Goal: Task Accomplishment & Management: Manage account settings

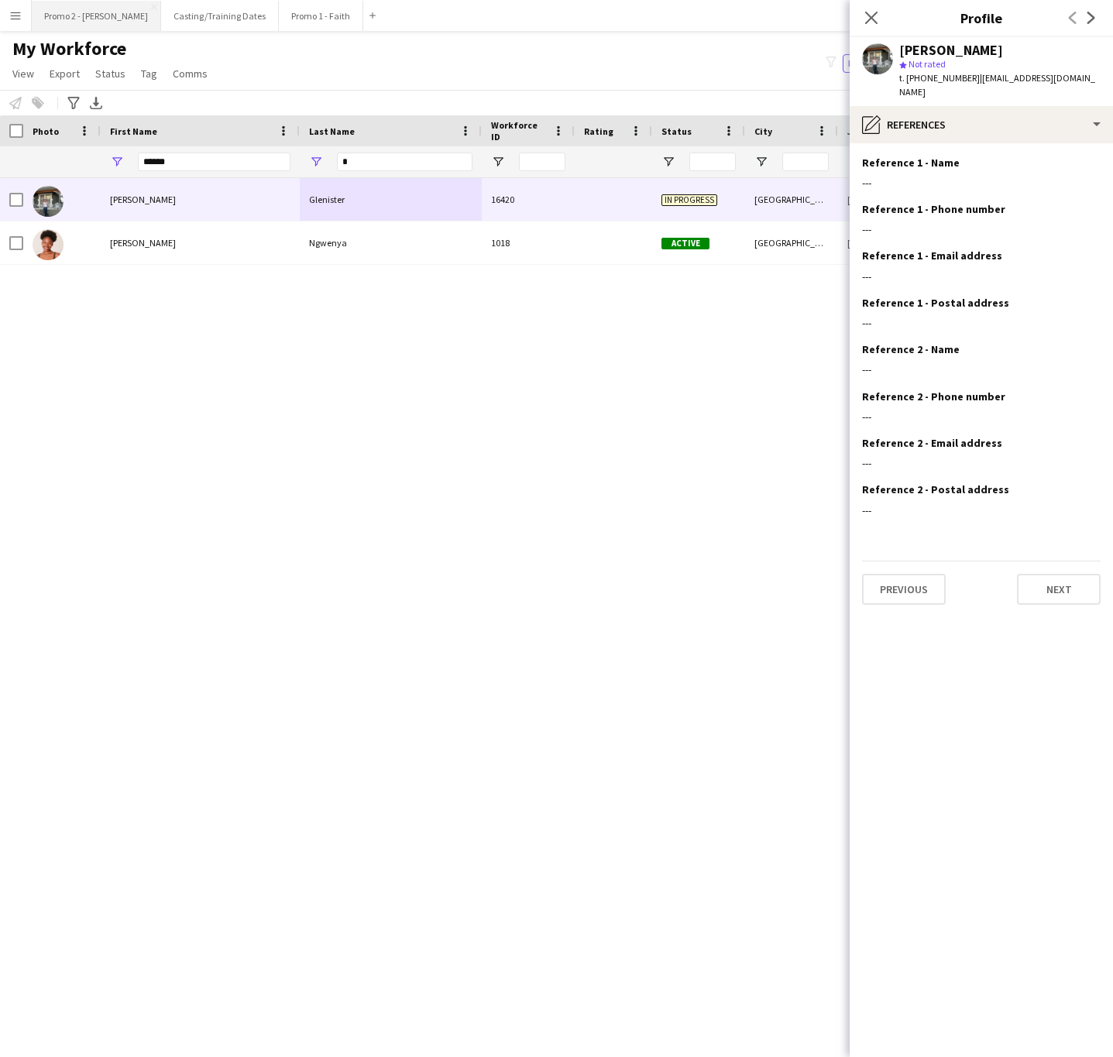
click at [84, 19] on button "Promo 2 - [PERSON_NAME]" at bounding box center [96, 16] width 129 height 30
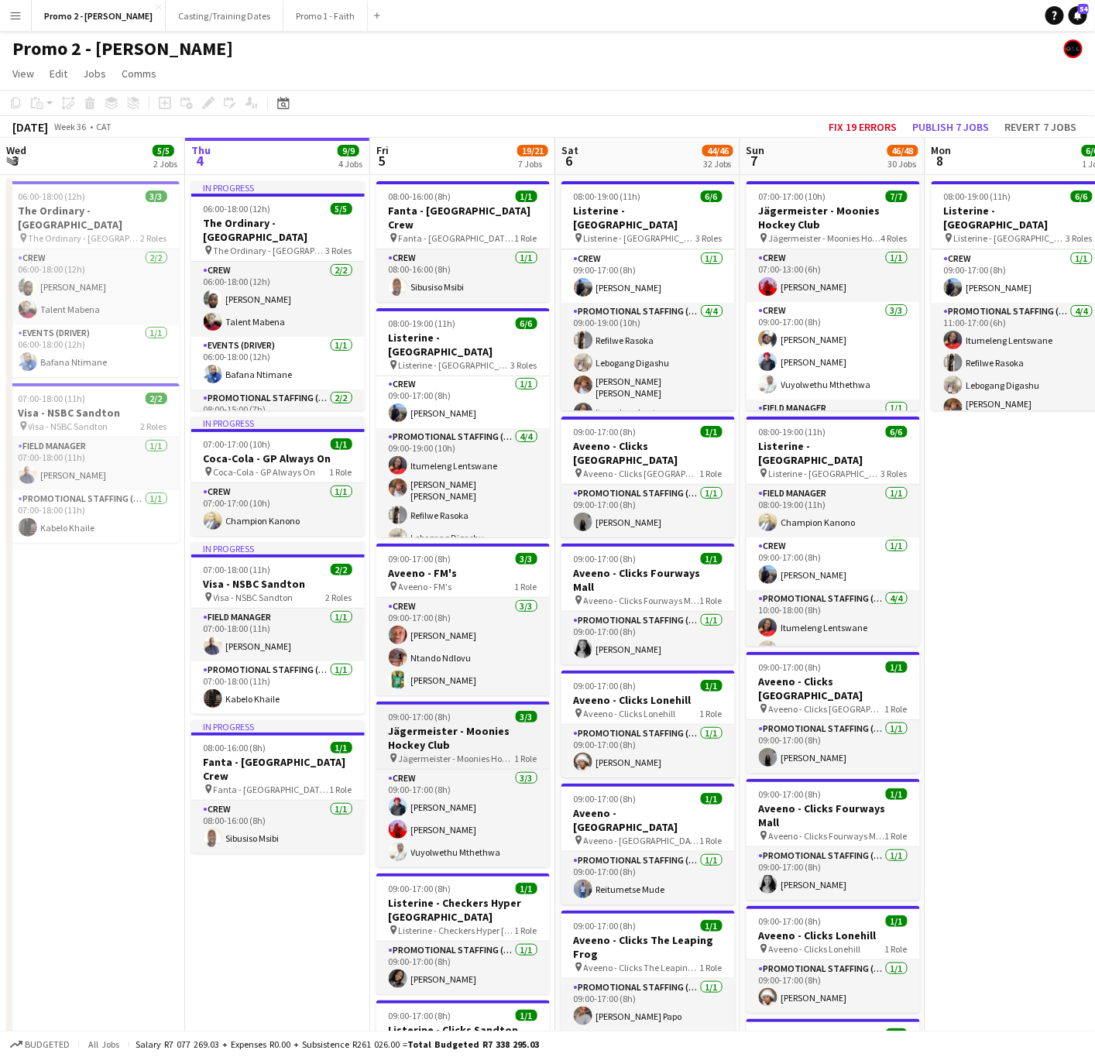
click at [465, 733] on h3 "Jägermeister - Moonies Hockey Club" at bounding box center [463, 738] width 174 height 28
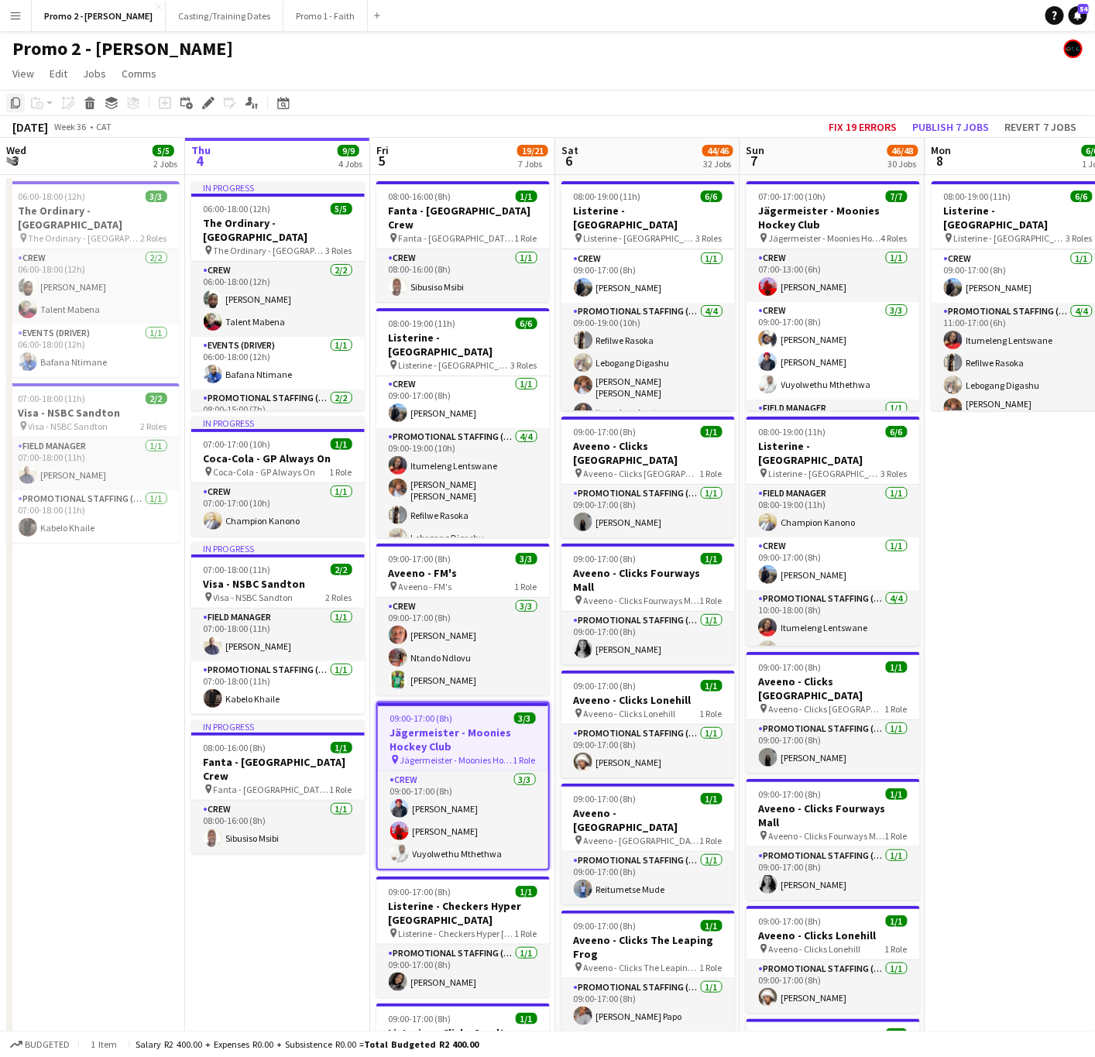
click at [15, 108] on icon "Copy" at bounding box center [15, 103] width 12 height 12
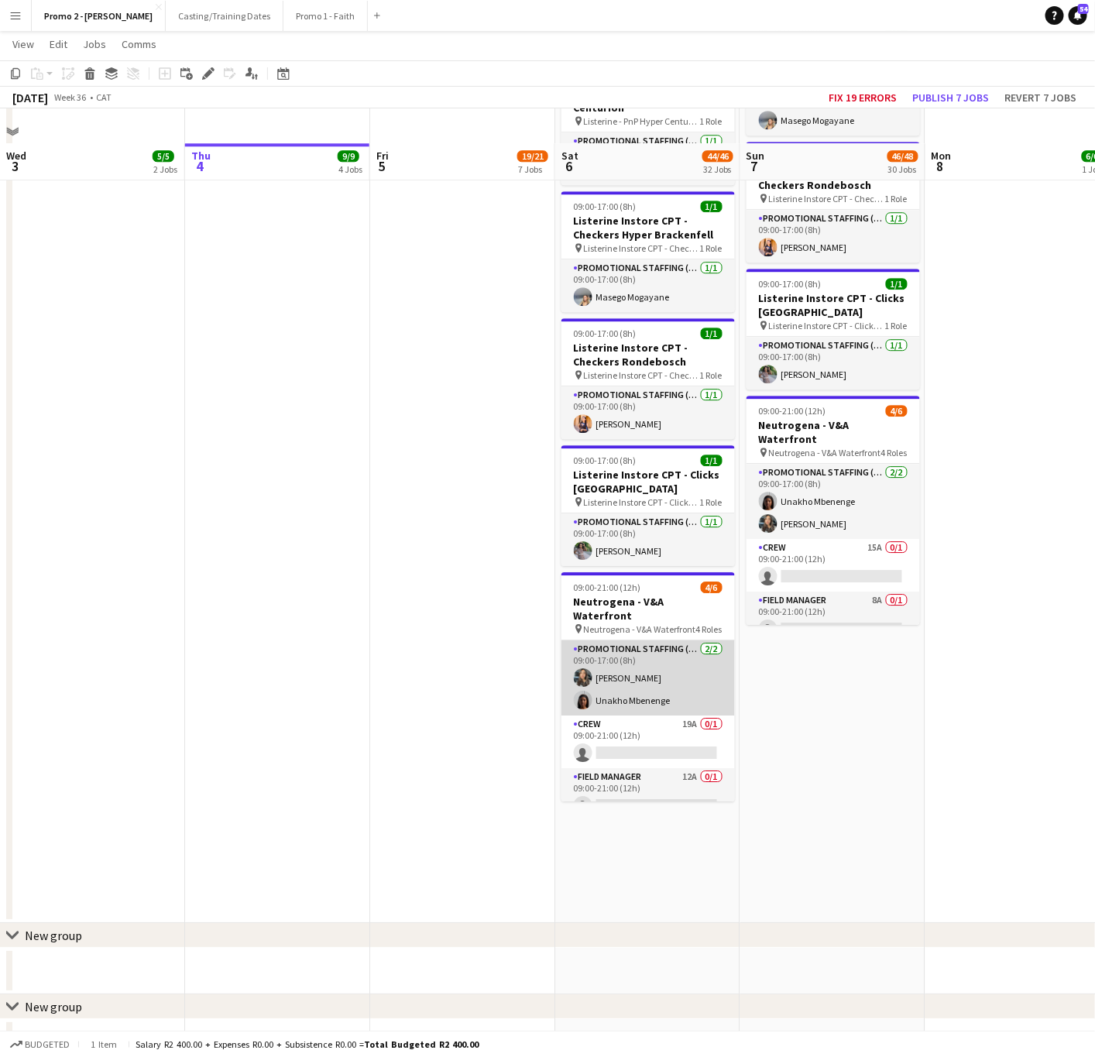
scroll to position [3709, 0]
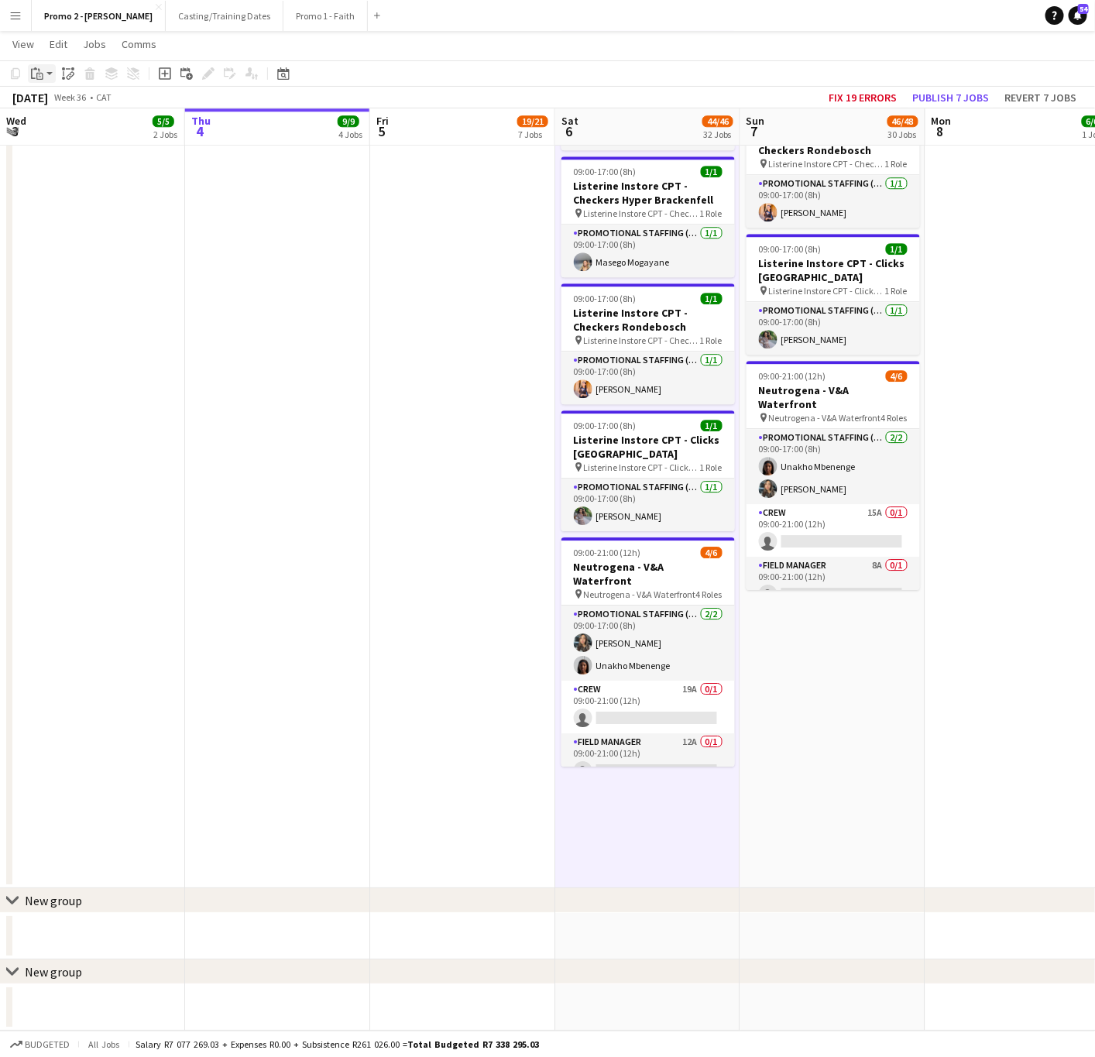
click at [40, 74] on icon "Paste" at bounding box center [37, 73] width 12 height 12
click at [75, 131] on link "Paste with crew Ctrl+Shift+V" at bounding box center [114, 129] width 146 height 14
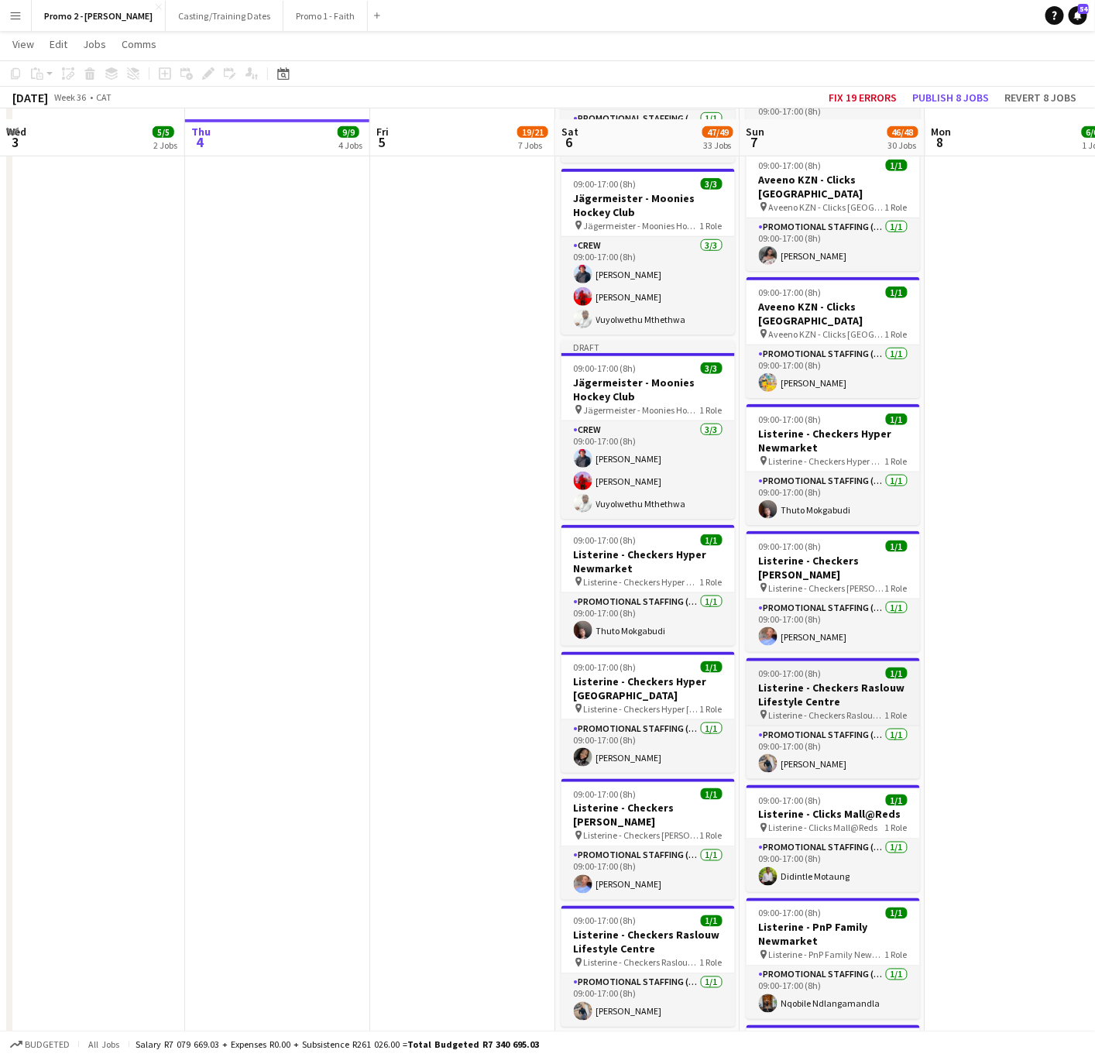
scroll to position [2547, 0]
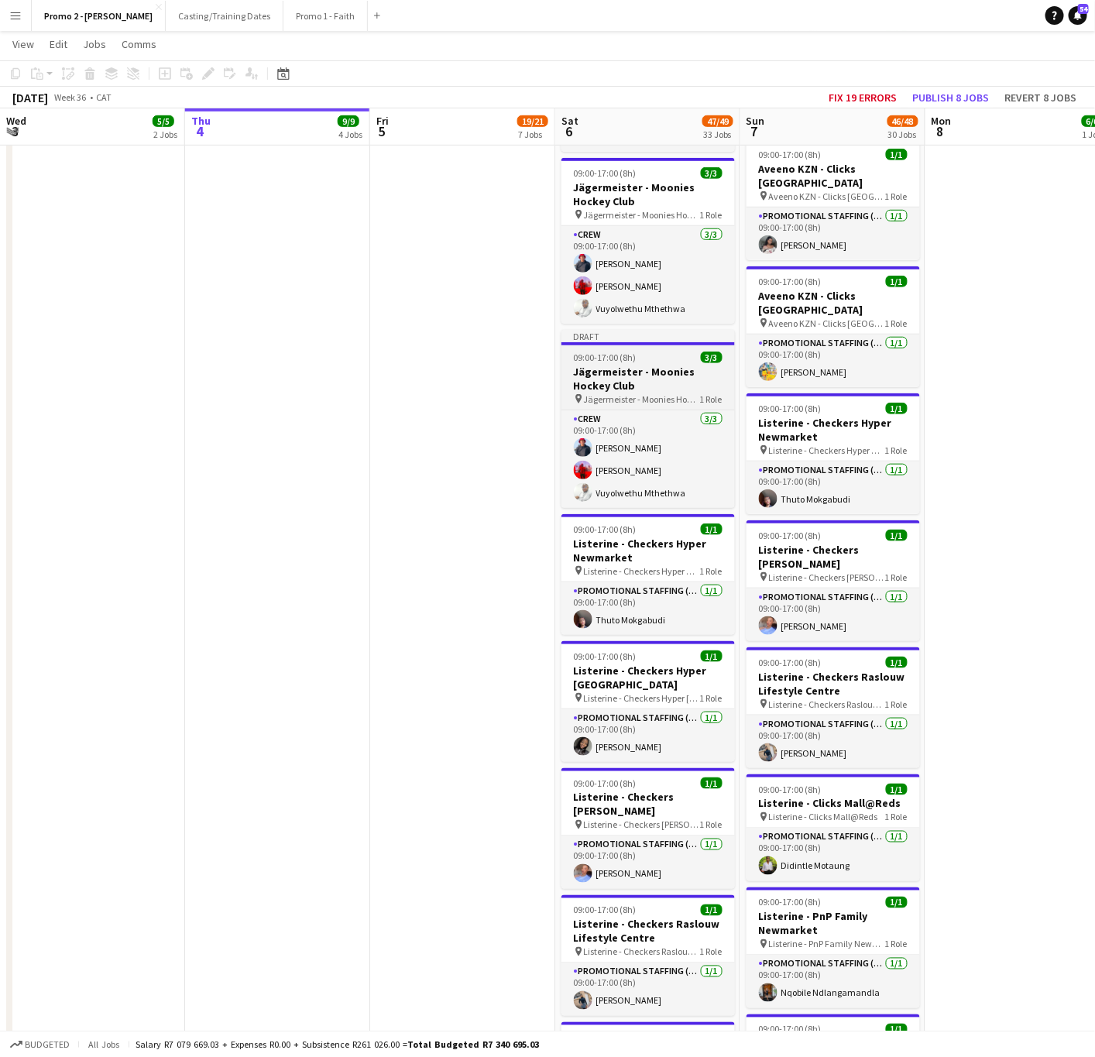
click at [639, 365] on h3 "Jägermeister - Moonies Hockey Club" at bounding box center [649, 379] width 174 height 28
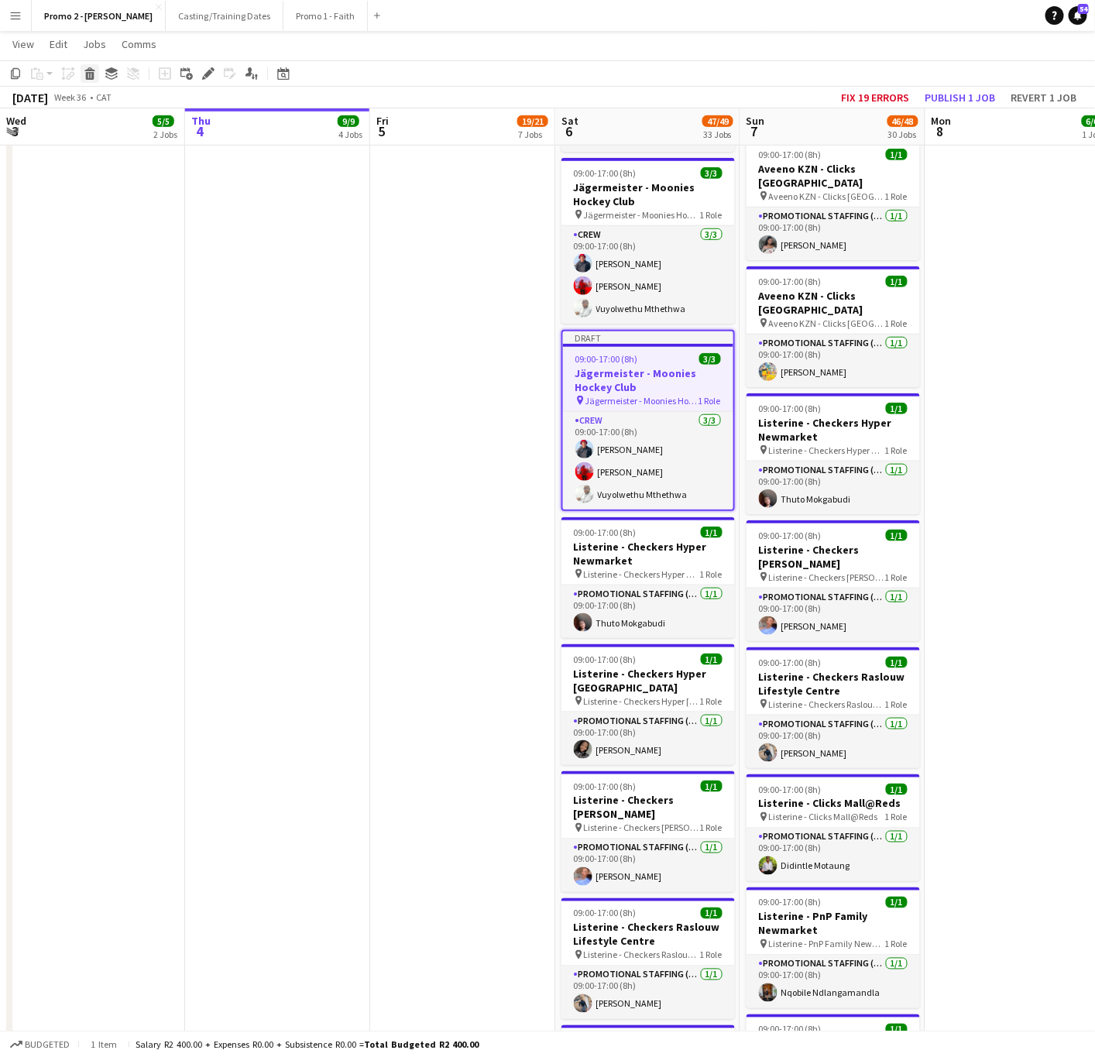
click at [86, 77] on icon at bounding box center [90, 76] width 9 height 8
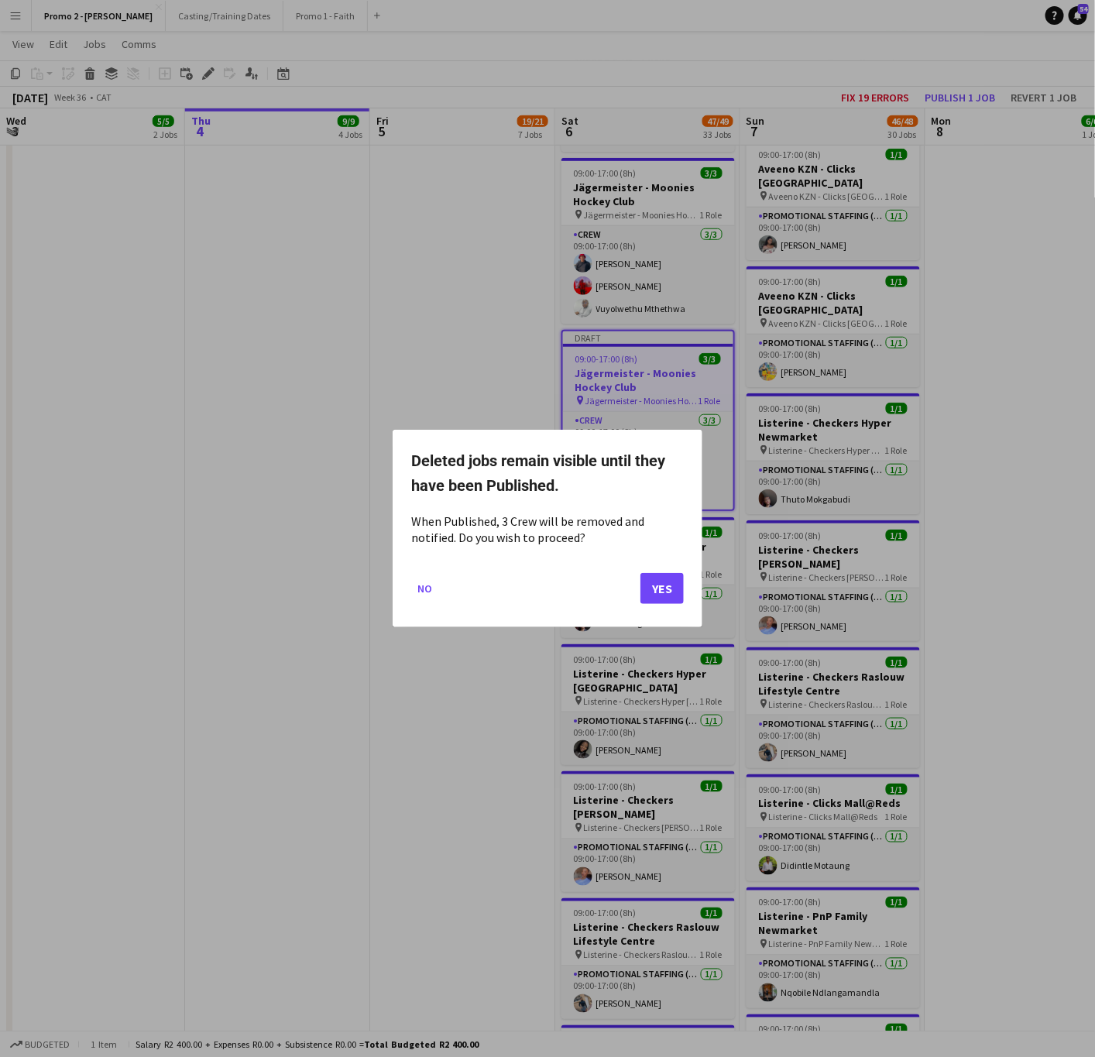
scroll to position [0, 0]
click at [658, 574] on button "Yes" at bounding box center [662, 588] width 43 height 31
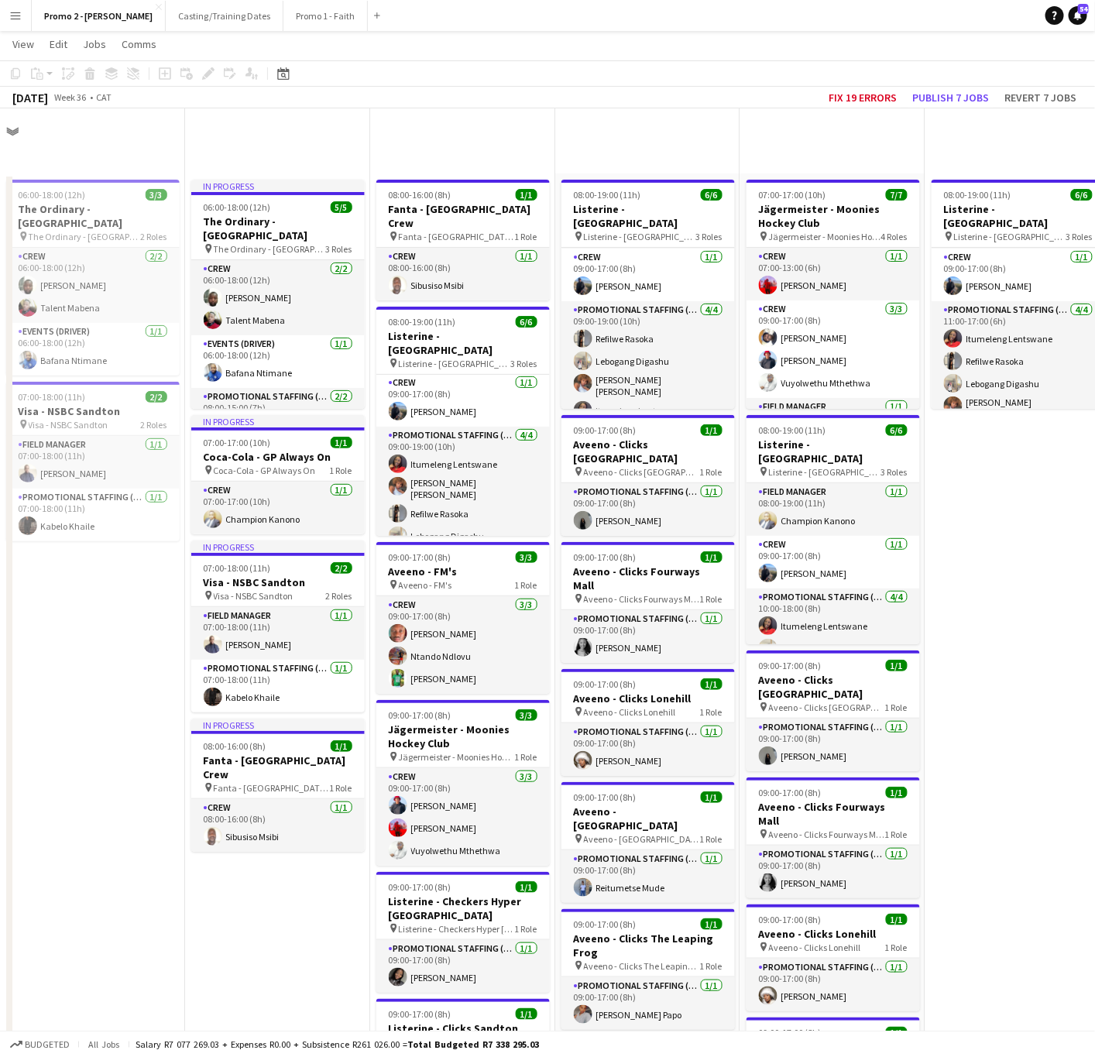
scroll to position [2547, 0]
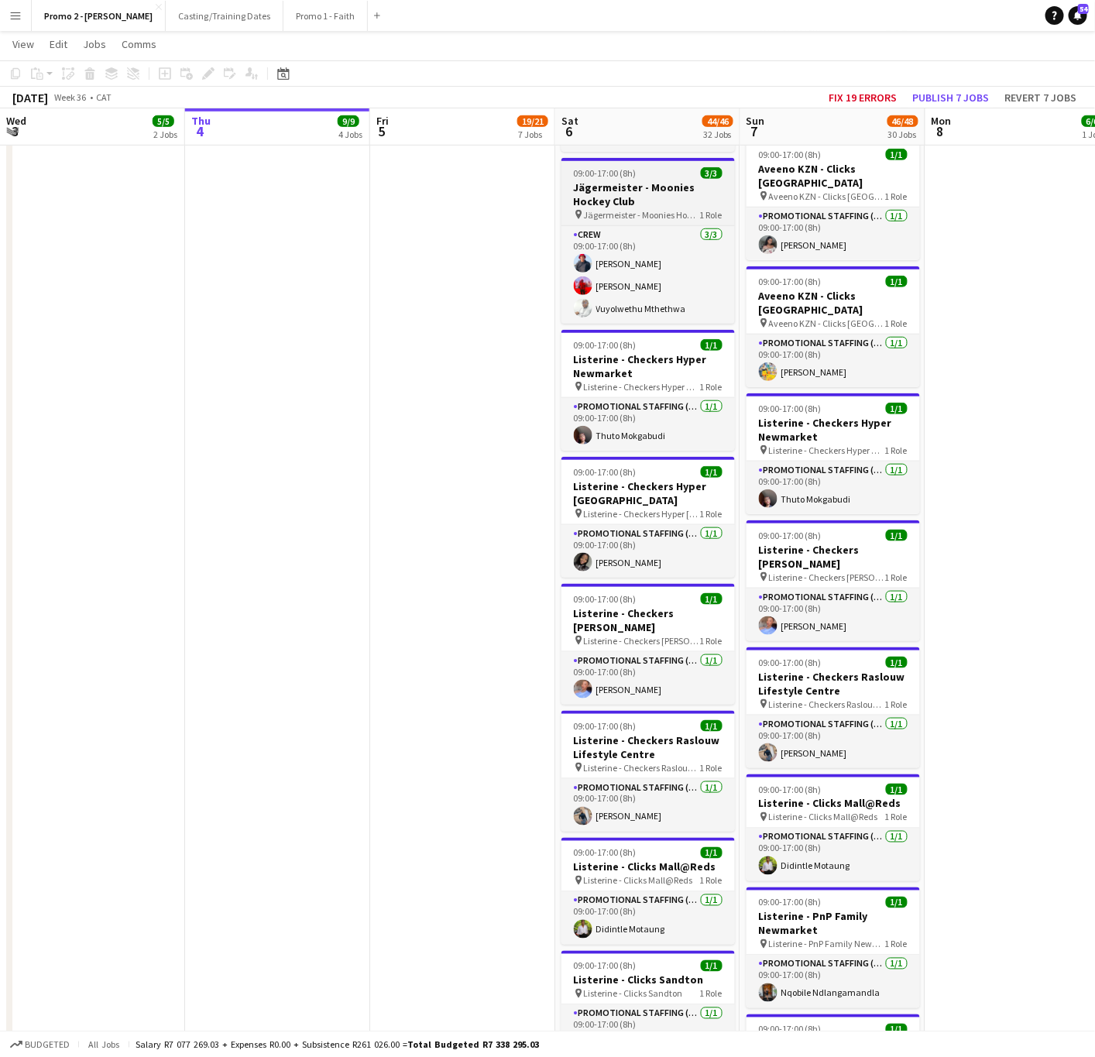
click at [616, 180] on h3 "Jägermeister - Moonies Hockey Club" at bounding box center [649, 194] width 174 height 28
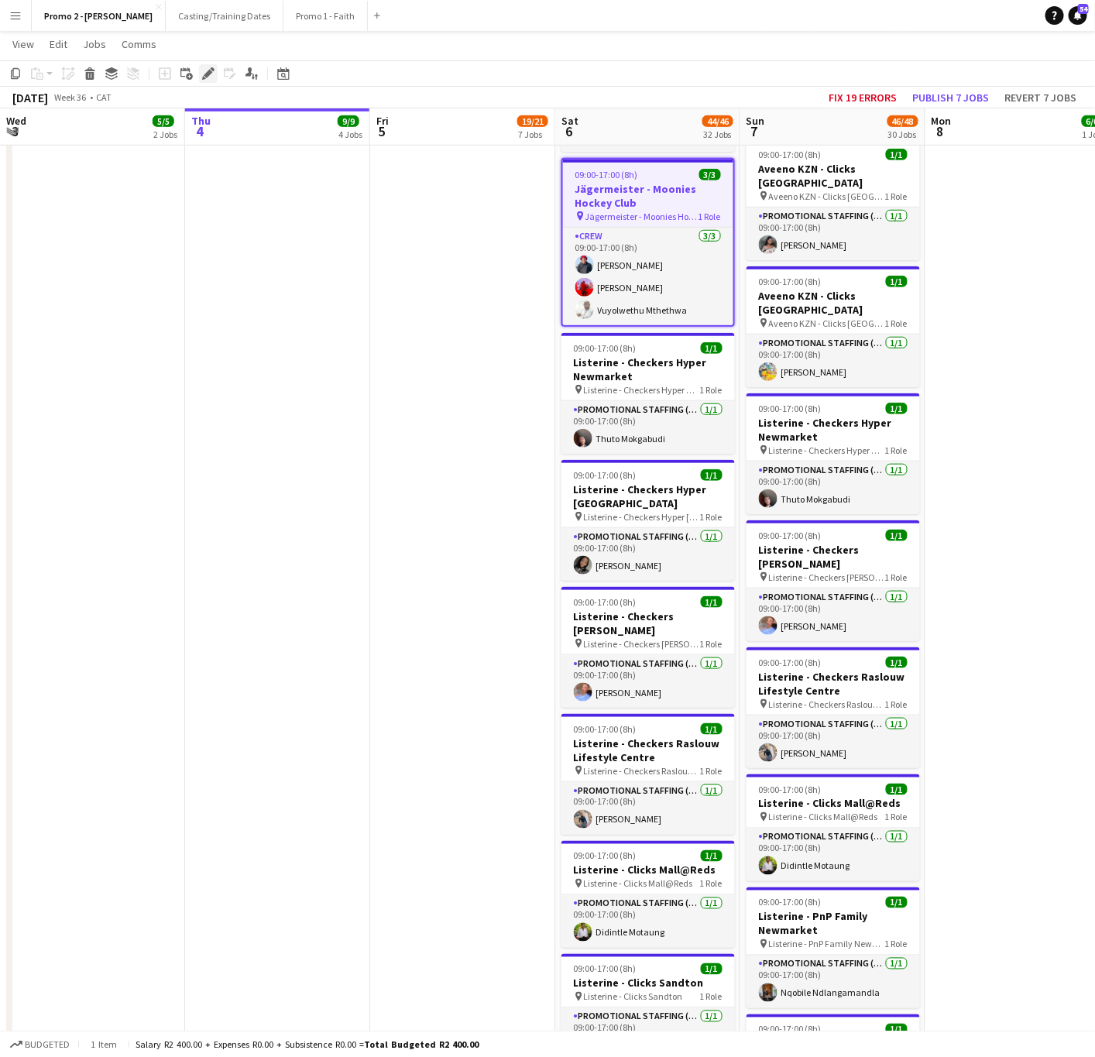
click at [211, 68] on icon at bounding box center [213, 69] width 4 height 4
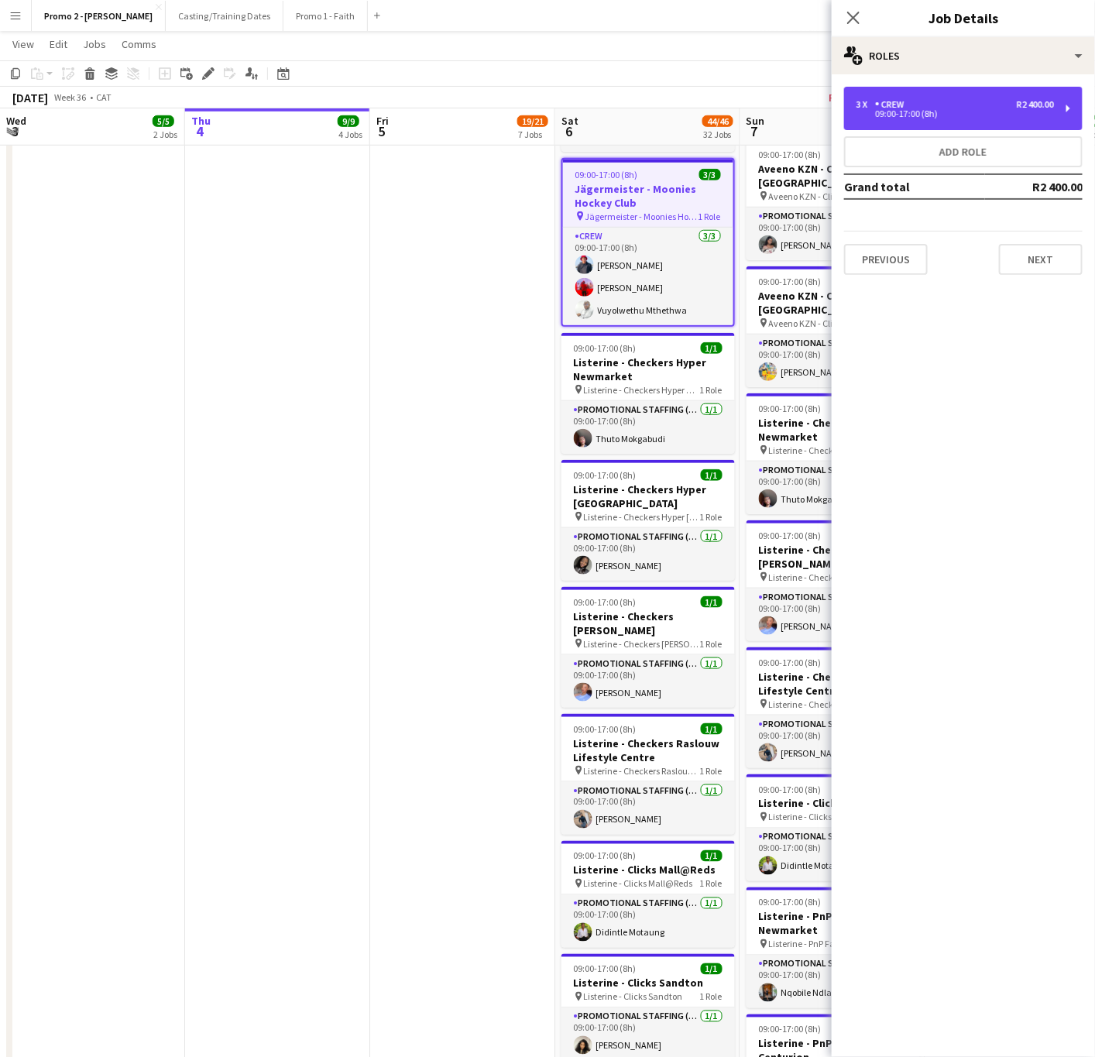
drag, startPoint x: 974, startPoint y: 112, endPoint x: 992, endPoint y: 170, distance: 60.8
click at [974, 112] on div "09:00-17:00 (8h)" at bounding box center [956, 114] width 198 height 8
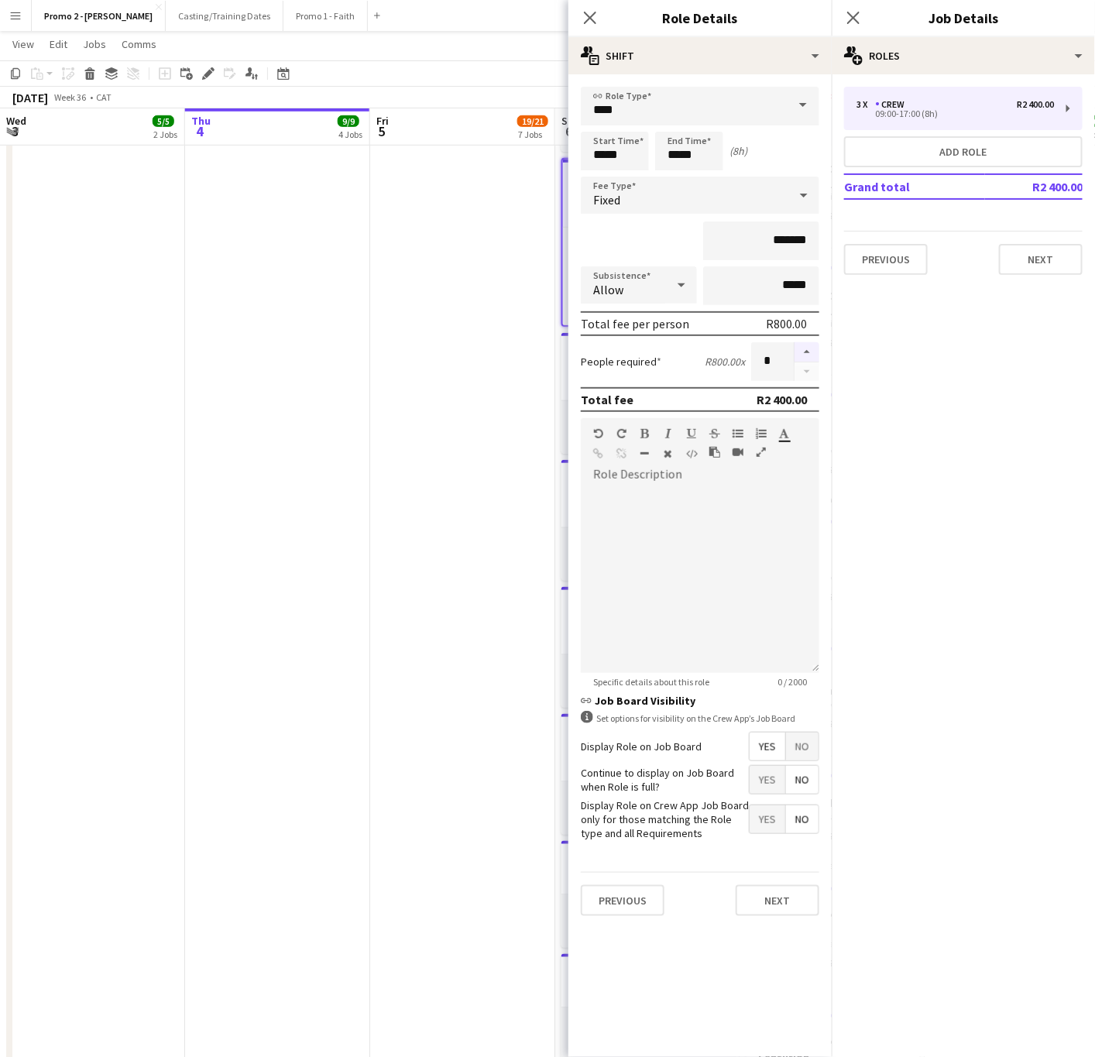
click at [809, 342] on button "button" at bounding box center [807, 352] width 25 height 20
type input "*"
drag, startPoint x: 590, startPoint y: 19, endPoint x: 639, endPoint y: 77, distance: 75.9
click at [590, 19] on icon at bounding box center [590, 18] width 12 height 12
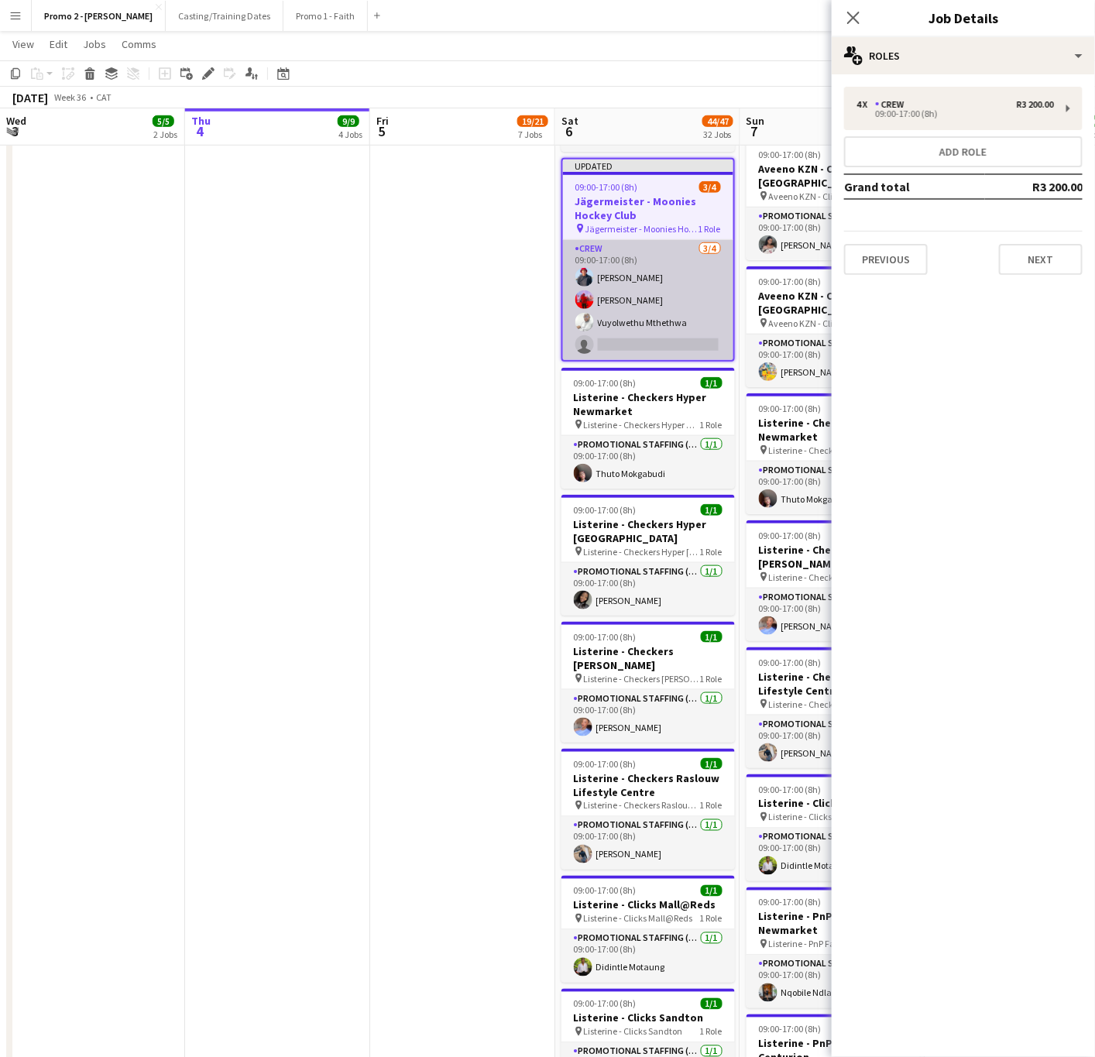
click at [632, 321] on app-card-role "Crew [DATE] 09:00-17:00 (8h) [PERSON_NAME] Vuyolwethu Mthethwa single-neutral-a…" at bounding box center [648, 300] width 170 height 120
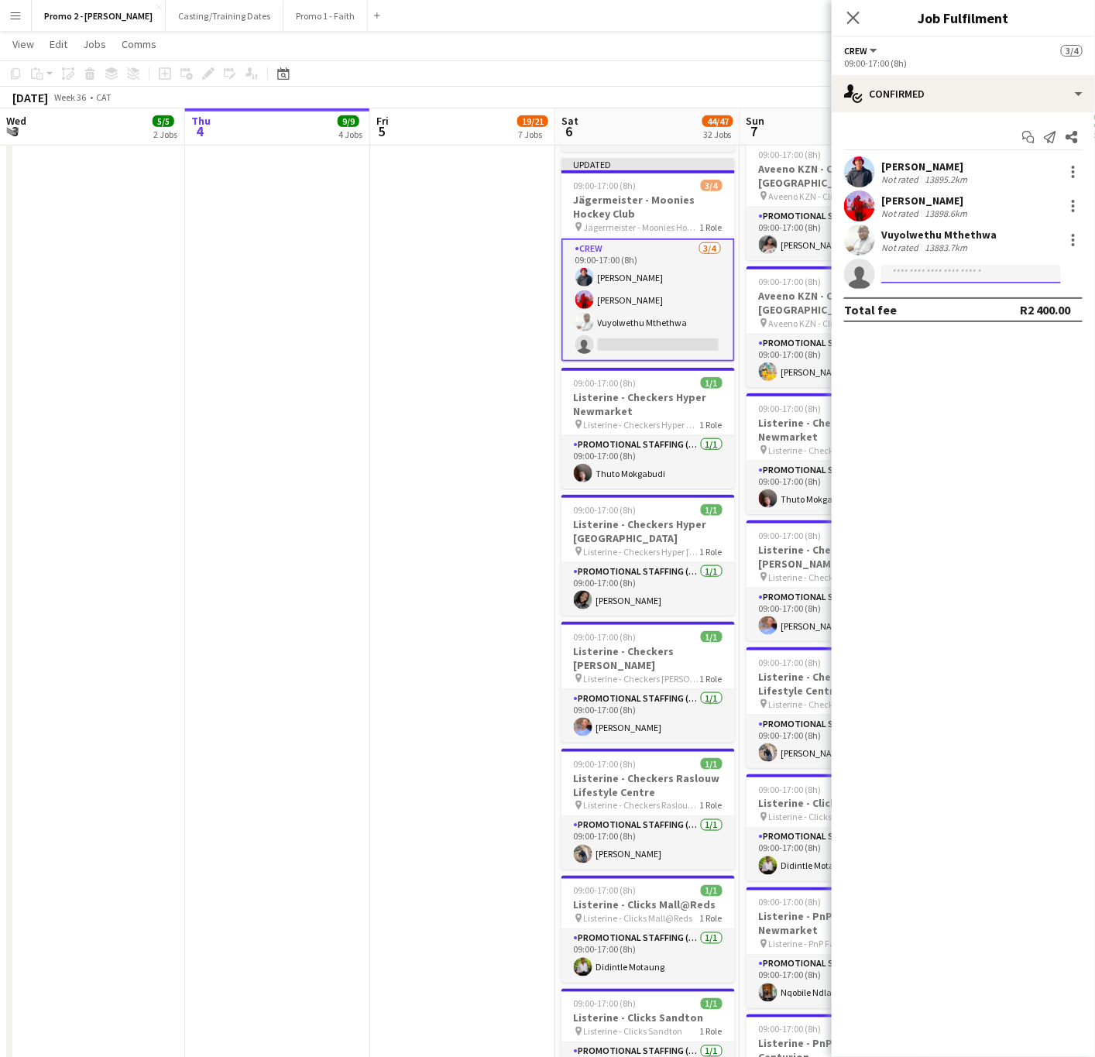
click at [937, 267] on input at bounding box center [972, 274] width 180 height 19
type input "****"
click at [949, 302] on span "[PERSON_NAME]" at bounding box center [938, 296] width 89 height 13
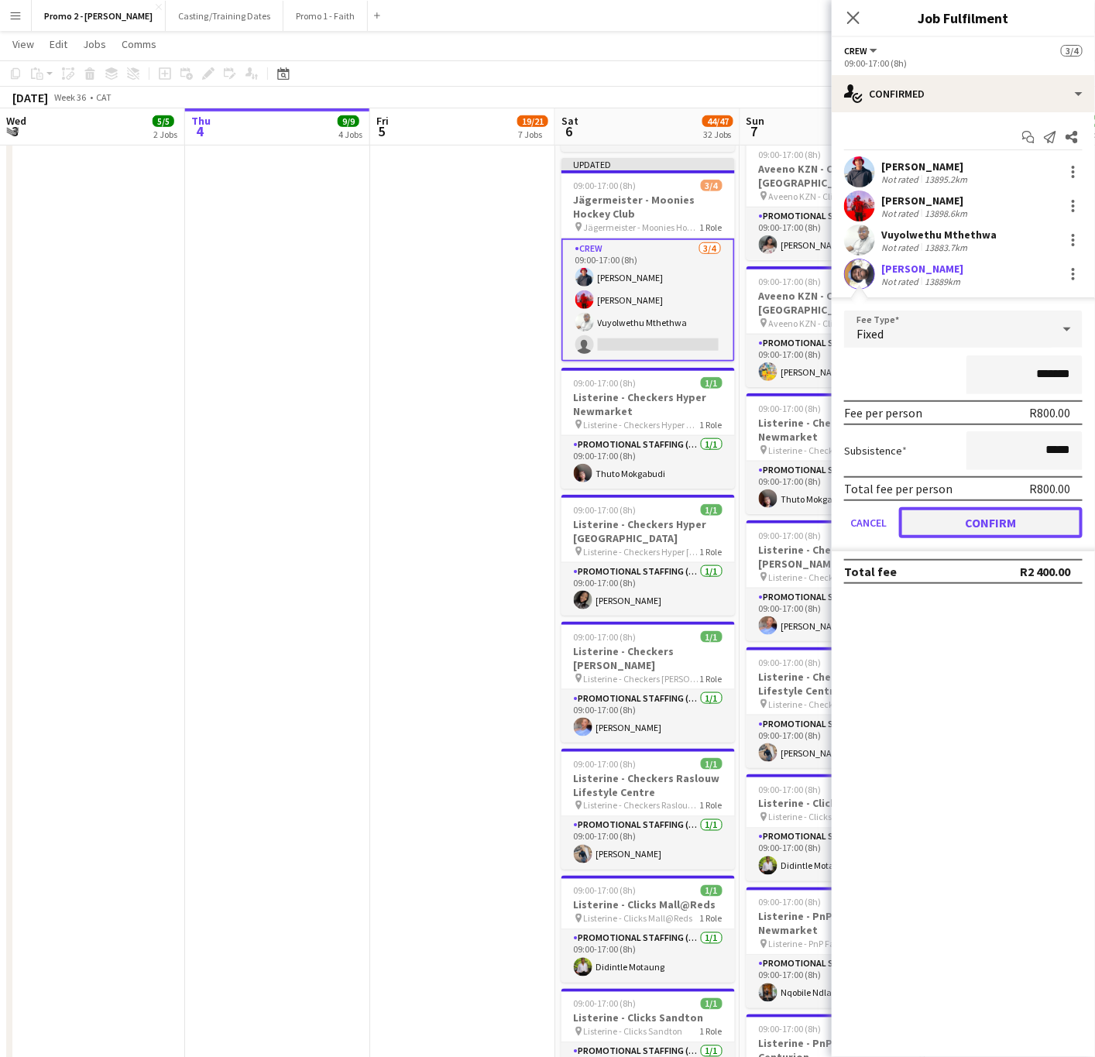
click at [946, 516] on button "Confirm" at bounding box center [991, 522] width 184 height 31
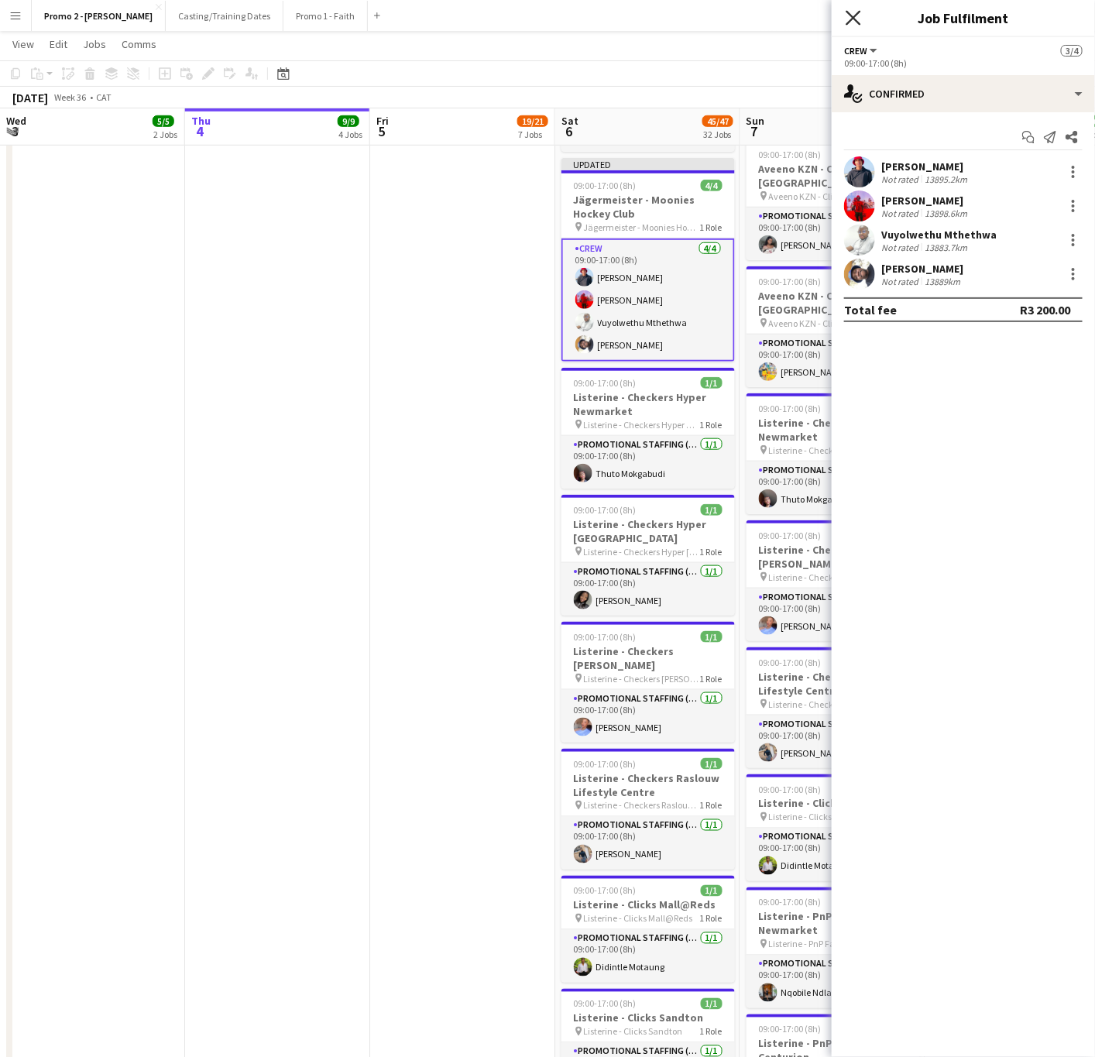
click at [849, 14] on icon at bounding box center [853, 17] width 15 height 15
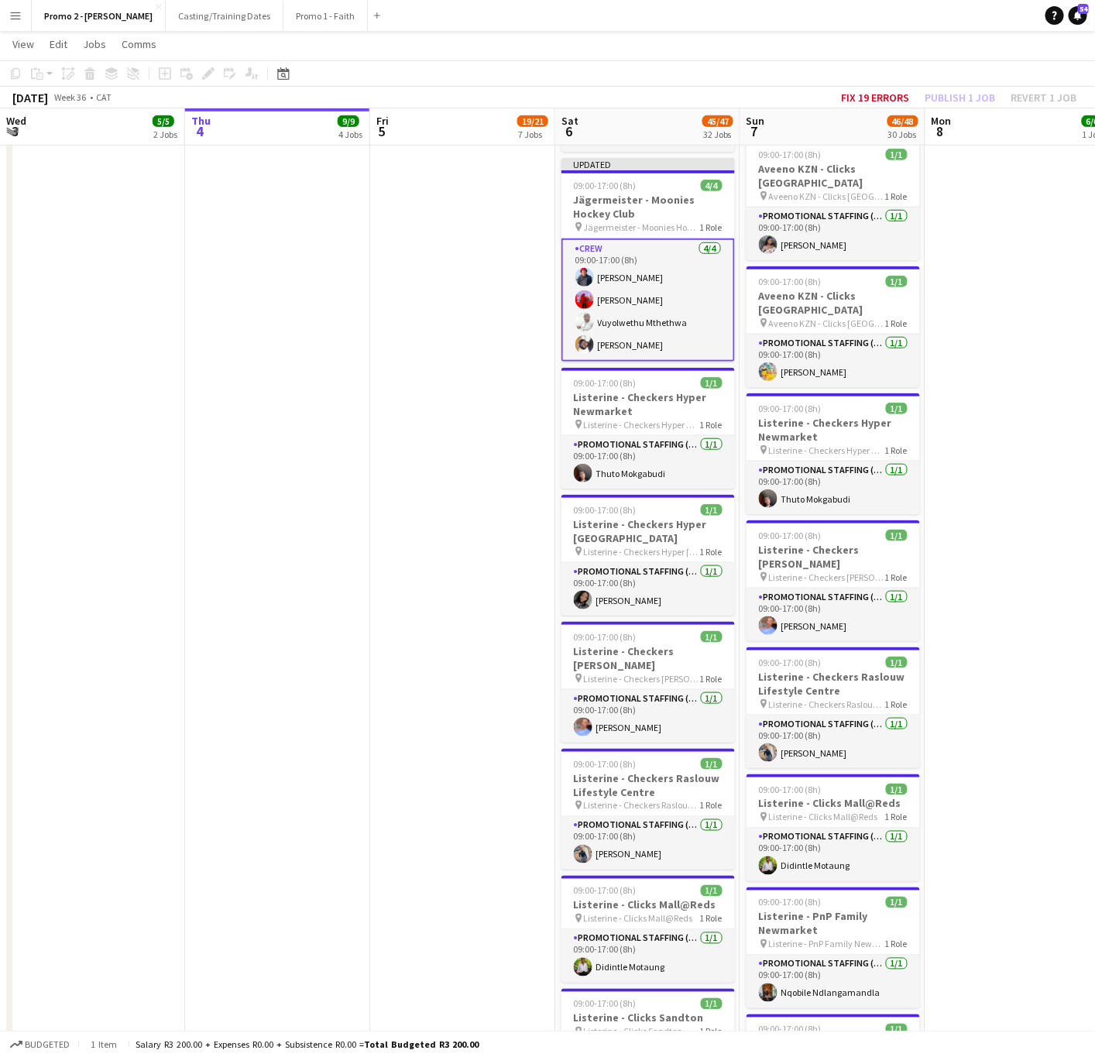
click at [956, 93] on div "Fix 19 errors Publish 1 job Revert 1 job" at bounding box center [959, 98] width 273 height 20
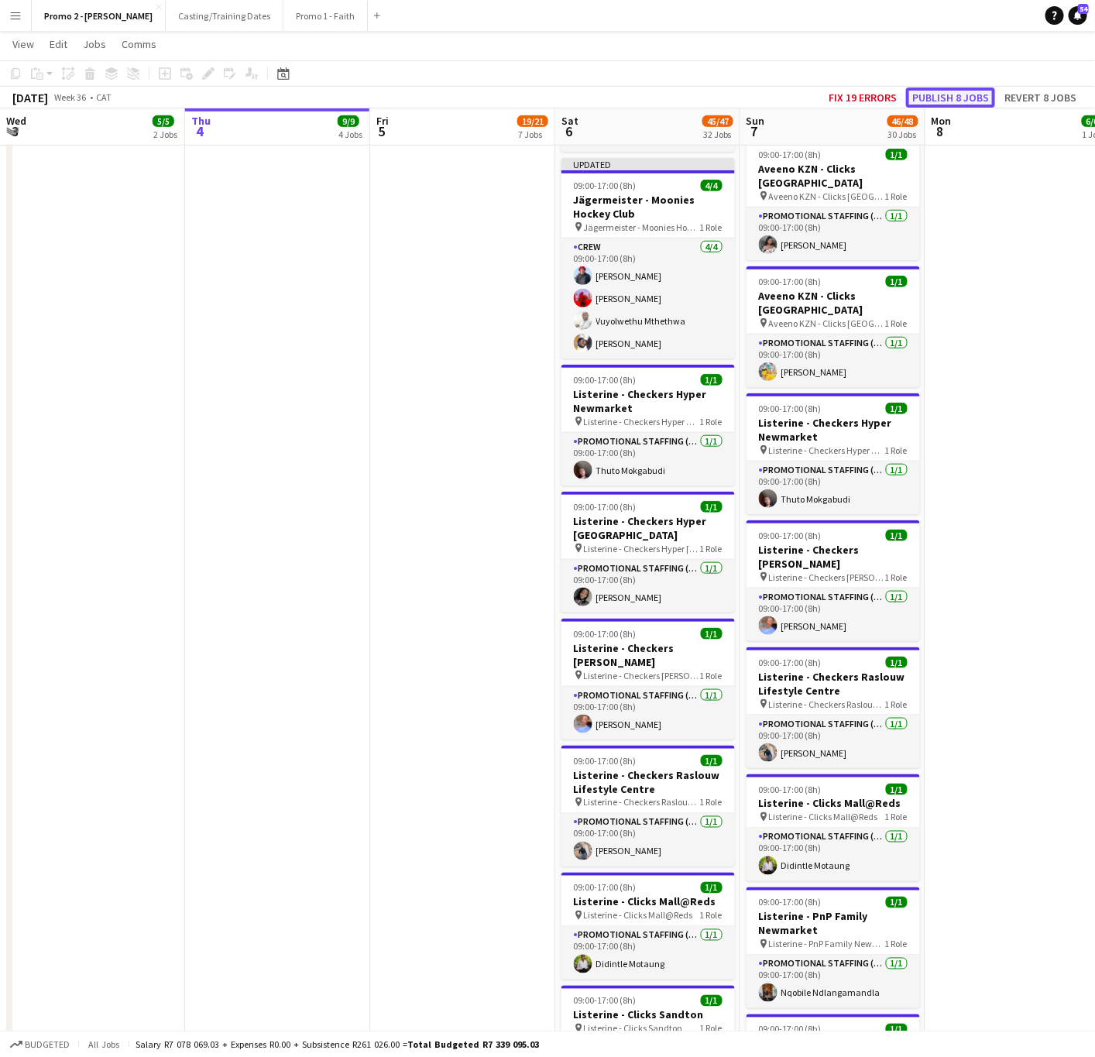
click at [962, 93] on button "Publish 8 jobs" at bounding box center [950, 98] width 89 height 20
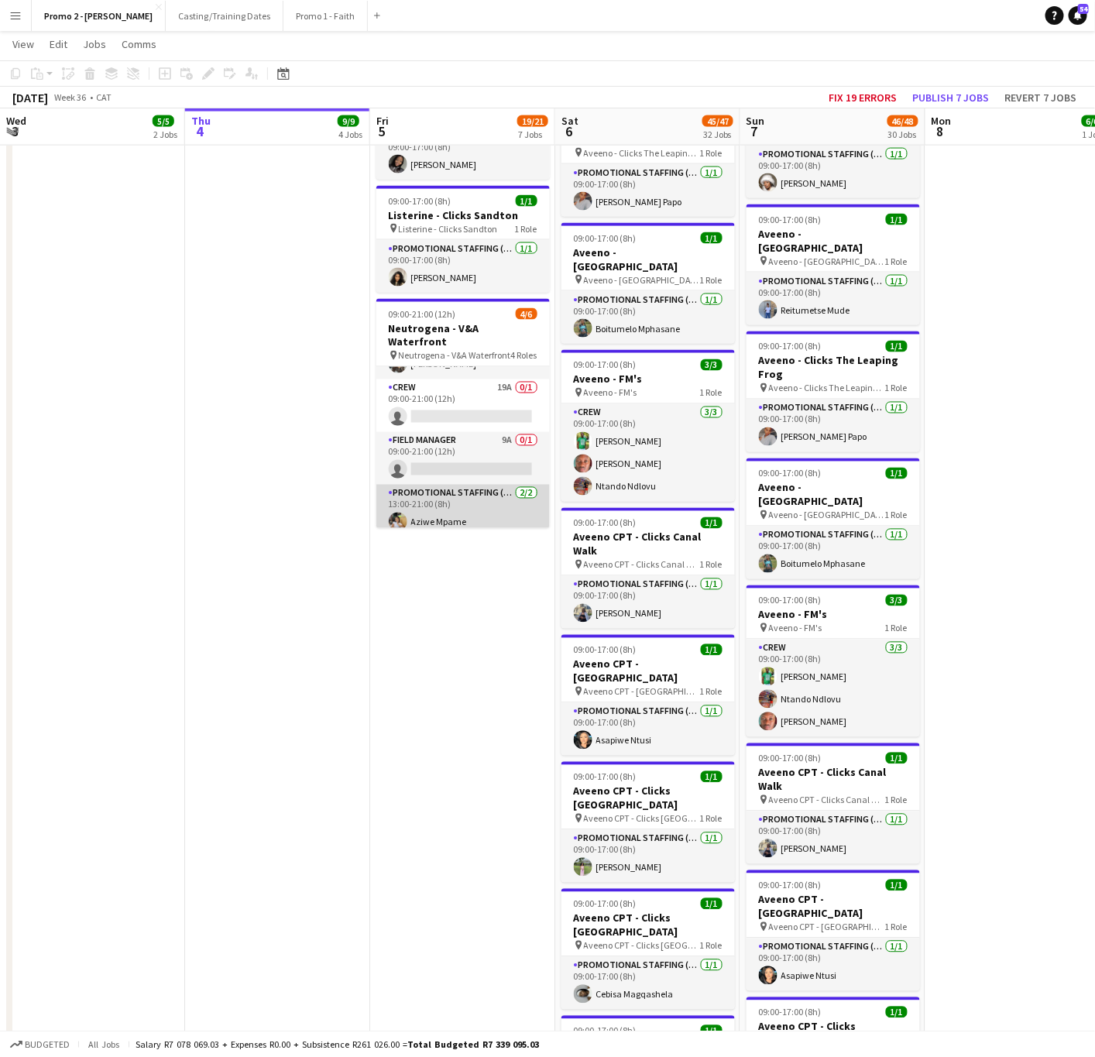
scroll to position [84, 0]
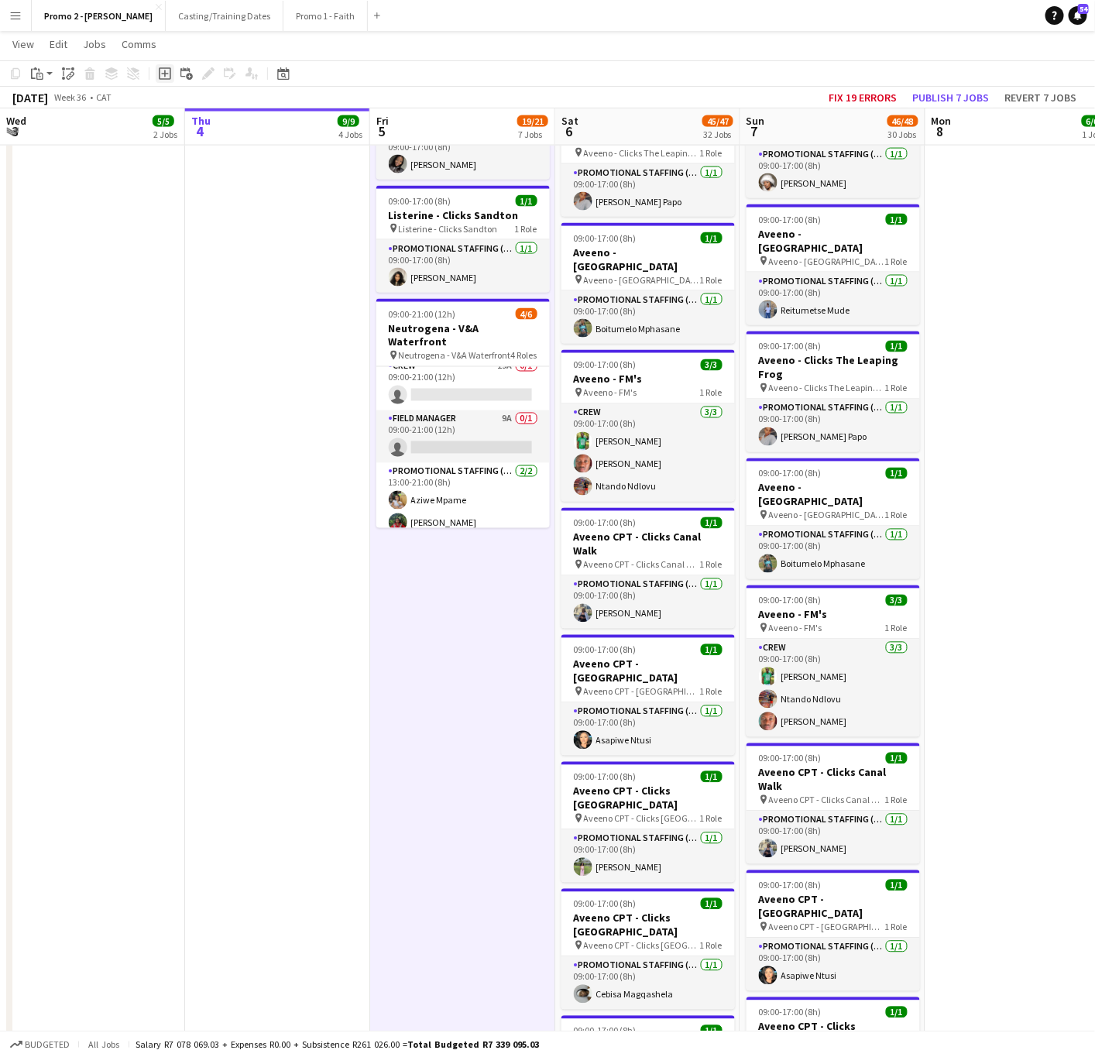
click at [163, 68] on icon at bounding box center [165, 73] width 12 height 12
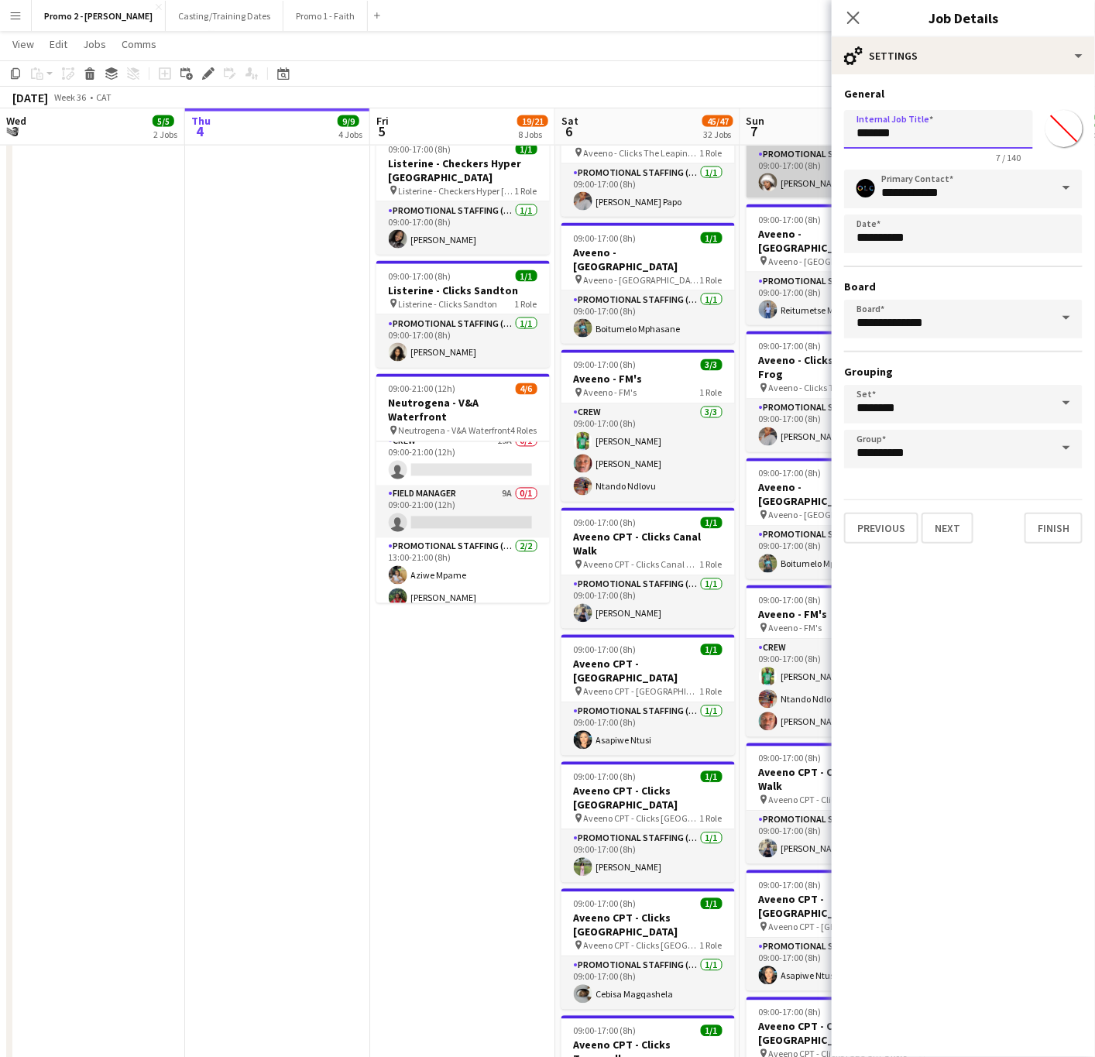
drag, startPoint x: 911, startPoint y: 125, endPoint x: 772, endPoint y: 158, distance: 143.2
type input "**********"
click at [900, 519] on button "Previous" at bounding box center [881, 528] width 74 height 31
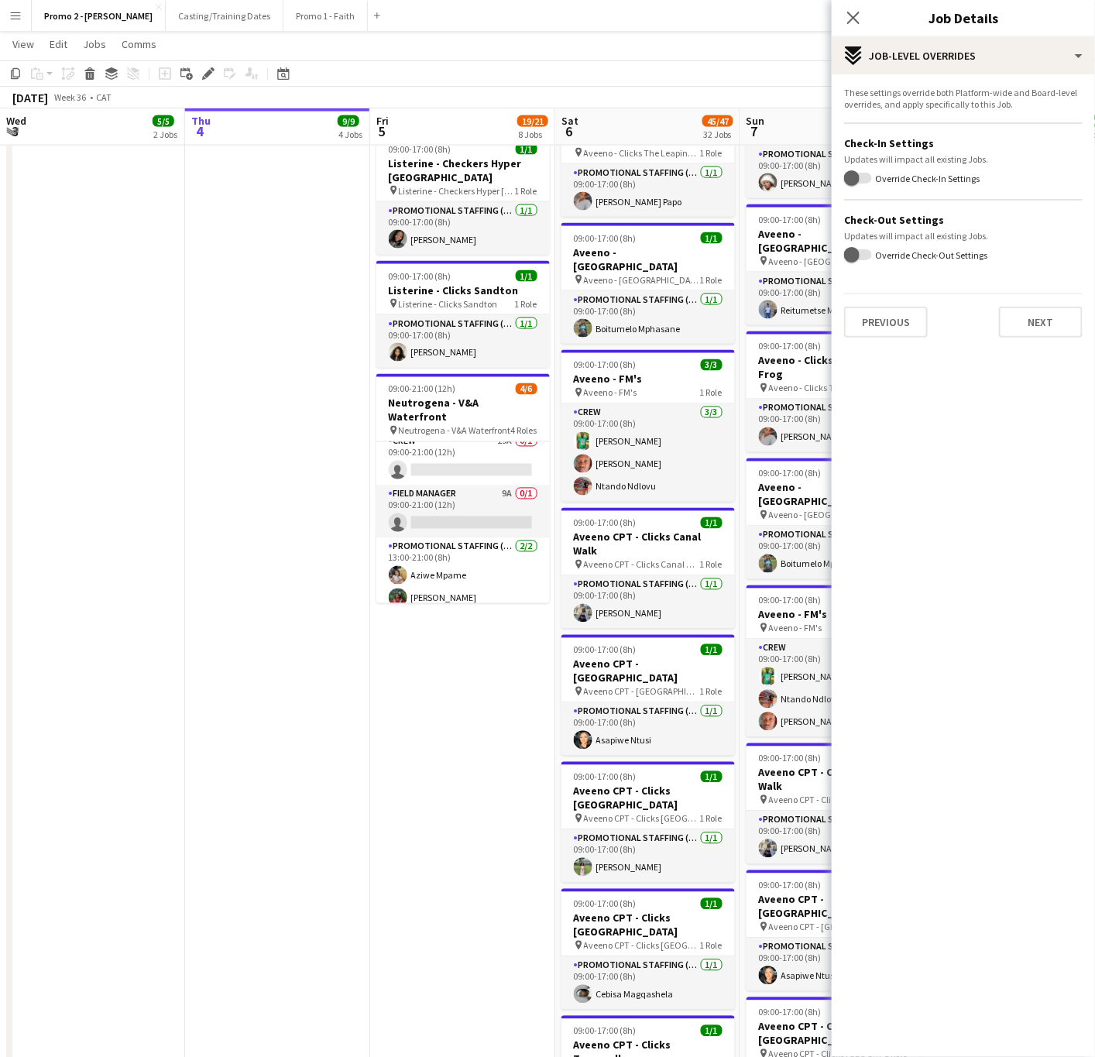
click at [895, 339] on div "These settings override both Platform-wide and Board-level overrides, and apply…" at bounding box center [963, 212] width 263 height 276
click at [893, 335] on div "These settings override both Platform-wide and Board-level overrides, and apply…" at bounding box center [963, 212] width 263 height 276
click at [882, 321] on button "Previous" at bounding box center [886, 322] width 84 height 31
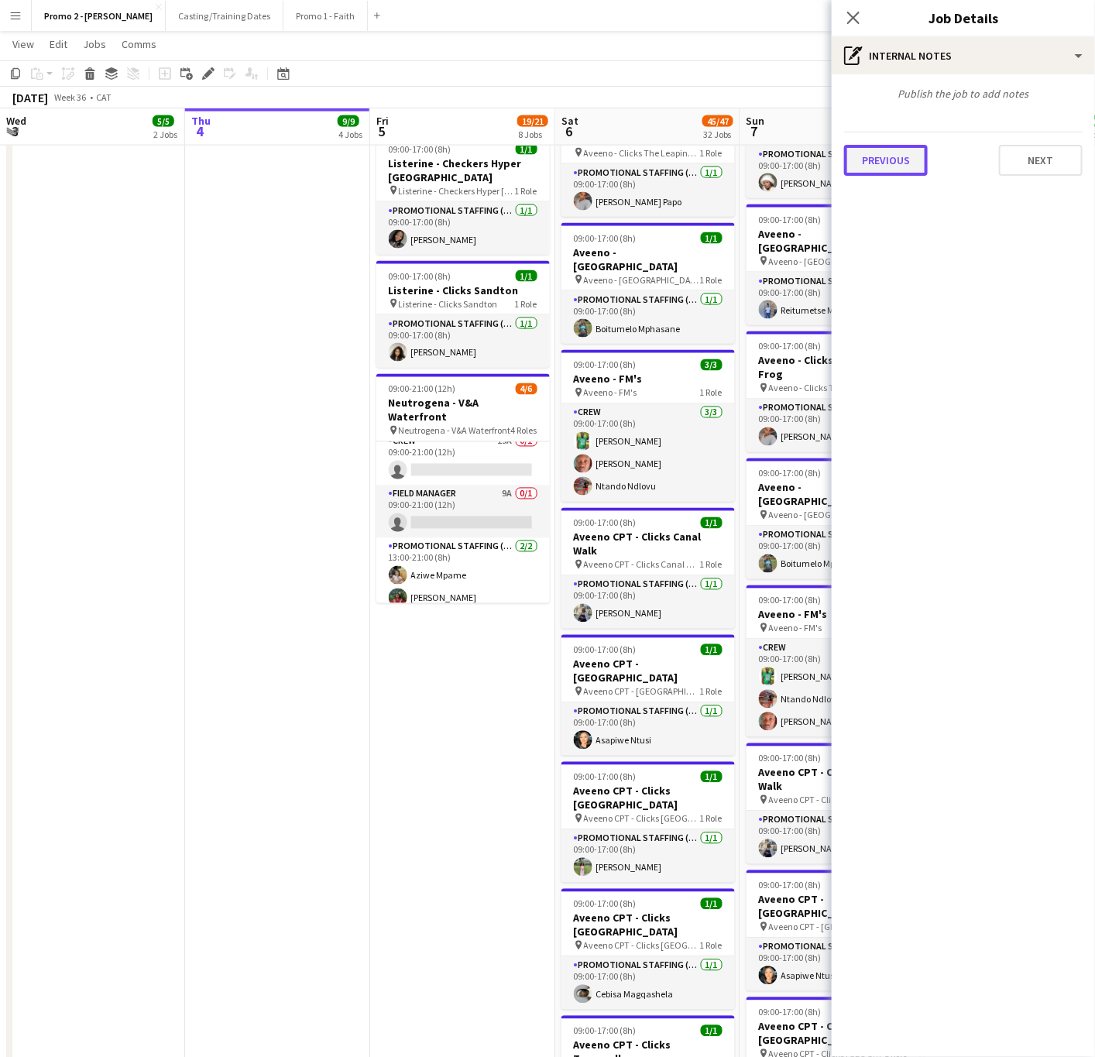
click at [882, 166] on button "Previous" at bounding box center [886, 160] width 84 height 31
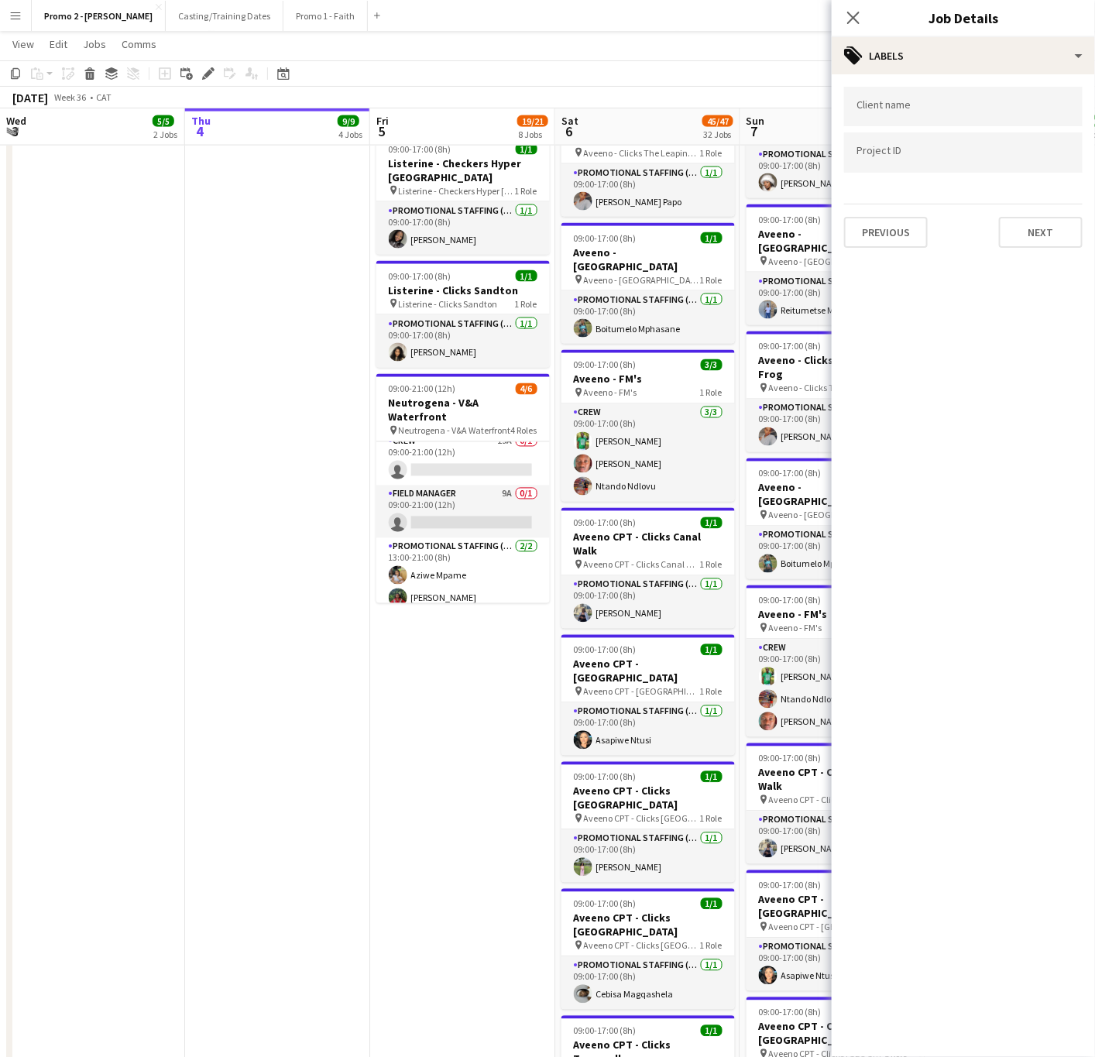
click at [874, 105] on input "Type to search client labels..." at bounding box center [964, 107] width 214 height 14
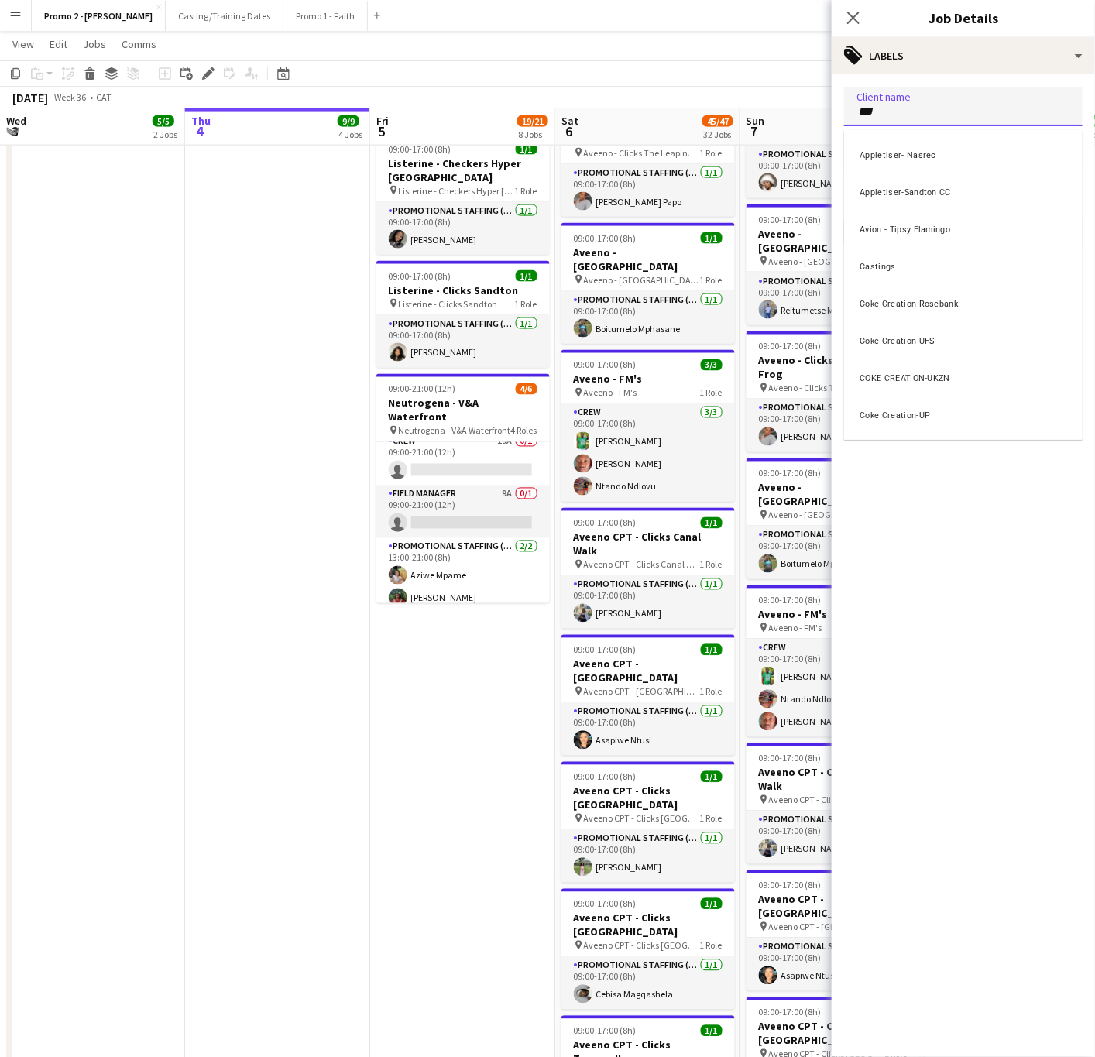
type input "***"
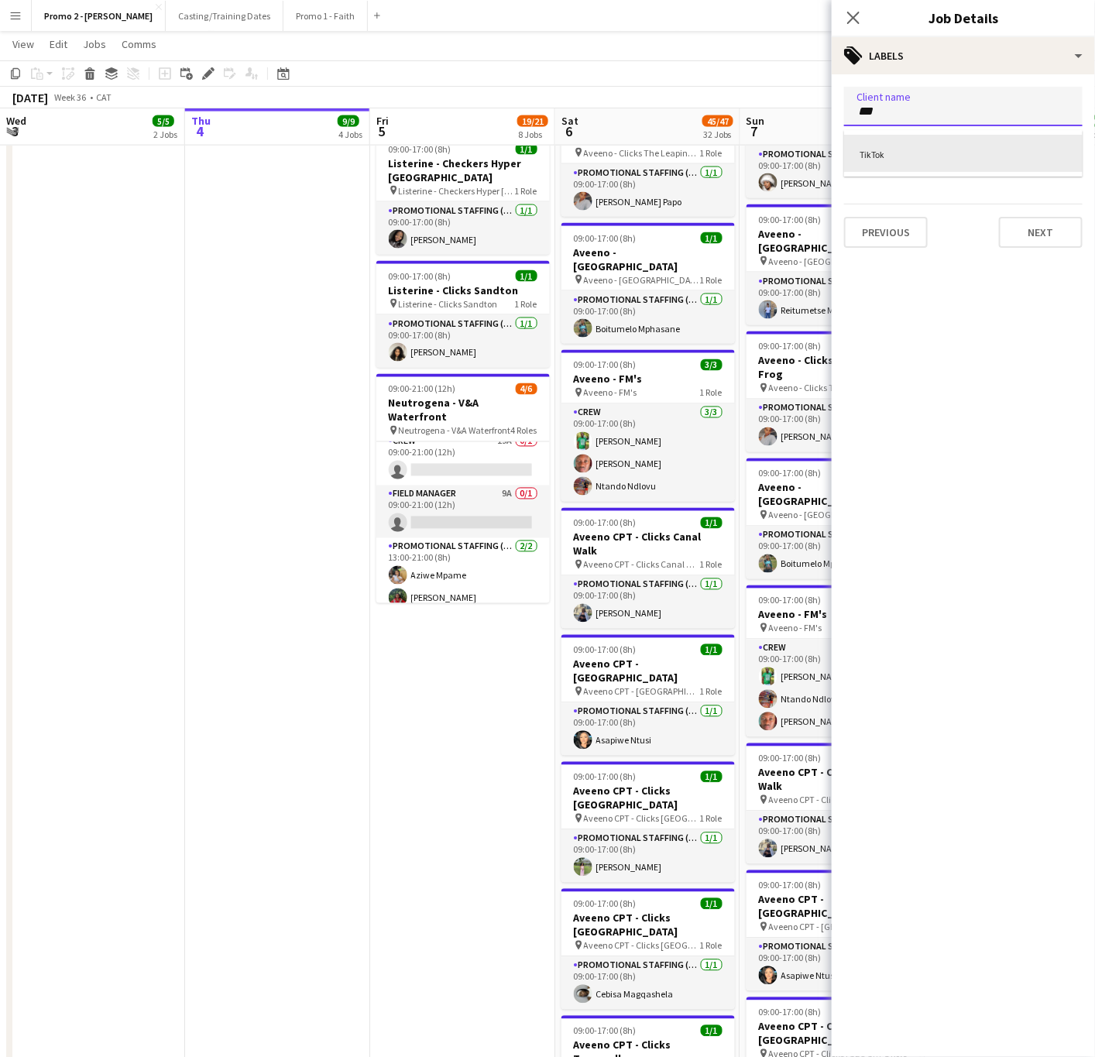
click at [876, 145] on div "TikTok" at bounding box center [963, 153] width 239 height 37
click at [907, 232] on button "Previous" at bounding box center [886, 232] width 84 height 31
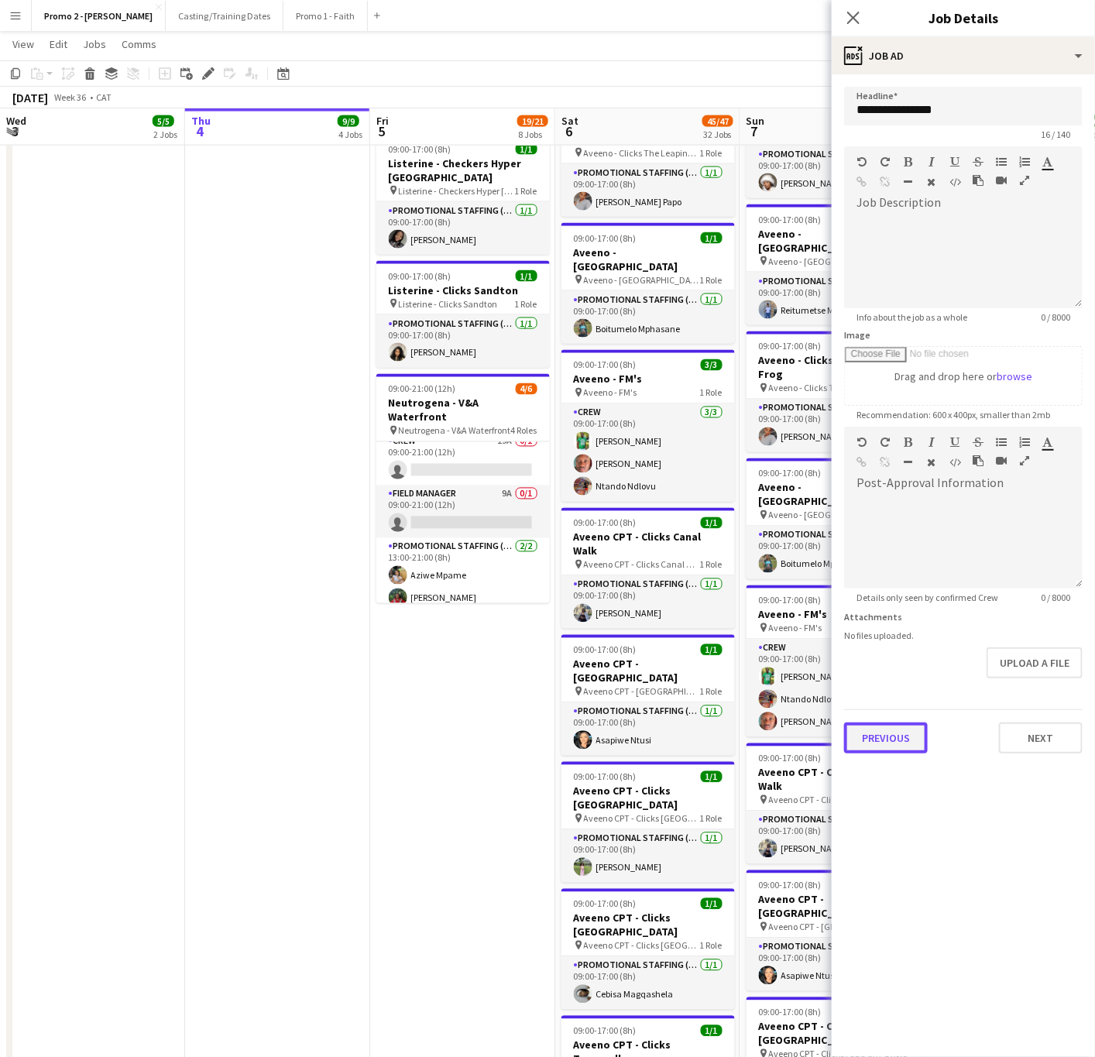
scroll to position [0, 0]
click at [906, 749] on button "Previous" at bounding box center [886, 738] width 84 height 31
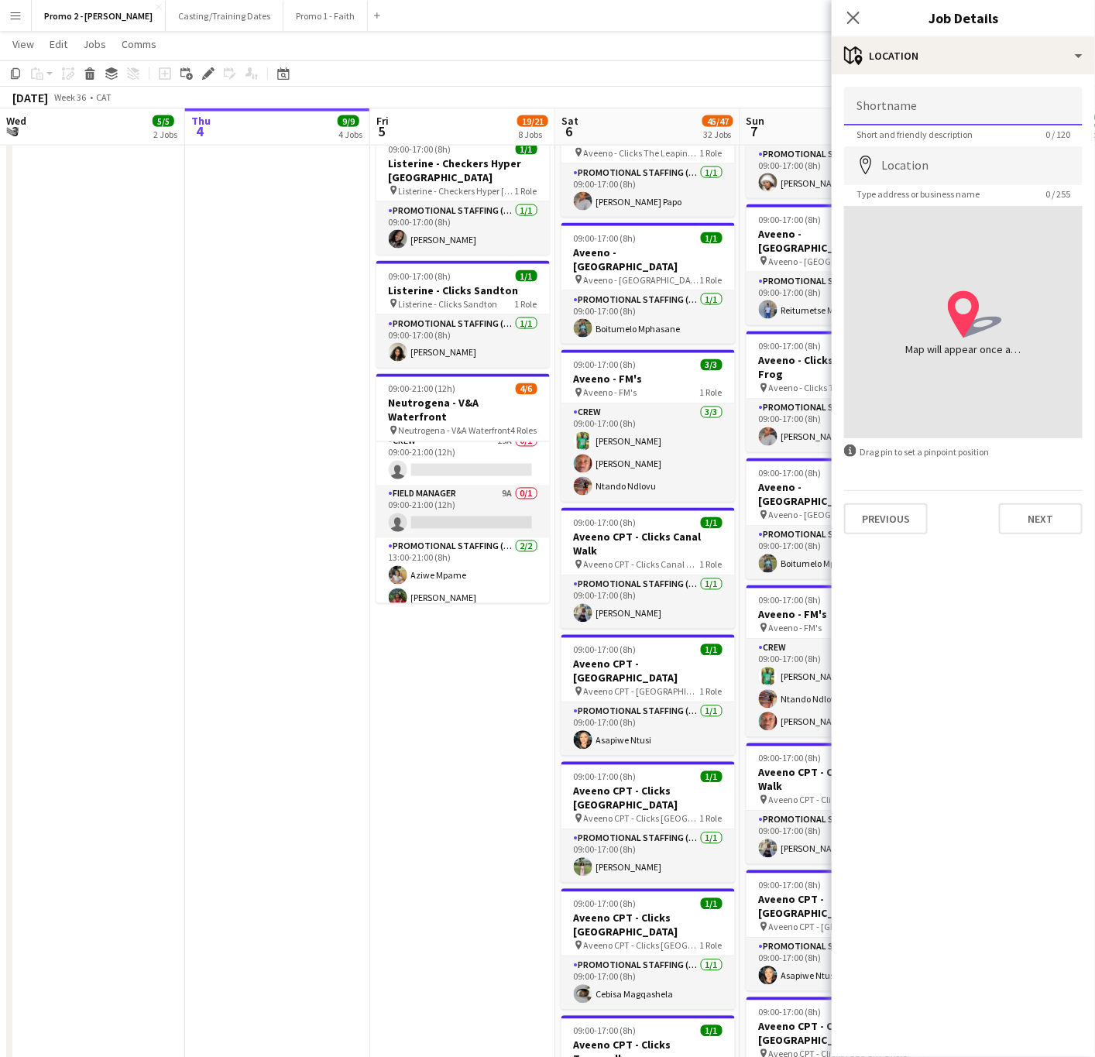
click at [902, 108] on input "Shortname" at bounding box center [963, 106] width 239 height 39
paste input "**********"
type input "**********"
click at [927, 167] on input "Location" at bounding box center [963, 165] width 239 height 39
type input "**********"
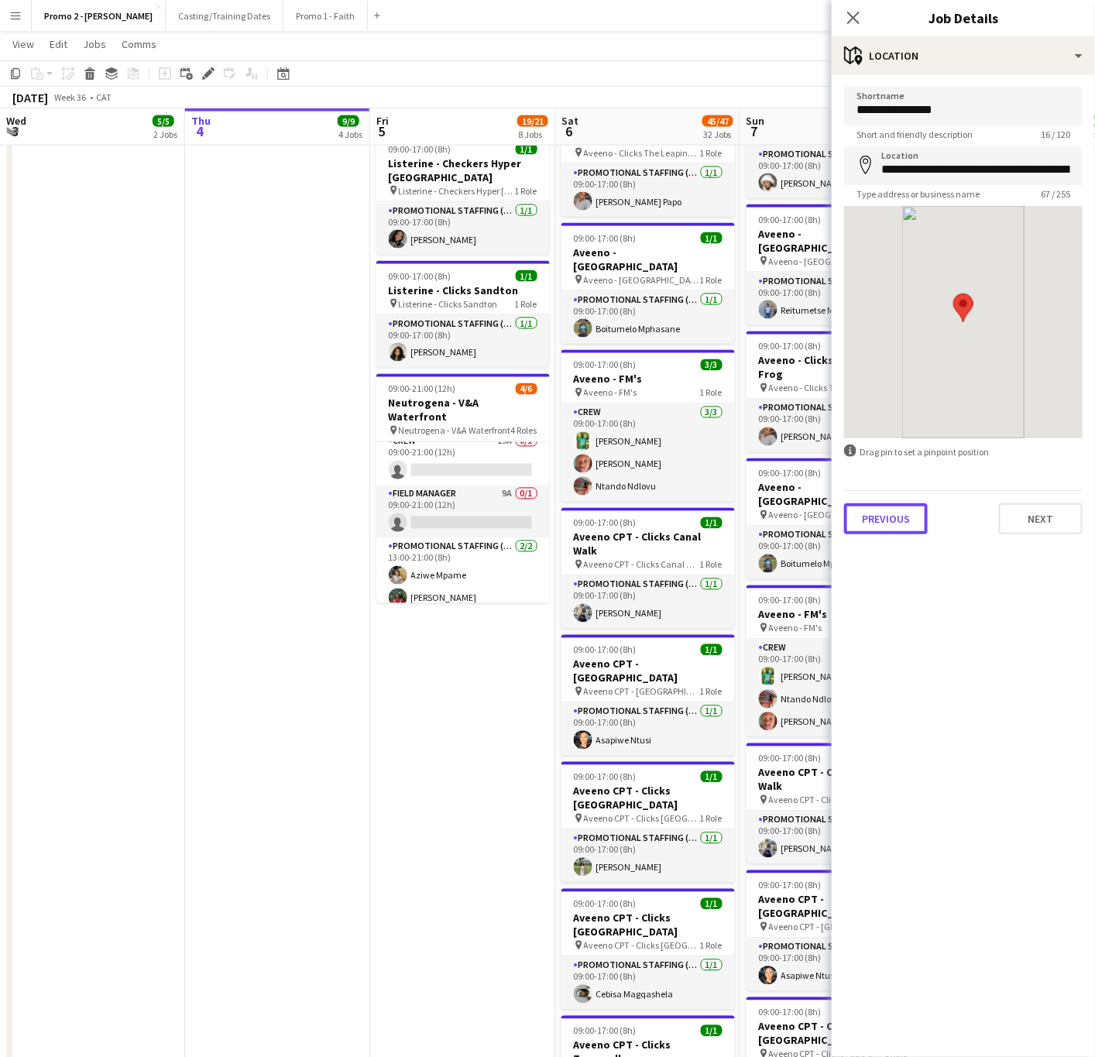
click at [906, 521] on button "Previous" at bounding box center [886, 518] width 84 height 31
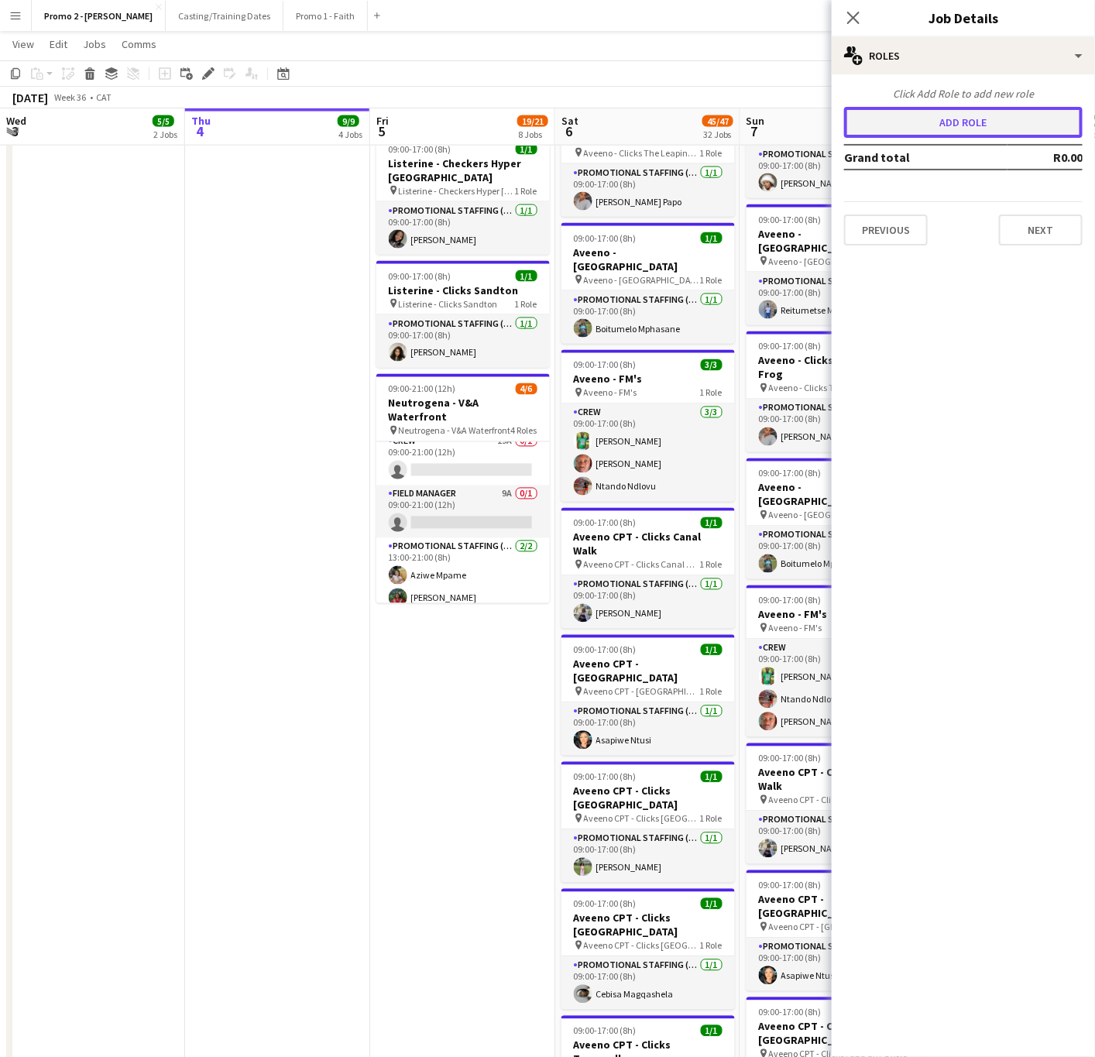
click at [944, 126] on button "Add role" at bounding box center [963, 122] width 239 height 31
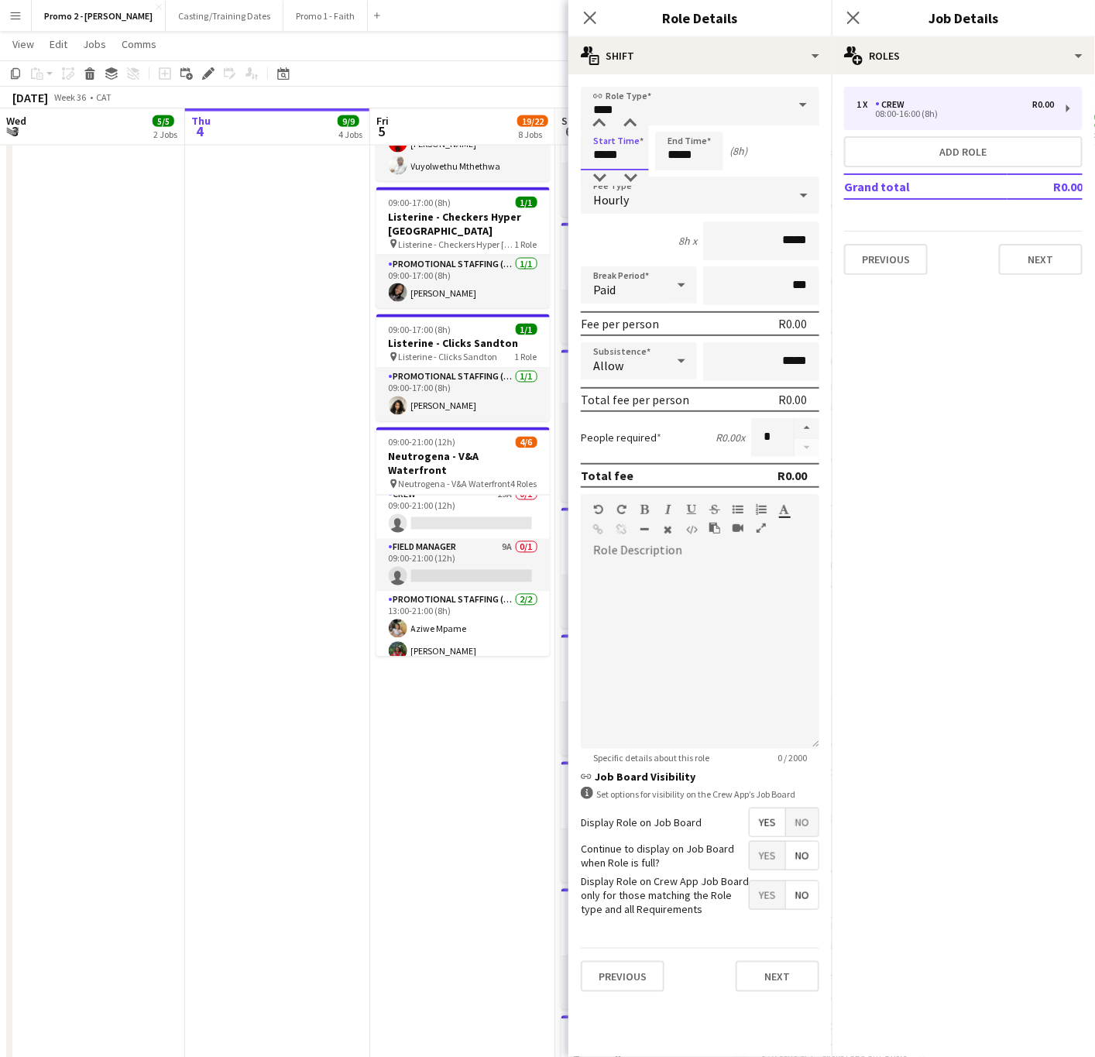
click at [617, 145] on input "*****" at bounding box center [615, 151] width 68 height 39
type input "*****"
drag, startPoint x: 598, startPoint y: 125, endPoint x: 607, endPoint y: 124, distance: 8.7
click at [598, 124] on div at bounding box center [599, 123] width 31 height 15
click at [689, 143] on input "*****" at bounding box center [689, 151] width 68 height 39
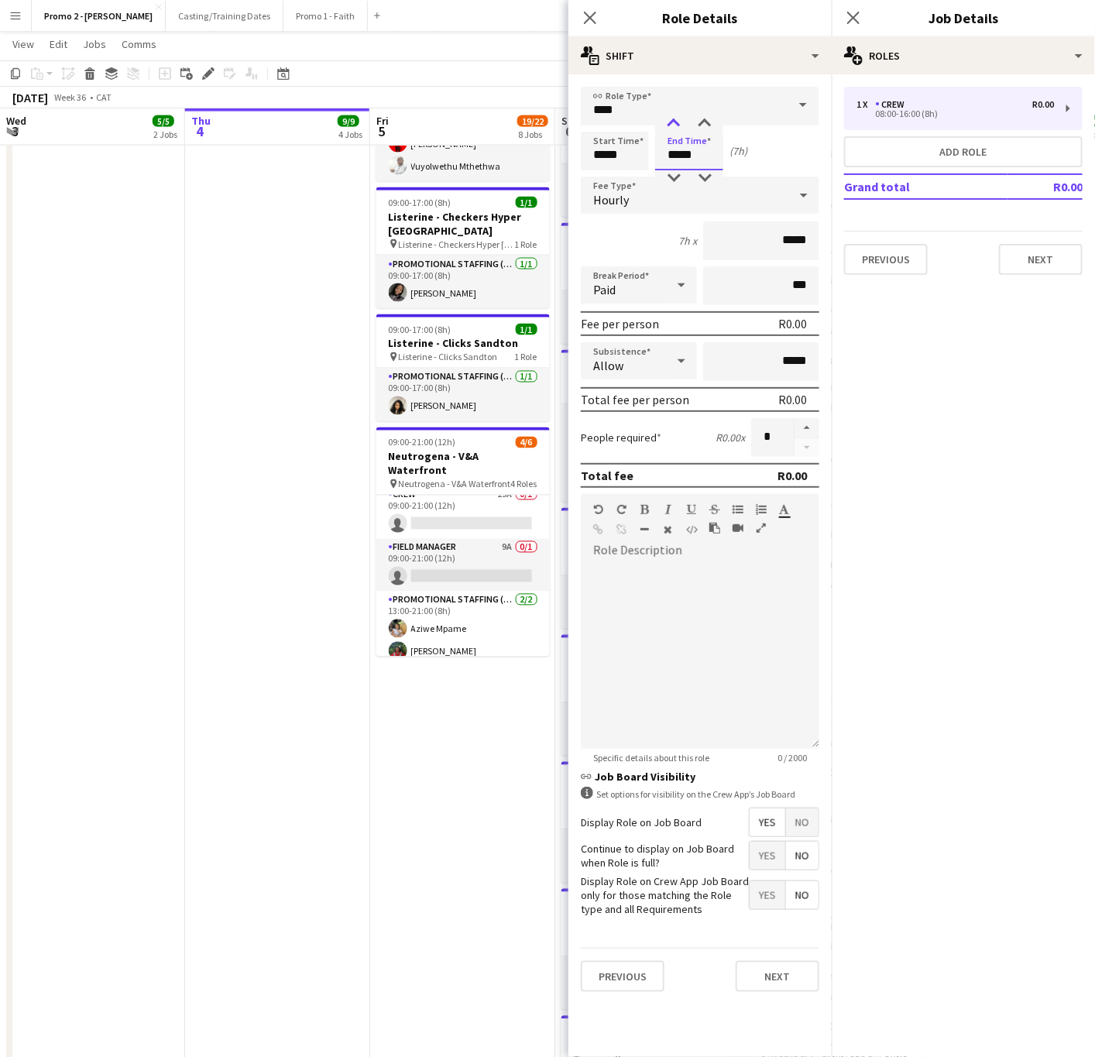
drag, startPoint x: 670, startPoint y: 116, endPoint x: 670, endPoint y: 142, distance: 25.6
click at [670, 117] on div at bounding box center [673, 123] width 31 height 15
type input "*****"
click at [663, 180] on div at bounding box center [673, 177] width 31 height 15
click at [602, 208] on div "Hourly" at bounding box center [685, 195] width 208 height 37
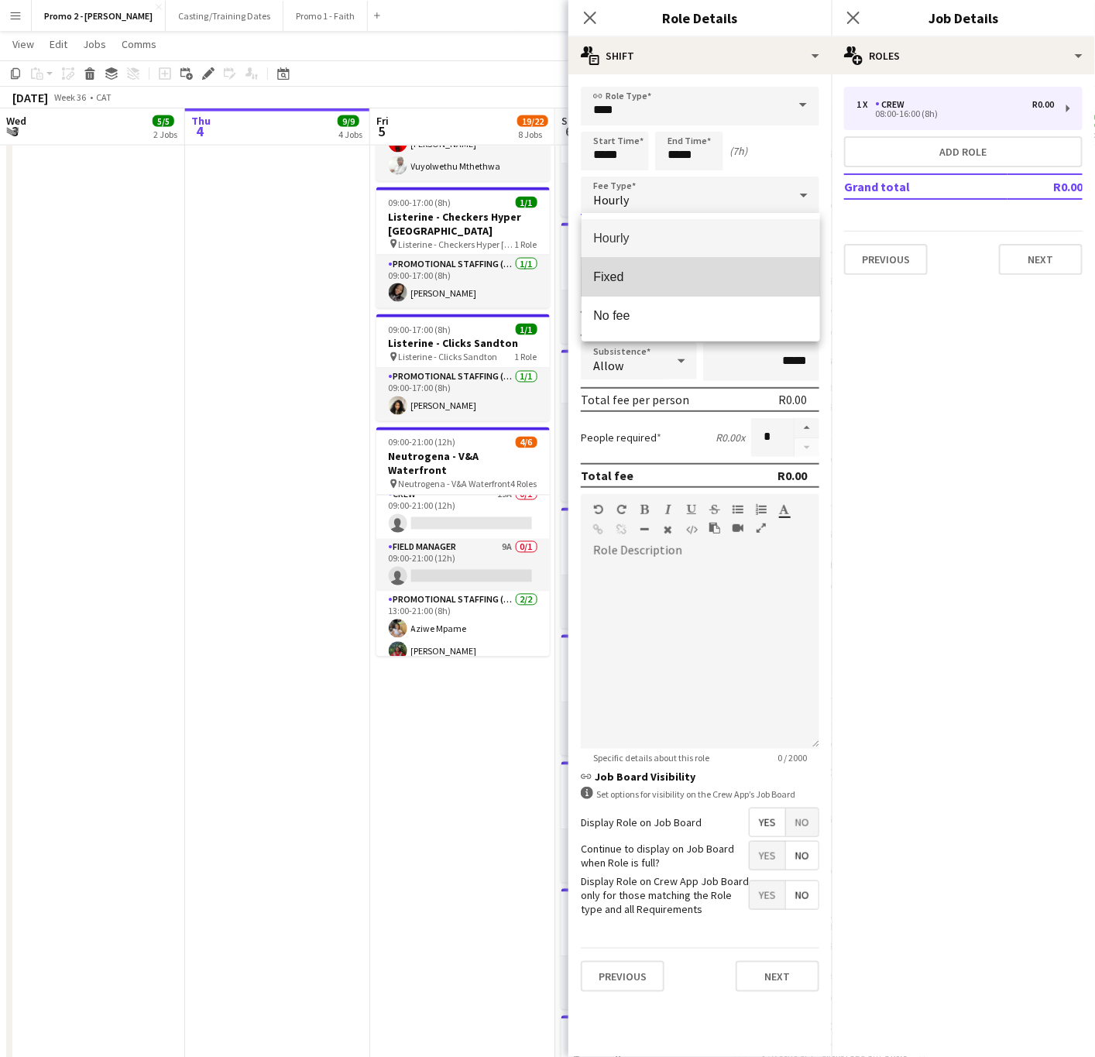
click at [630, 272] on span "Fixed" at bounding box center [701, 277] width 214 height 15
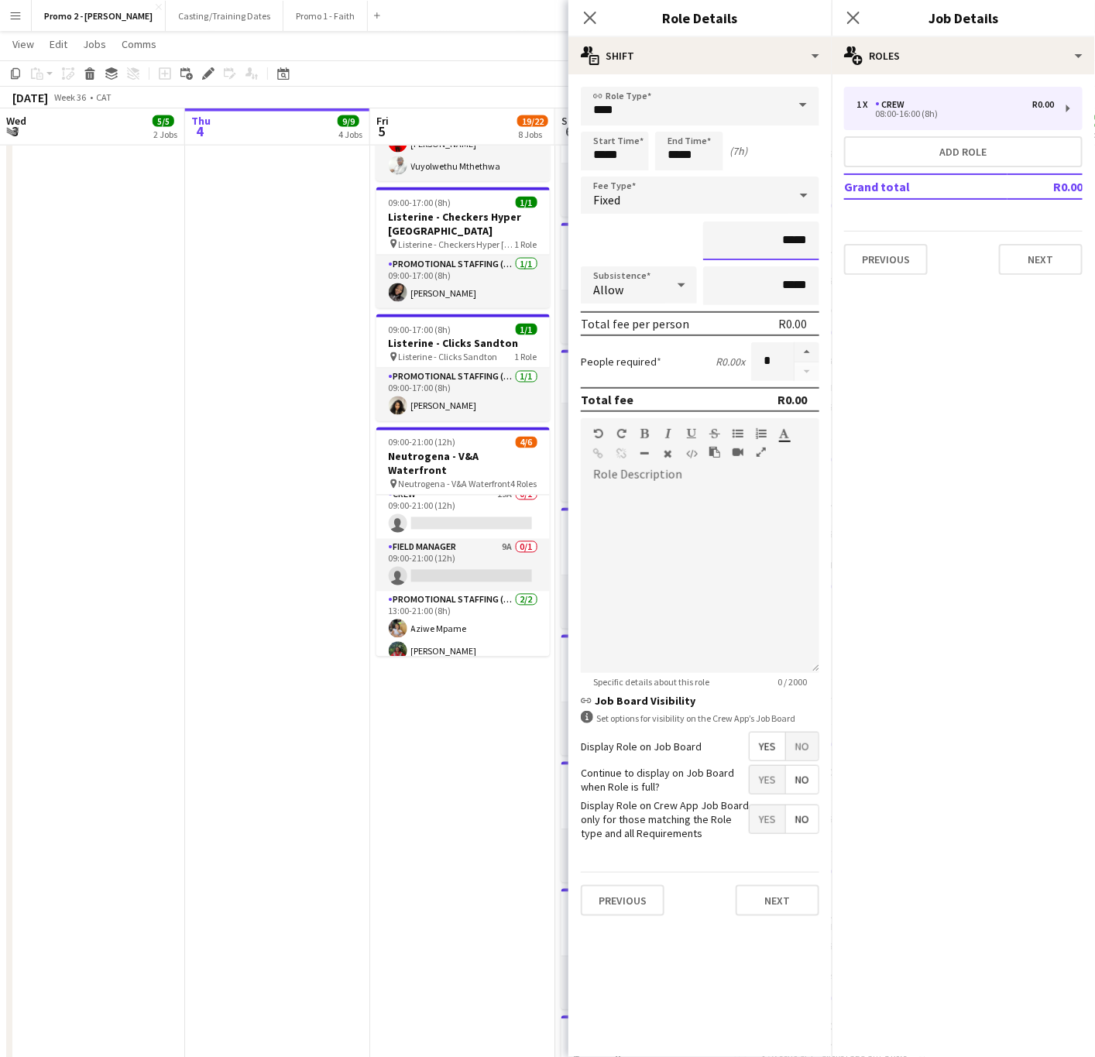
click at [802, 229] on input "*****" at bounding box center [761, 241] width 116 height 39
type input "*******"
click at [809, 349] on button "button" at bounding box center [807, 352] width 25 height 20
type input "*"
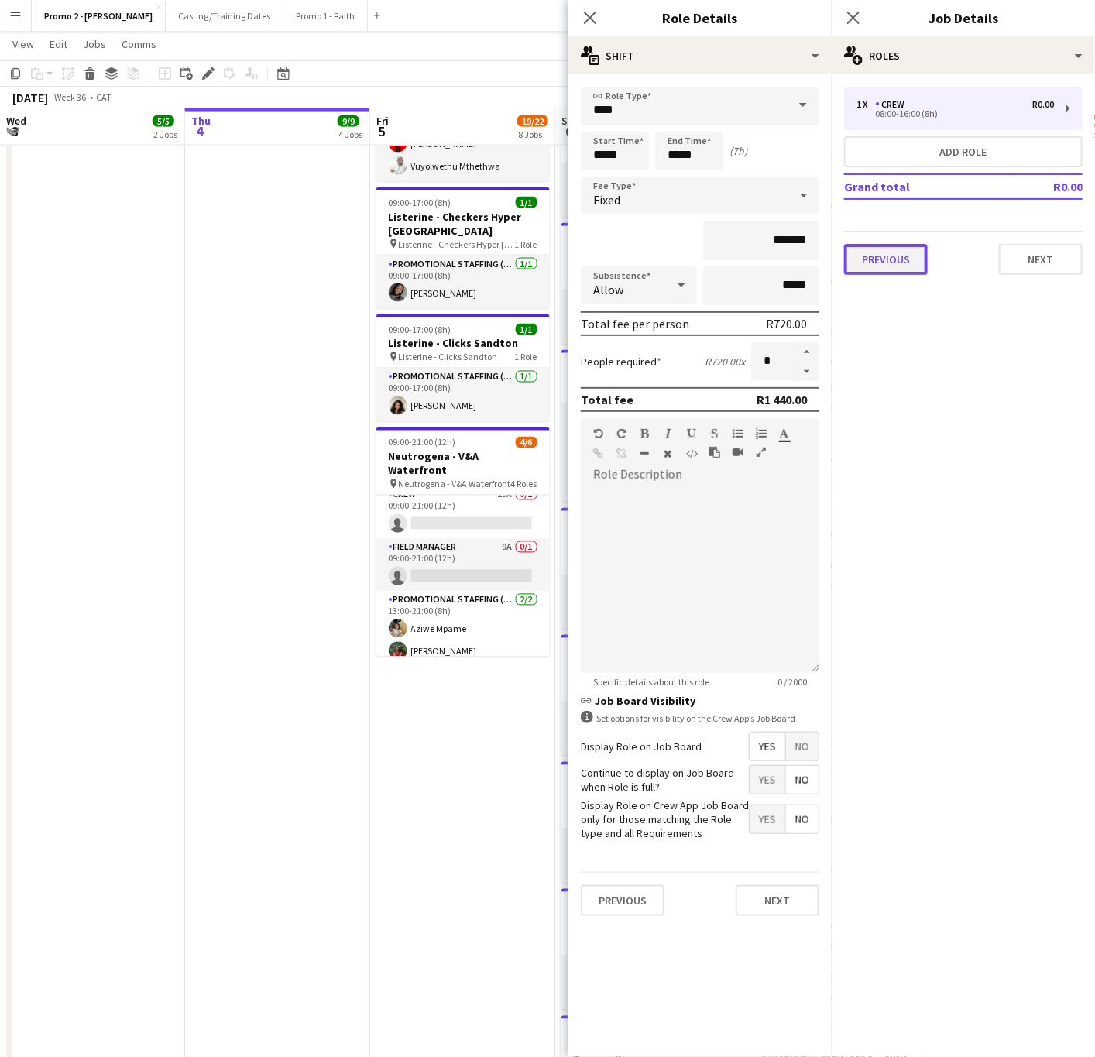
click at [883, 265] on button "Previous" at bounding box center [886, 259] width 84 height 31
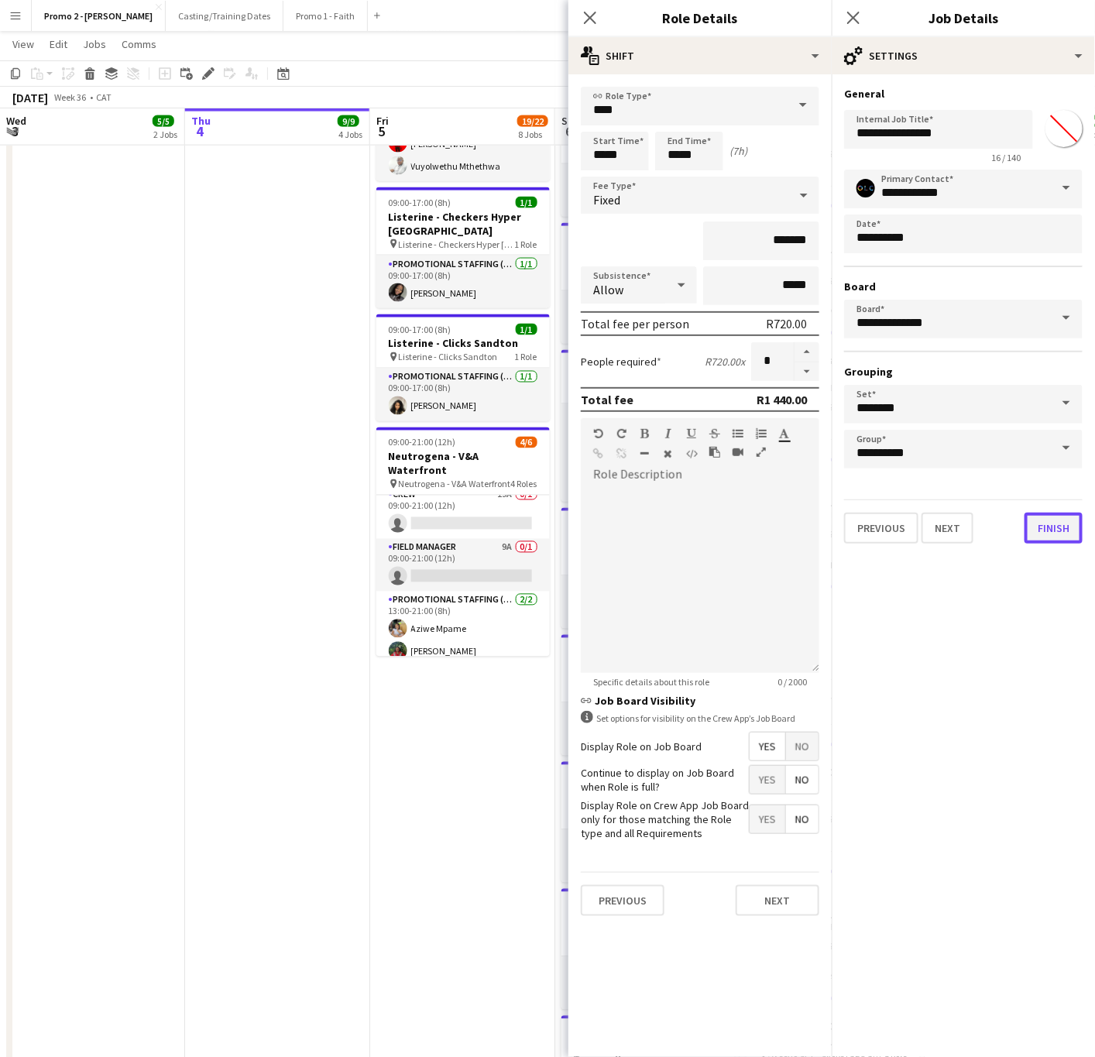
click at [1050, 525] on button "Finish" at bounding box center [1054, 528] width 58 height 31
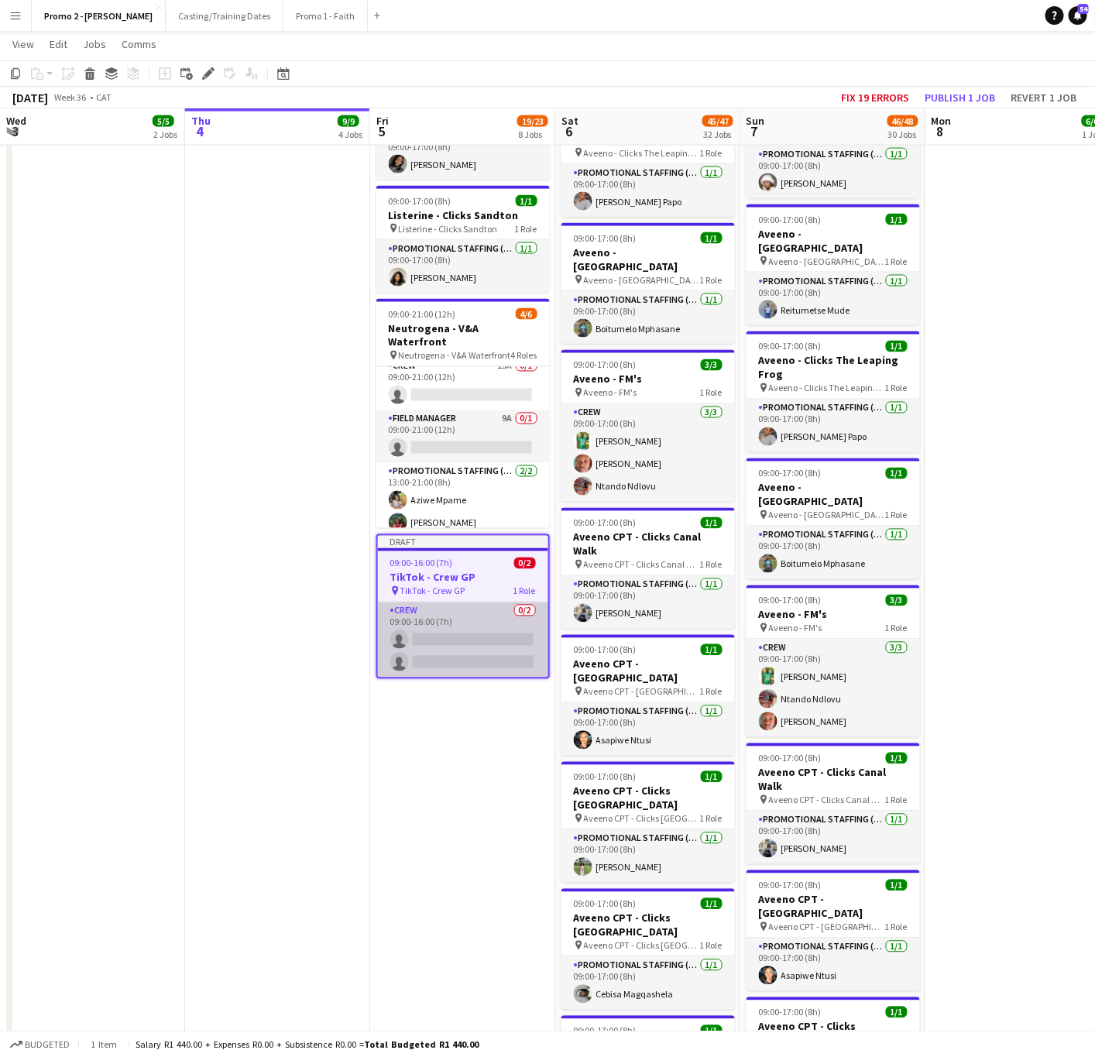
click at [462, 623] on app-card-role "Crew 0/2 09:00-16:00 (7h) single-neutral-actions single-neutral-actions" at bounding box center [463, 640] width 170 height 75
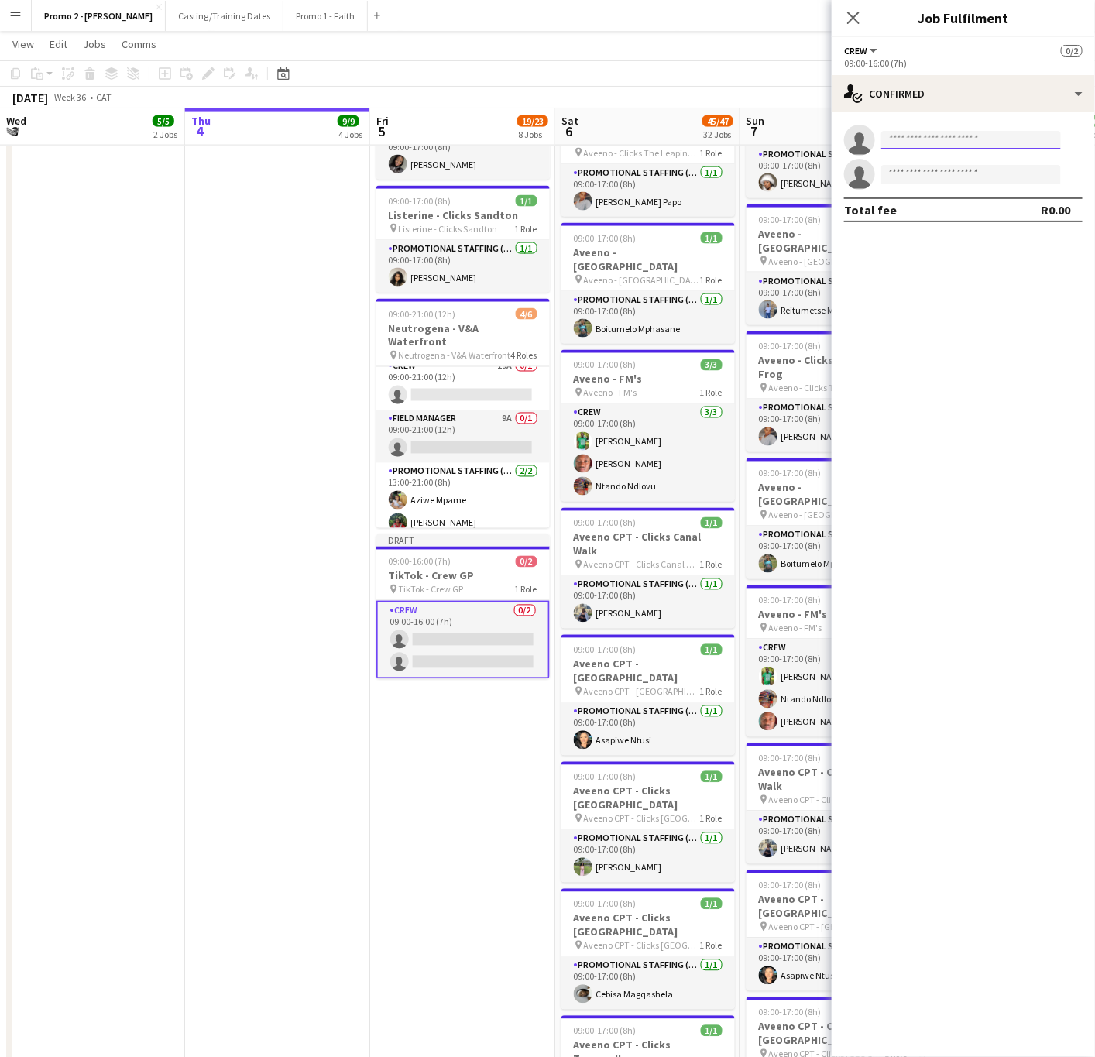
click at [935, 137] on input at bounding box center [972, 140] width 180 height 19
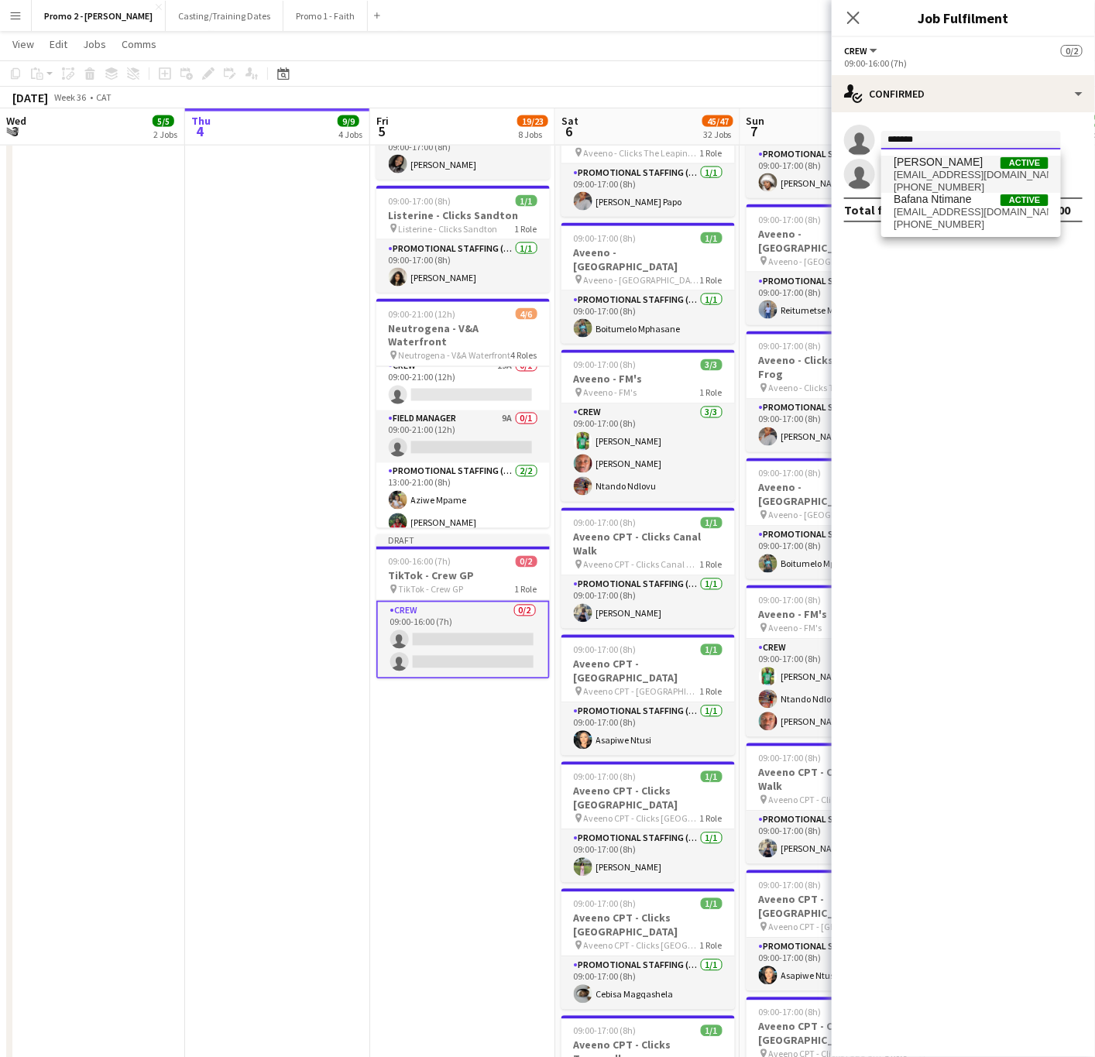
type input "*******"
click at [934, 169] on span "[EMAIL_ADDRESS][DOMAIN_NAME]" at bounding box center [971, 175] width 155 height 12
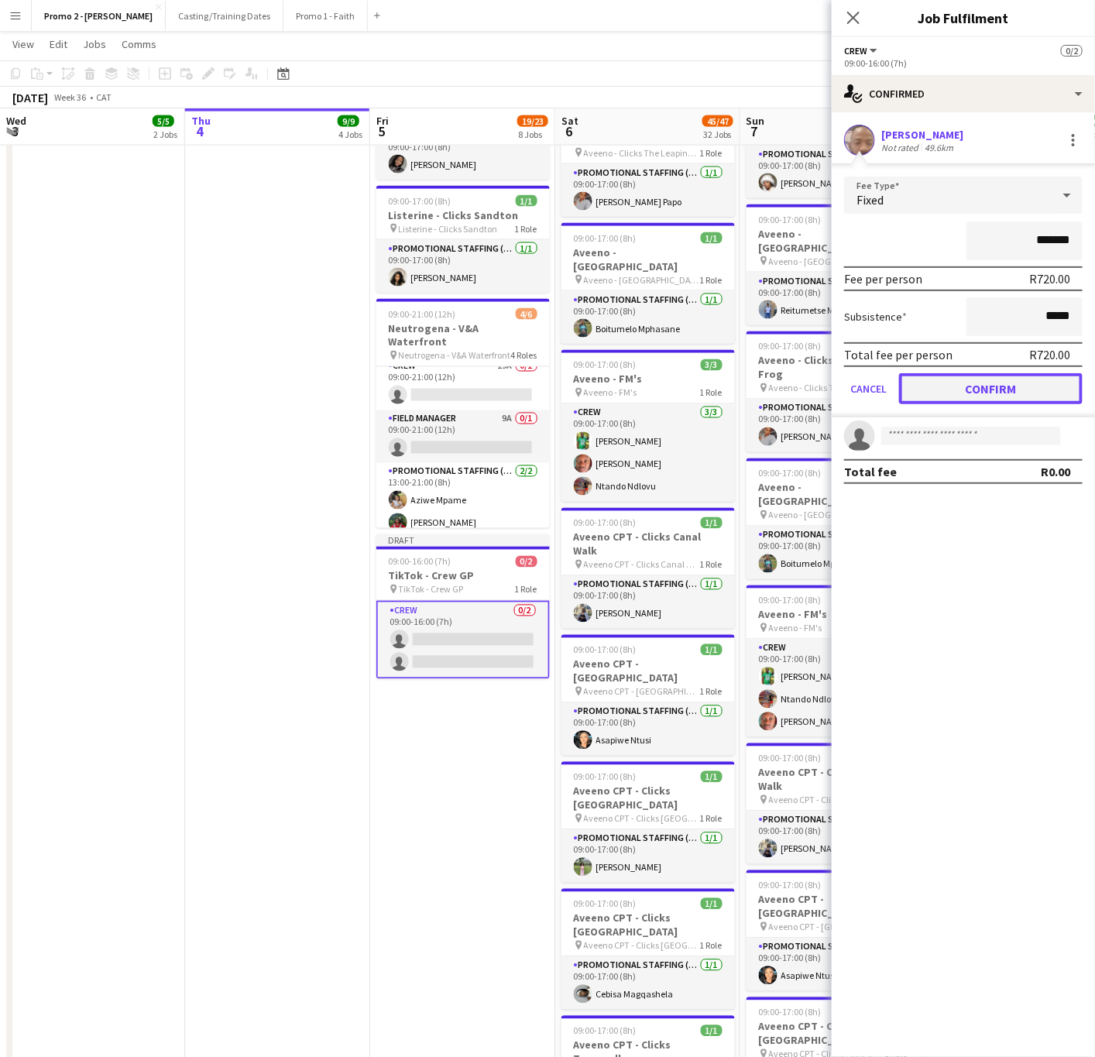
click at [971, 386] on button "Confirm" at bounding box center [991, 388] width 184 height 31
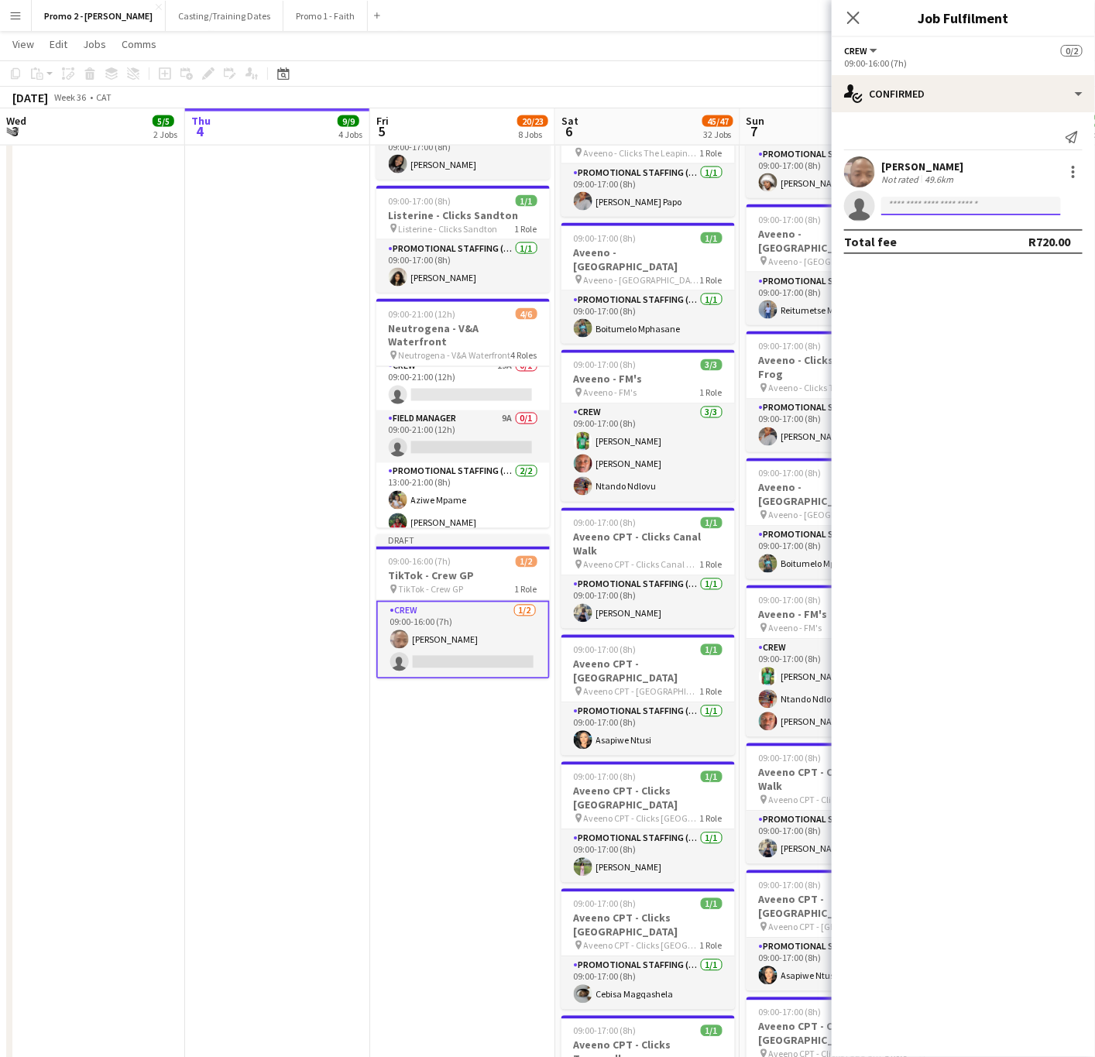
click at [932, 209] on input at bounding box center [972, 206] width 180 height 19
type input "*****"
click at [955, 237] on span "[EMAIL_ADDRESS][DOMAIN_NAME]" at bounding box center [971, 241] width 155 height 12
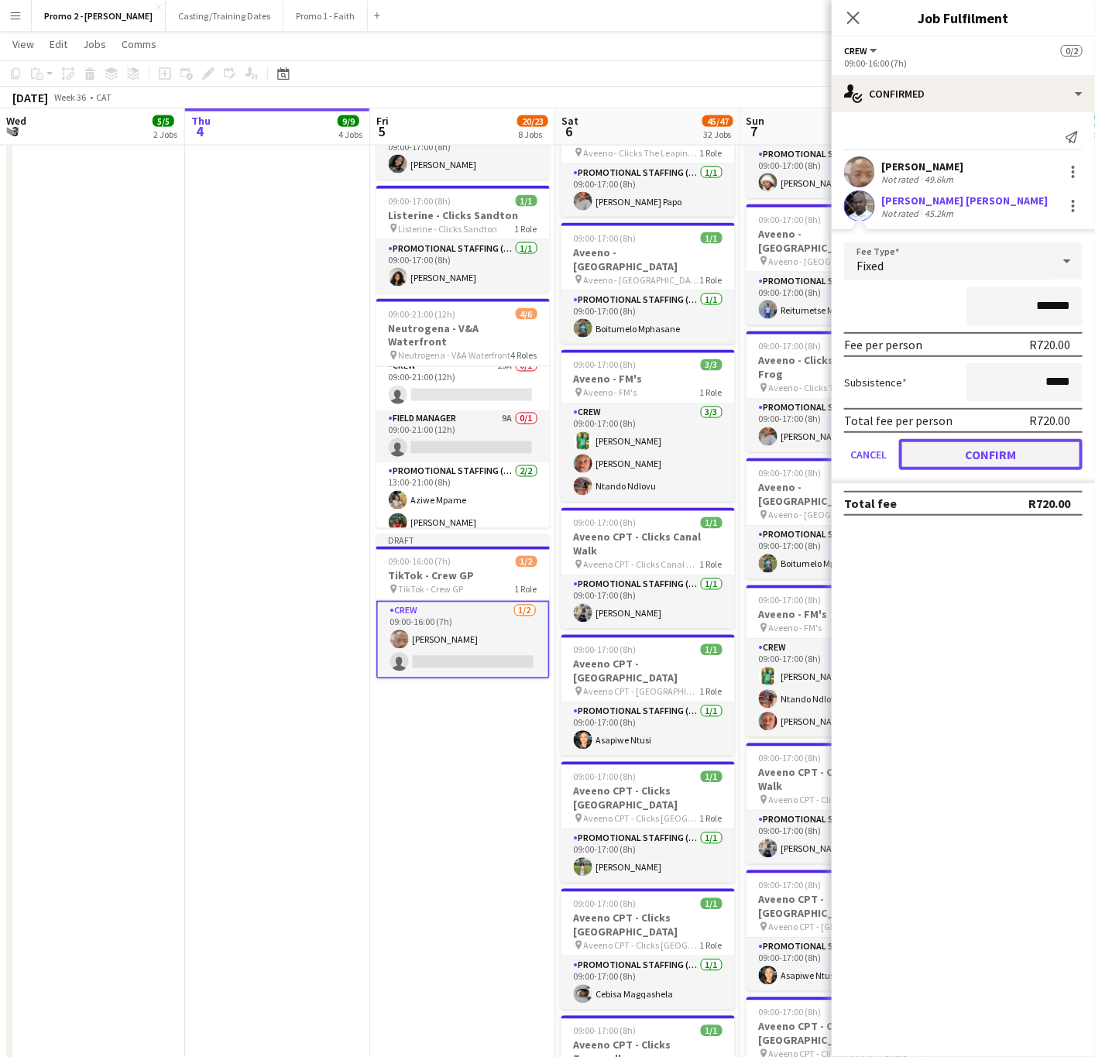
click at [943, 444] on button "Confirm" at bounding box center [991, 454] width 184 height 31
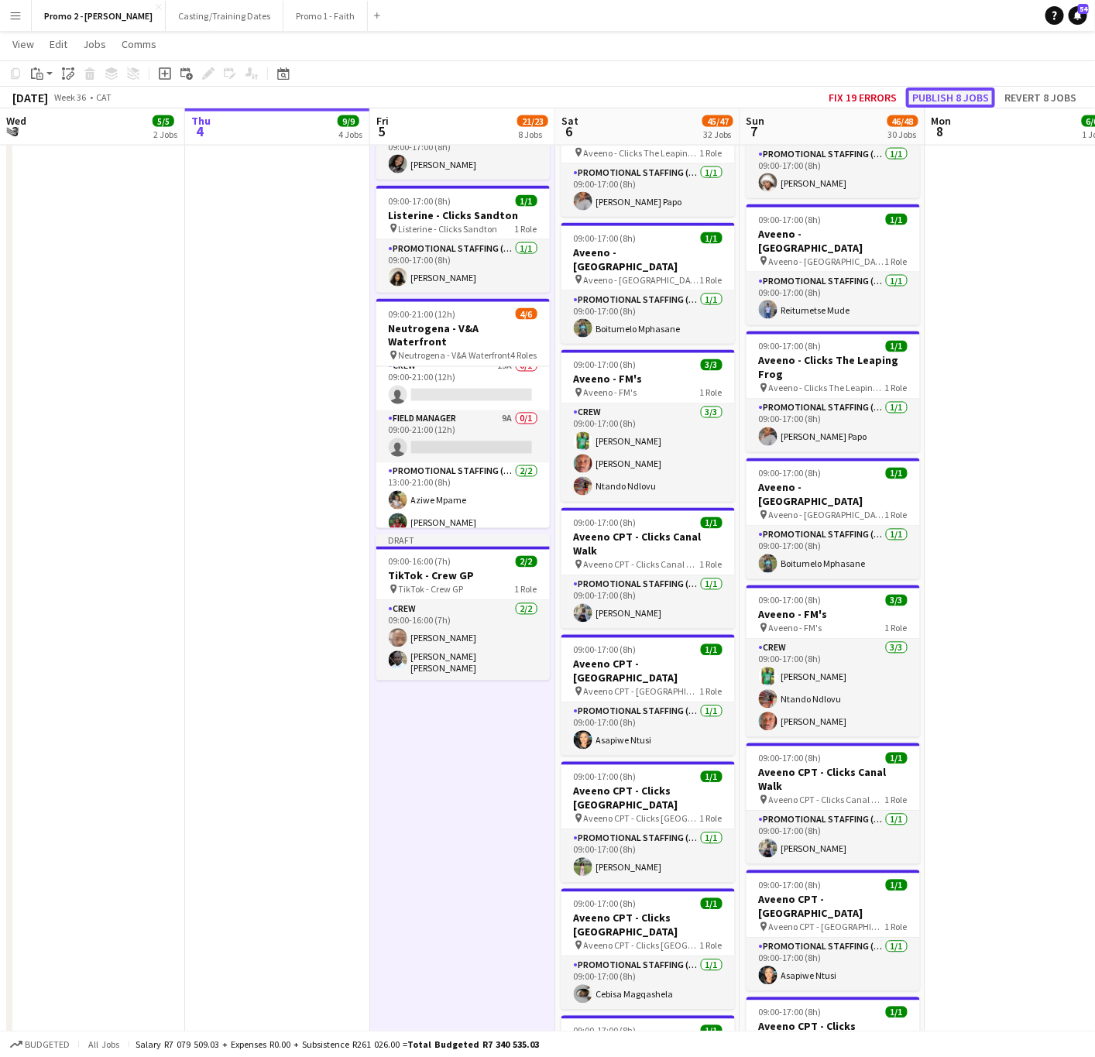
click at [958, 96] on button "Publish 8 jobs" at bounding box center [950, 98] width 89 height 20
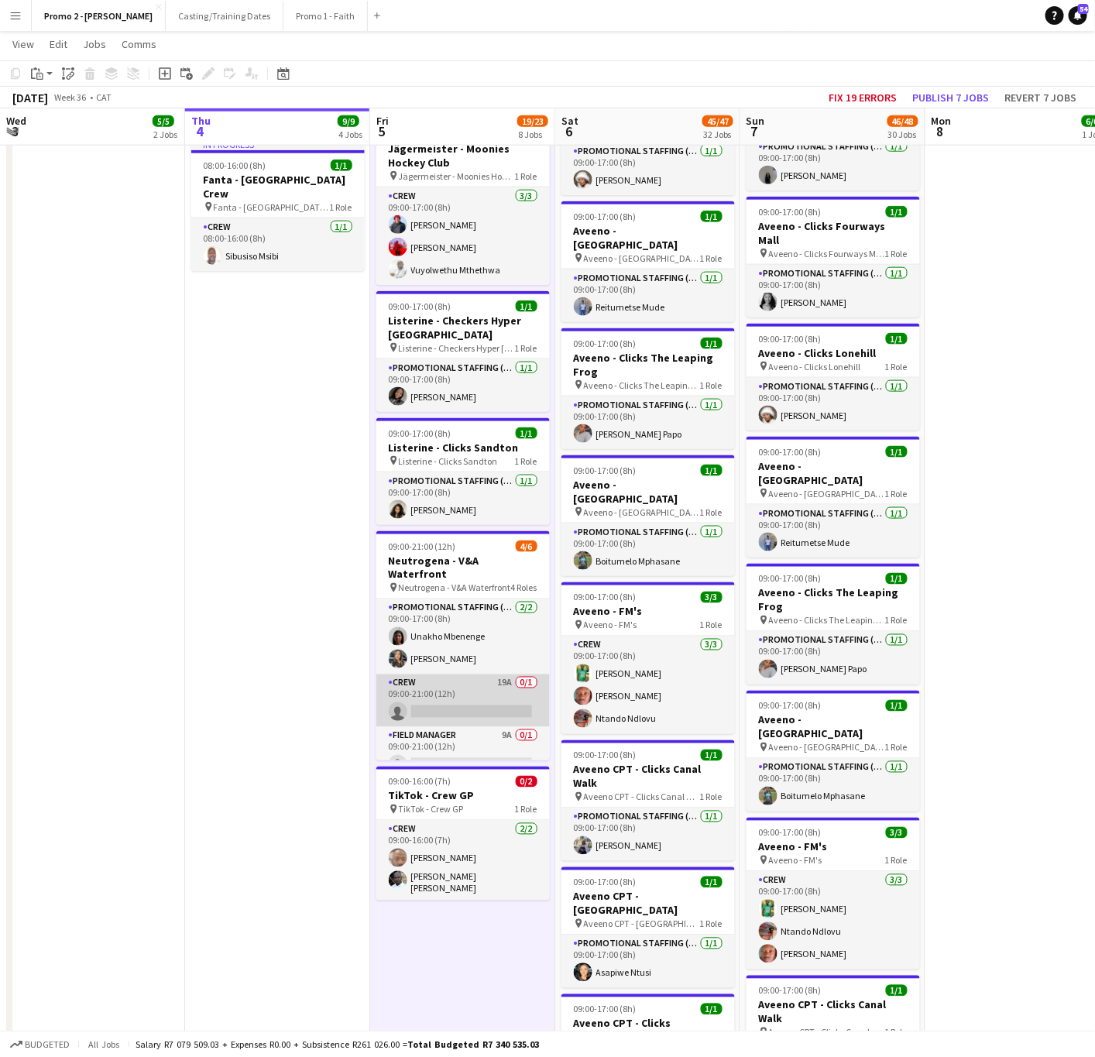
scroll to position [0, 372]
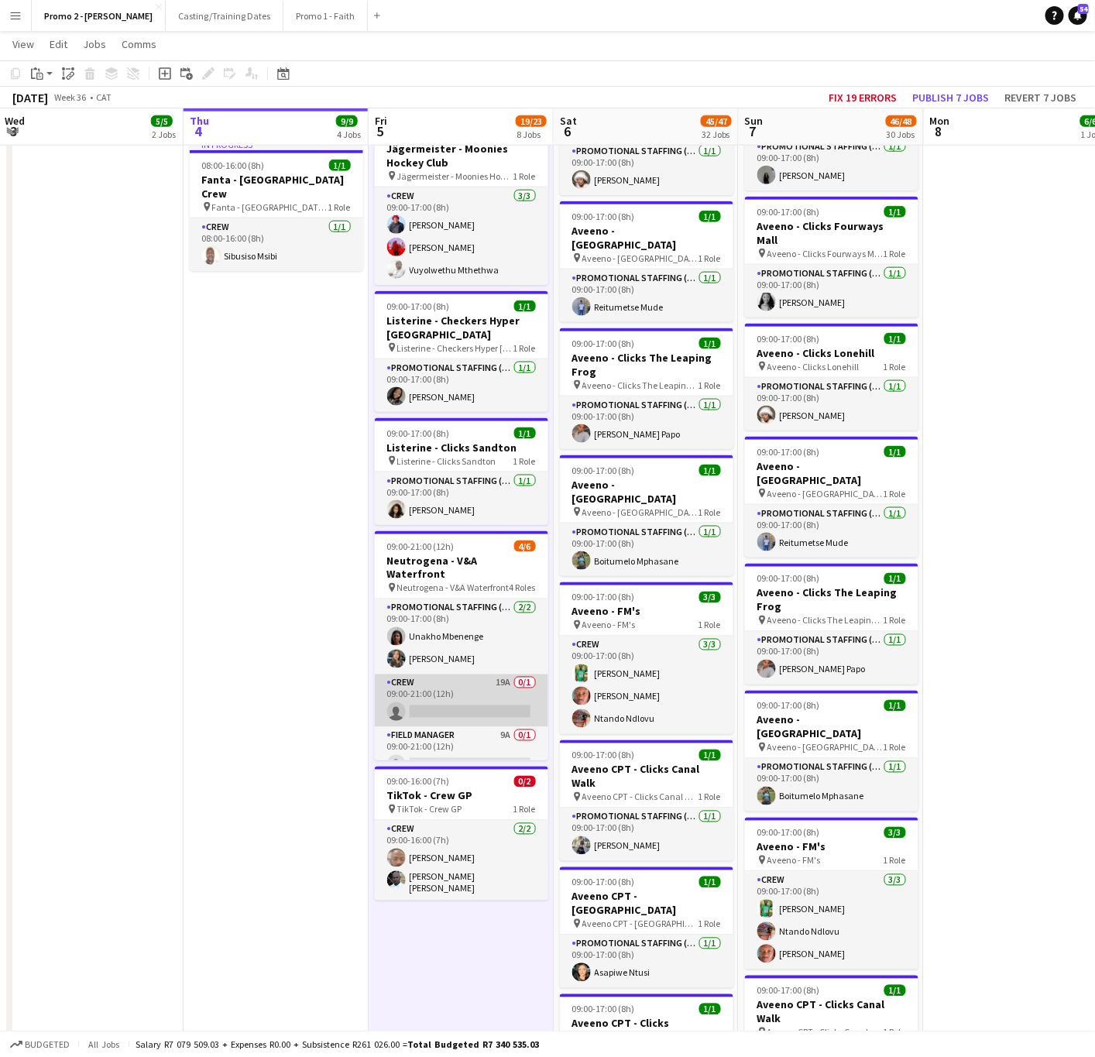
click at [430, 683] on app-card-role "Crew 19A 0/1 09:00-21:00 (12h) single-neutral-actions" at bounding box center [462, 701] width 174 height 53
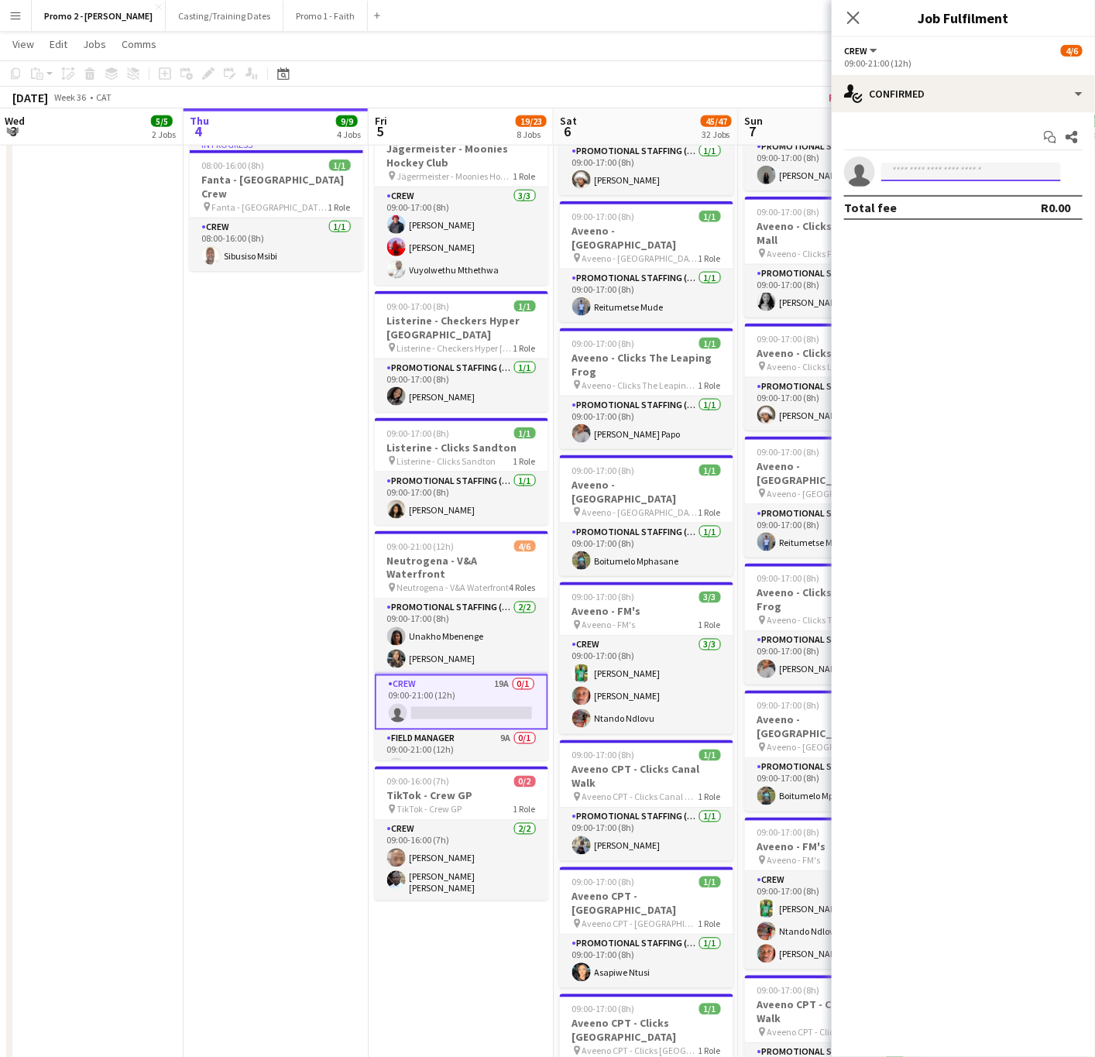
click at [911, 174] on input at bounding box center [972, 172] width 180 height 19
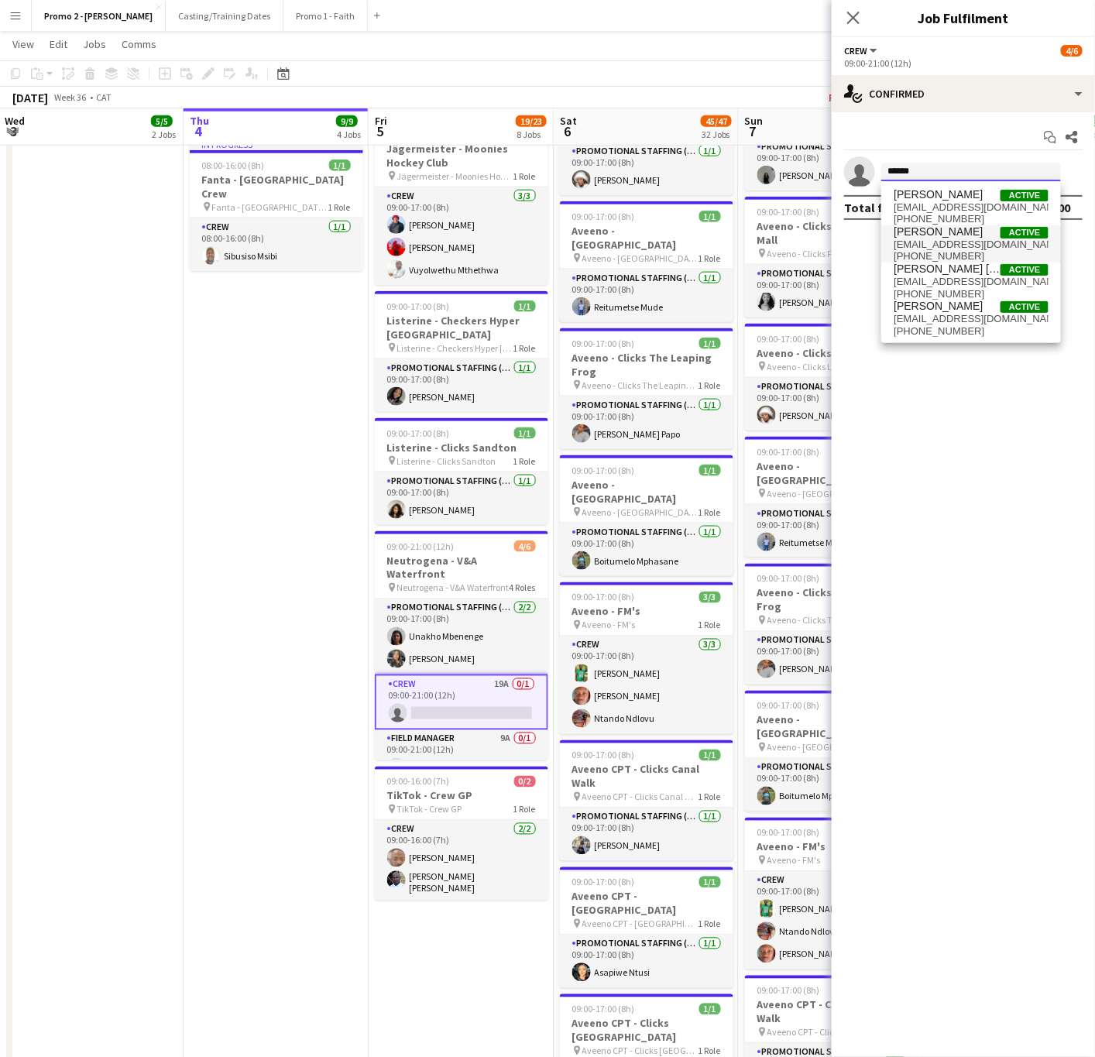
type input "******"
click at [937, 242] on span "[EMAIL_ADDRESS][DOMAIN_NAME]" at bounding box center [971, 245] width 155 height 12
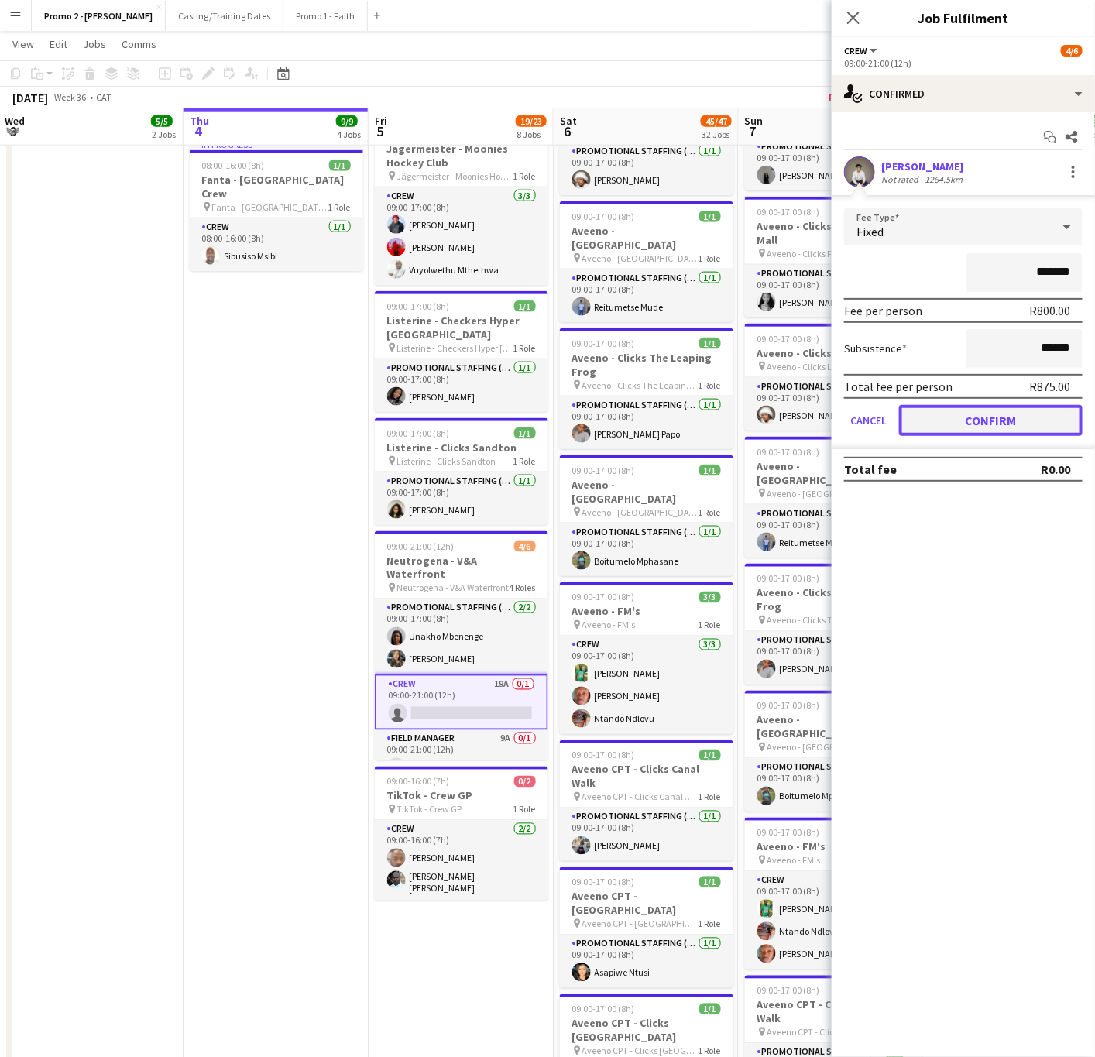
click at [925, 414] on button "Confirm" at bounding box center [991, 420] width 184 height 31
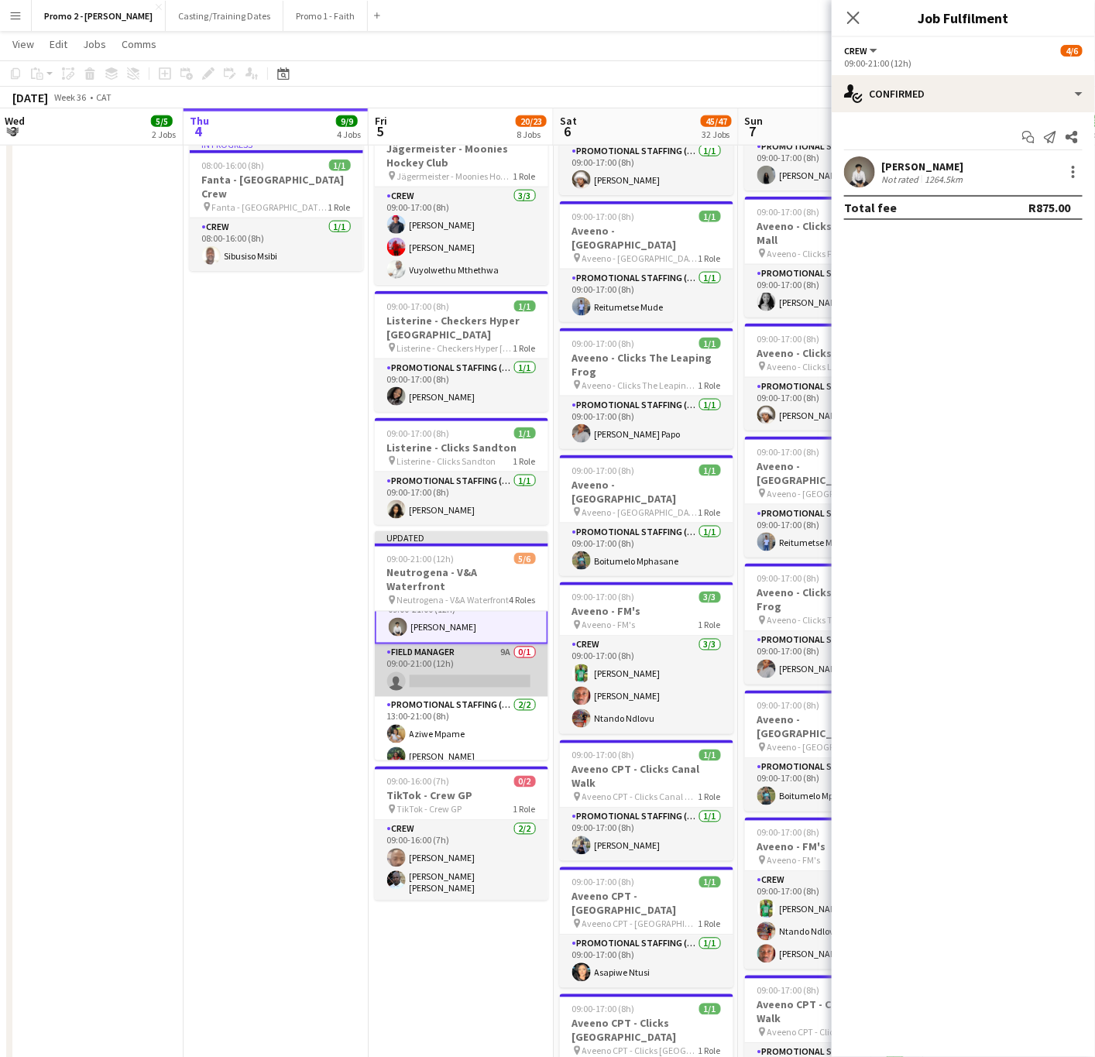
scroll to position [0, 373]
click at [432, 662] on app-card-role "Field Manager 9A 0/1 09:00-21:00 (12h) single-neutral-actions" at bounding box center [461, 670] width 174 height 53
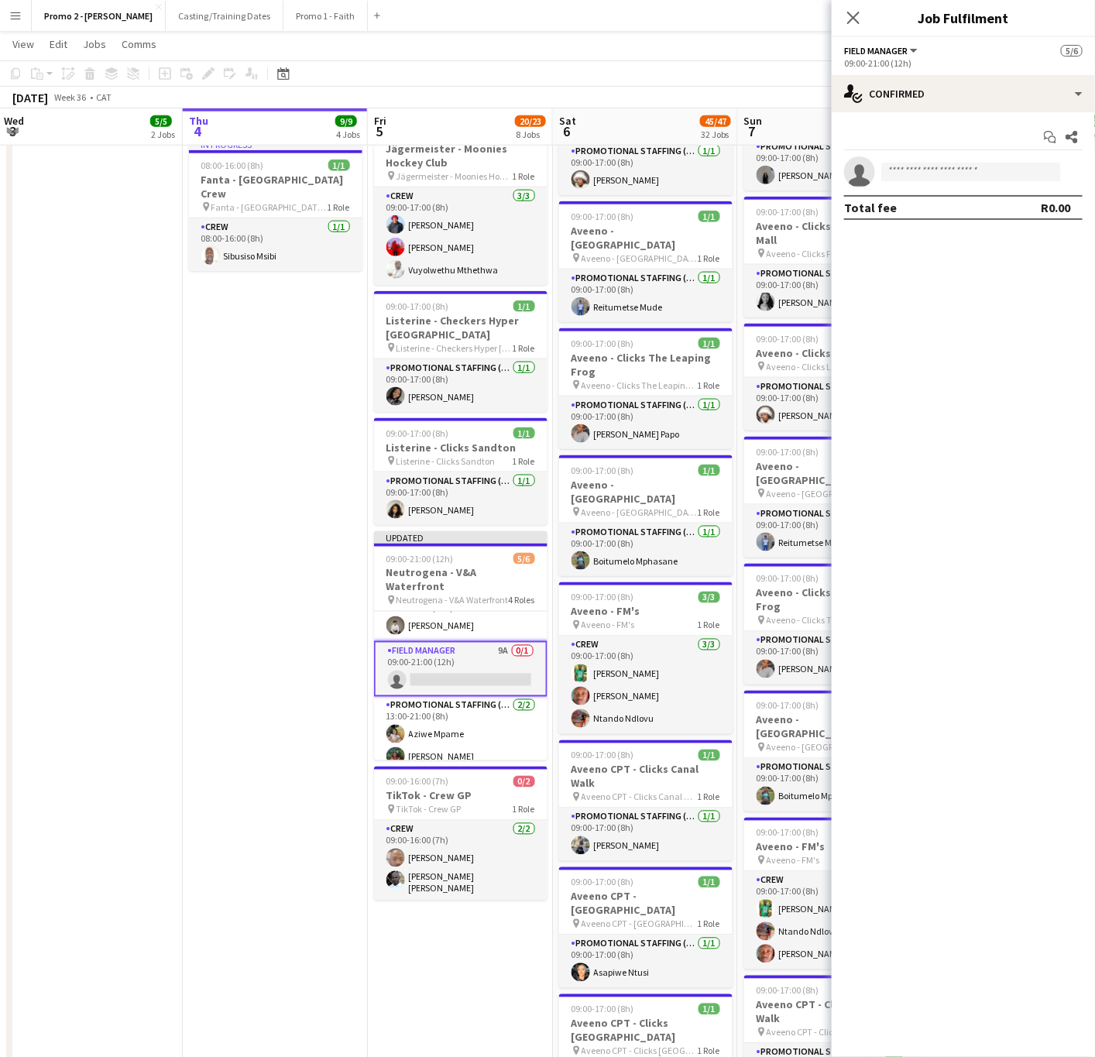
scroll to position [98, 0]
click at [932, 173] on input at bounding box center [972, 172] width 180 height 19
type input "*****"
click at [923, 200] on span "[PERSON_NAME] Active [EMAIL_ADDRESS][DOMAIN_NAME] [PHONE_NUMBER]" at bounding box center [971, 206] width 155 height 37
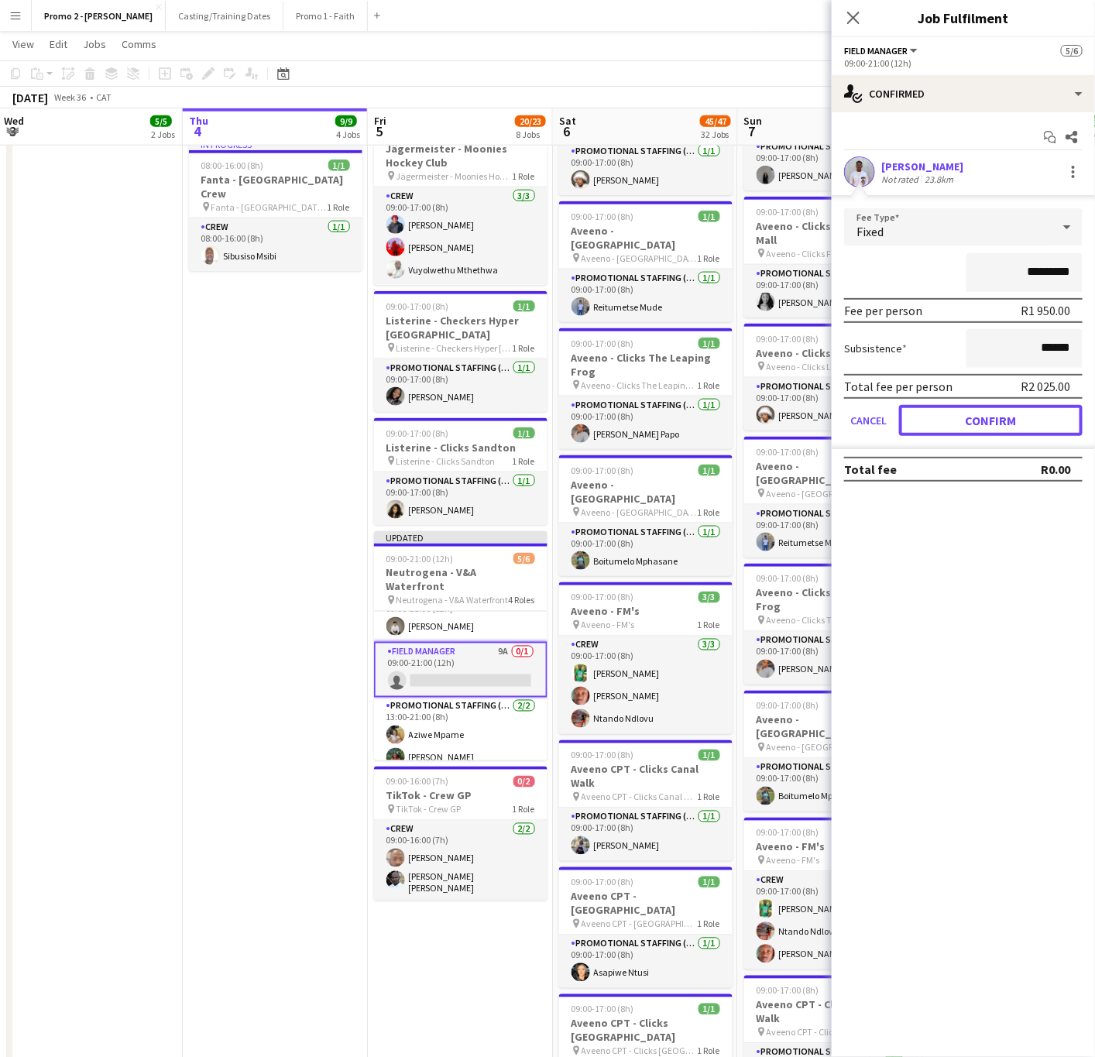
click at [981, 423] on button "Confirm" at bounding box center [991, 420] width 184 height 31
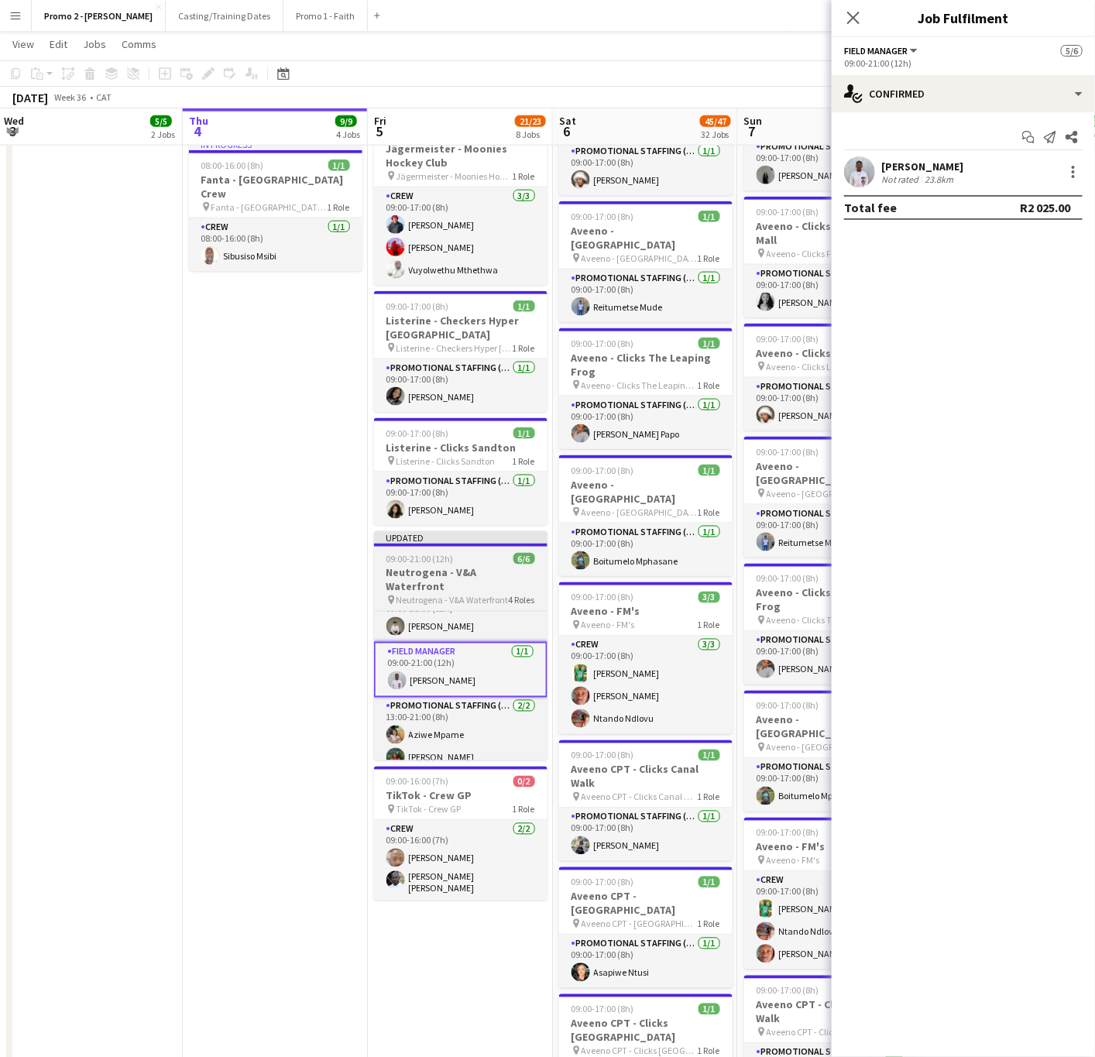
click at [460, 553] on div "09:00-21:00 (12h) 6/6" at bounding box center [461, 559] width 174 height 12
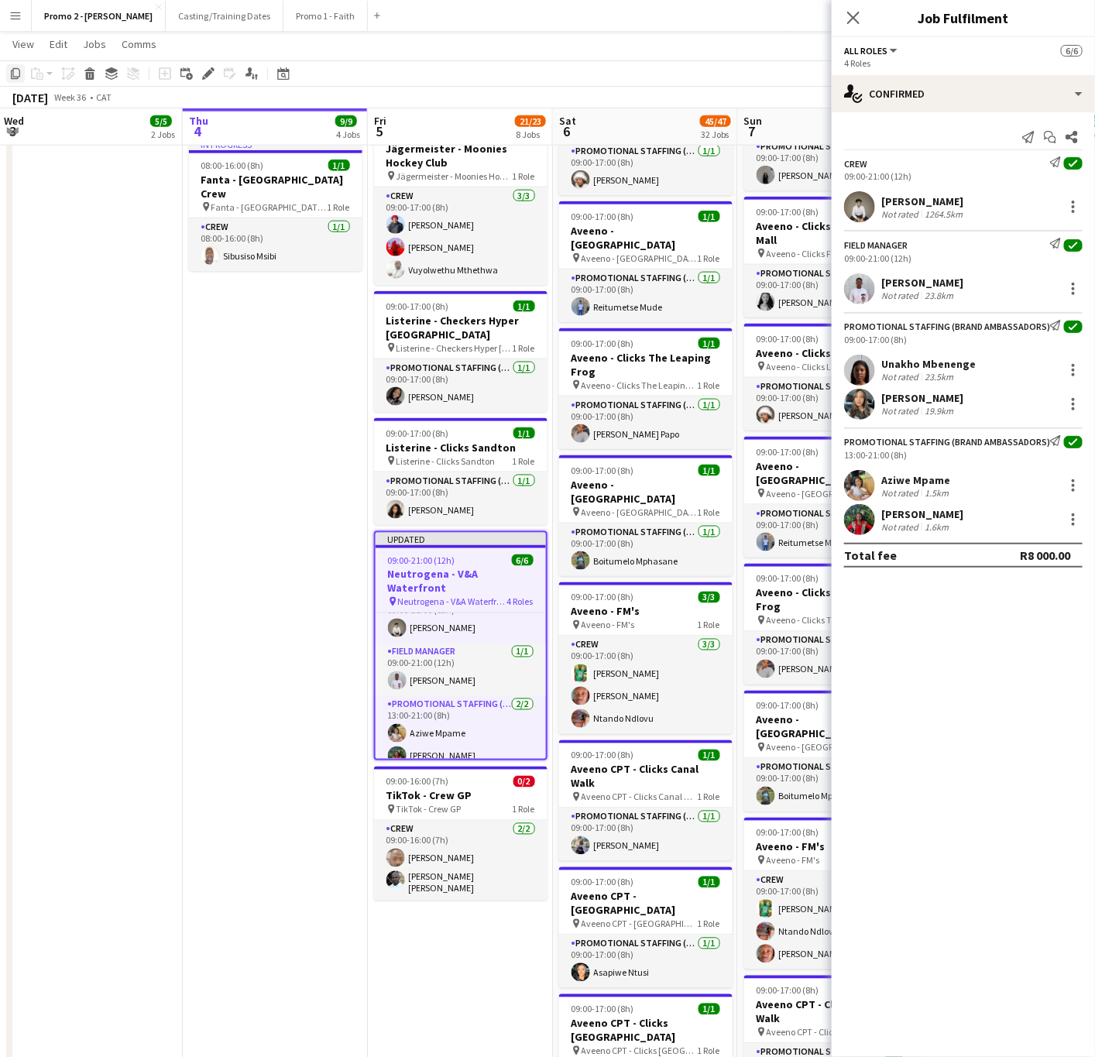
click at [9, 77] on icon "Copy" at bounding box center [15, 73] width 12 height 12
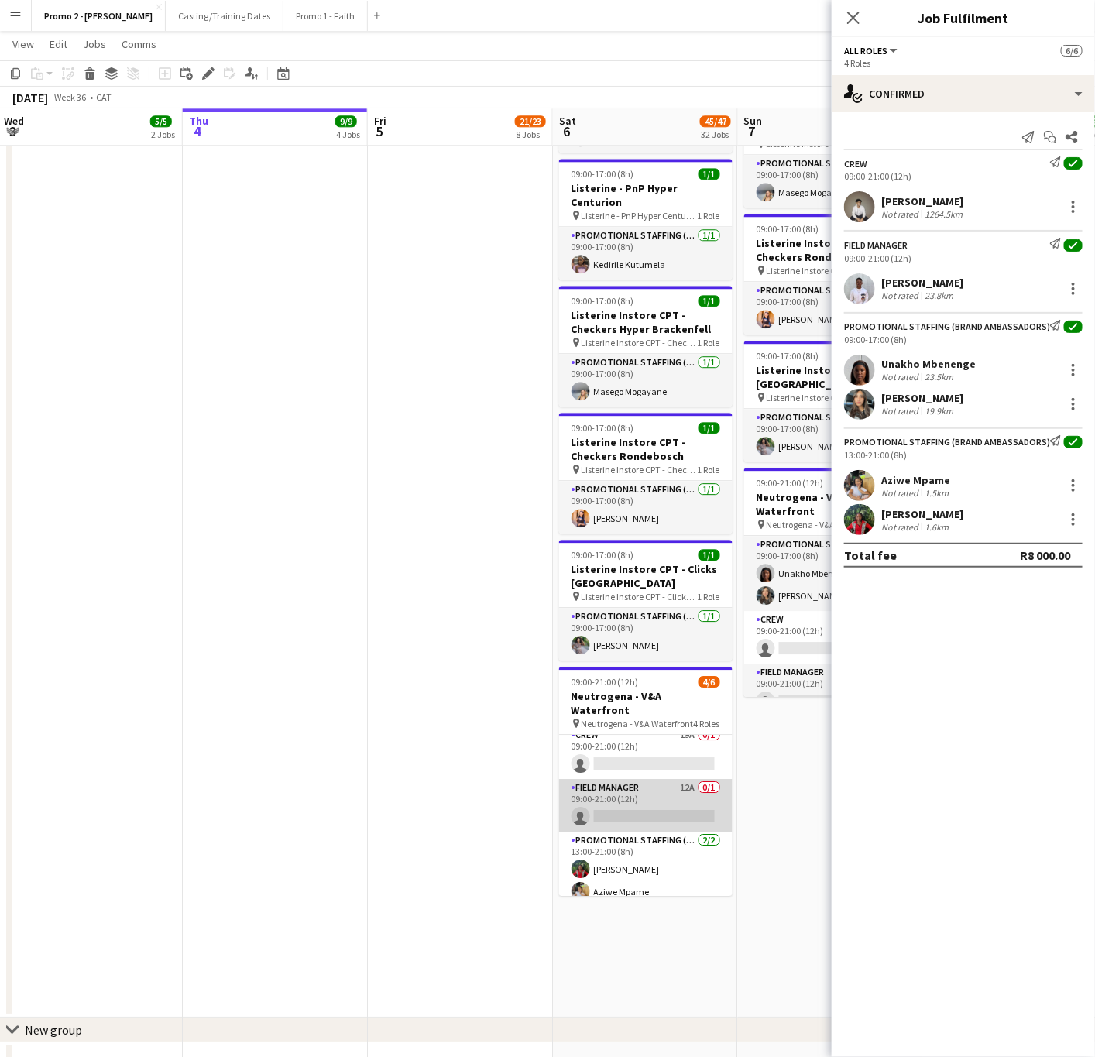
scroll to position [3731, 0]
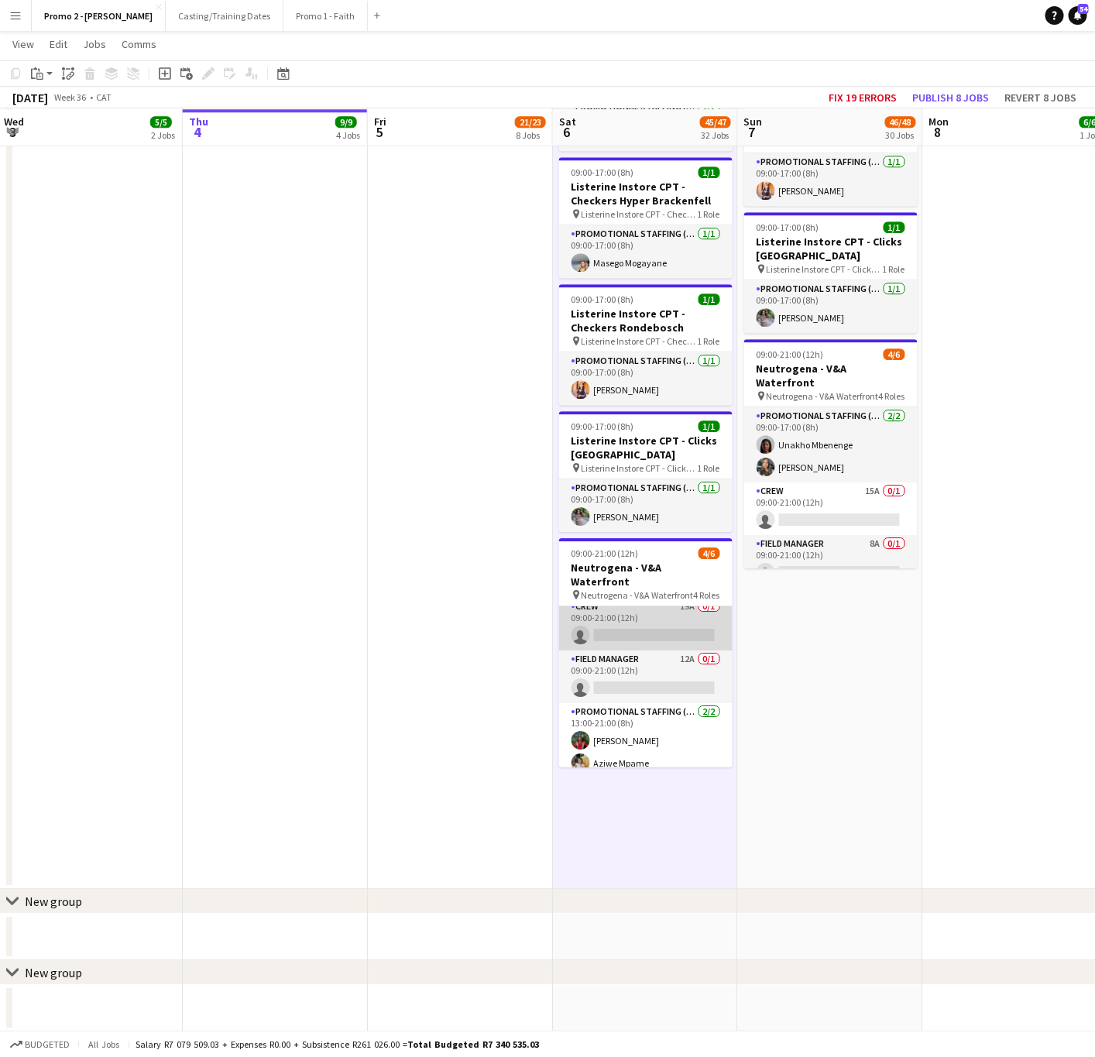
scroll to position [0, 0]
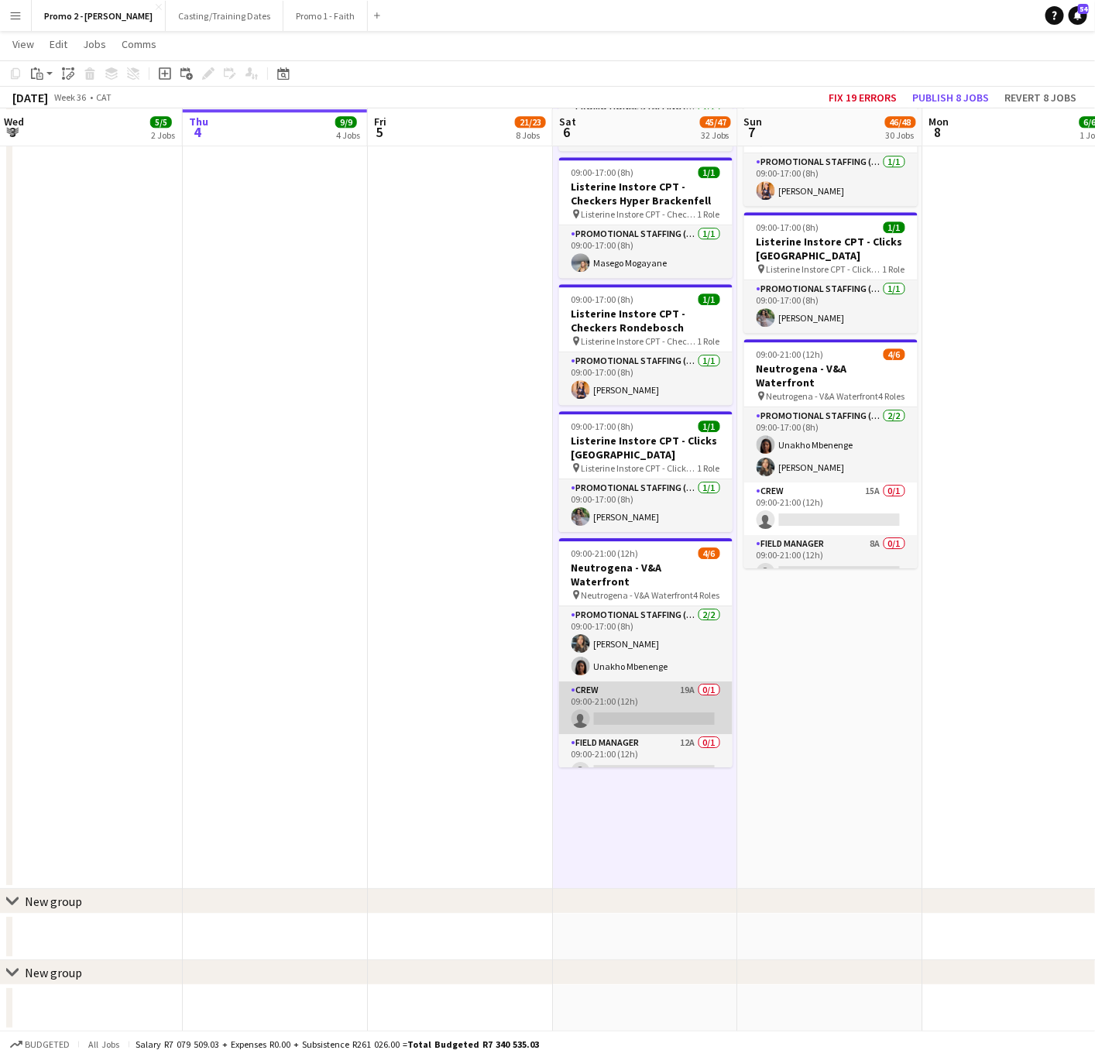
click at [613, 682] on app-card-role "Crew 19A 0/1 09:00-21:00 (12h) single-neutral-actions" at bounding box center [646, 708] width 174 height 53
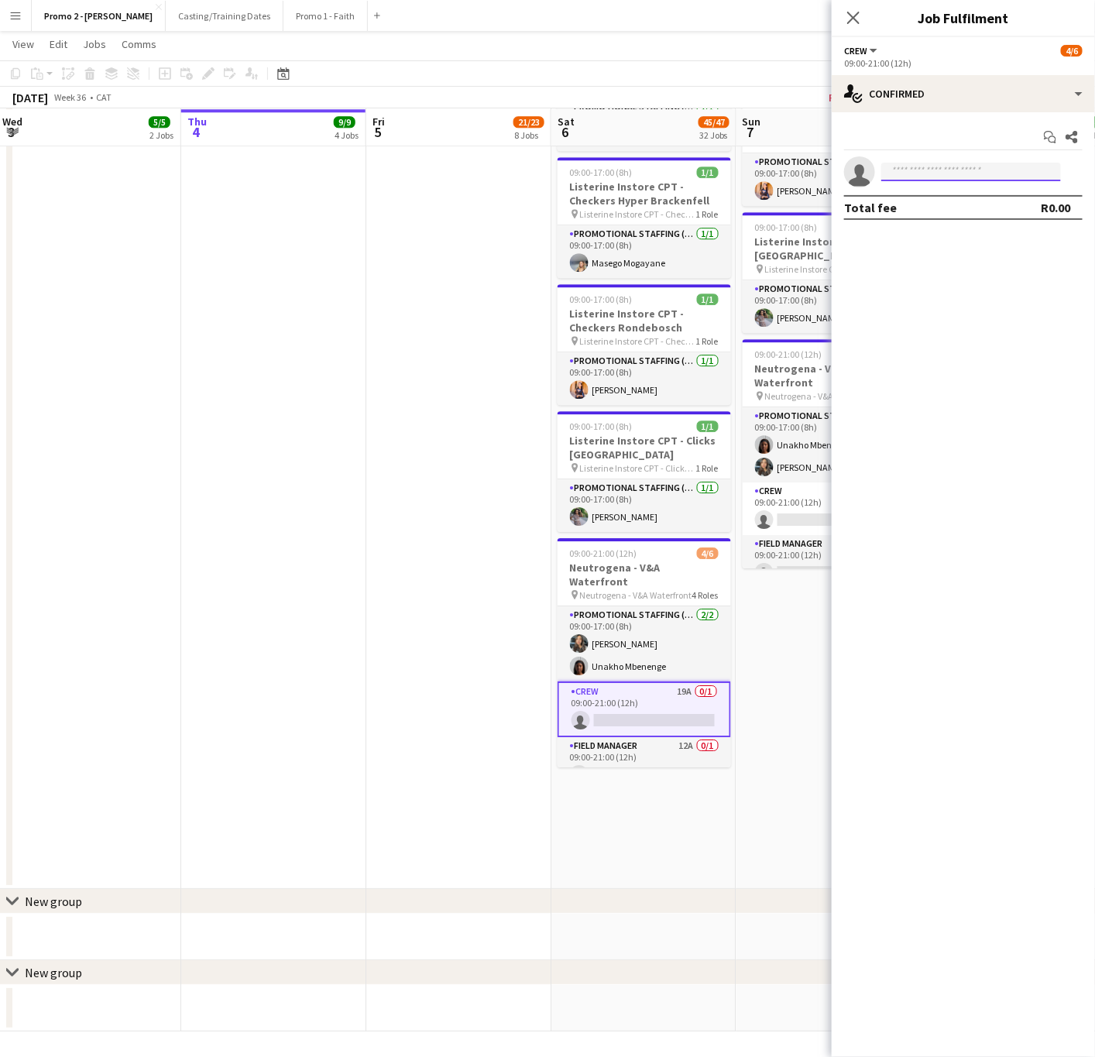
click at [932, 167] on input at bounding box center [972, 172] width 180 height 19
type input "*****"
click at [918, 196] on span "[PERSON_NAME]" at bounding box center [938, 194] width 89 height 13
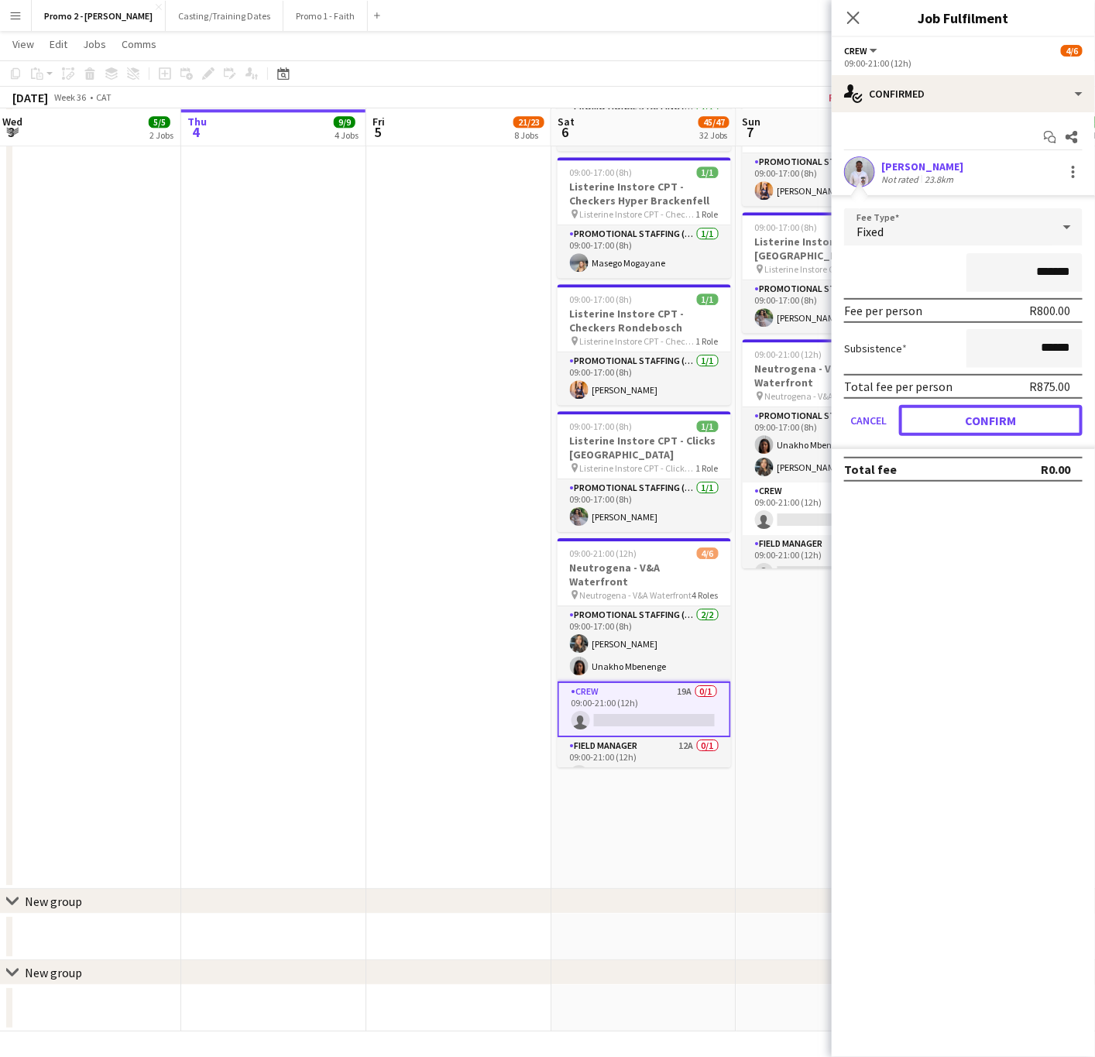
click at [984, 421] on button "Confirm" at bounding box center [991, 420] width 184 height 31
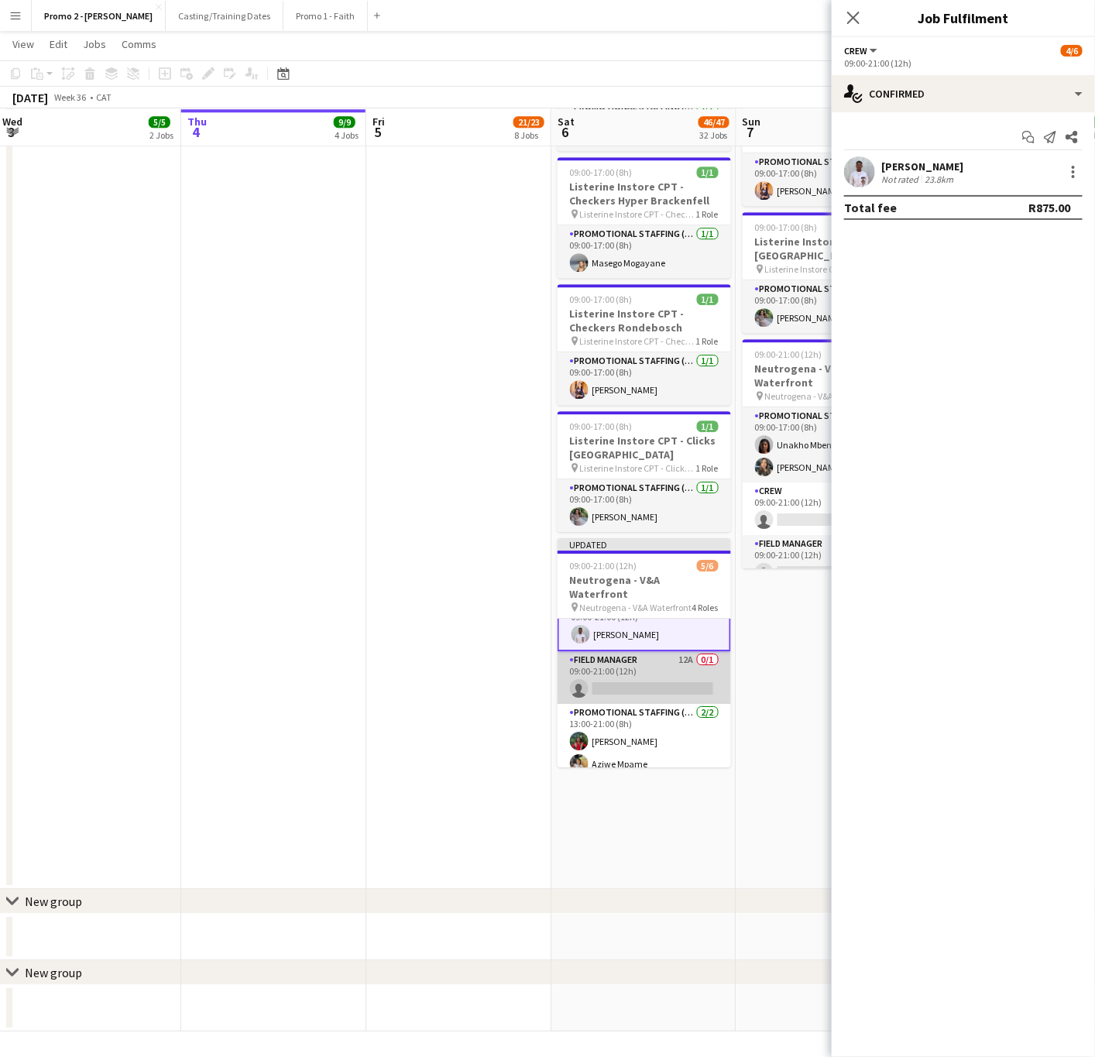
click at [617, 651] on app-card-role "Field Manager 12A 0/1 09:00-21:00 (12h) single-neutral-actions" at bounding box center [645, 677] width 174 height 53
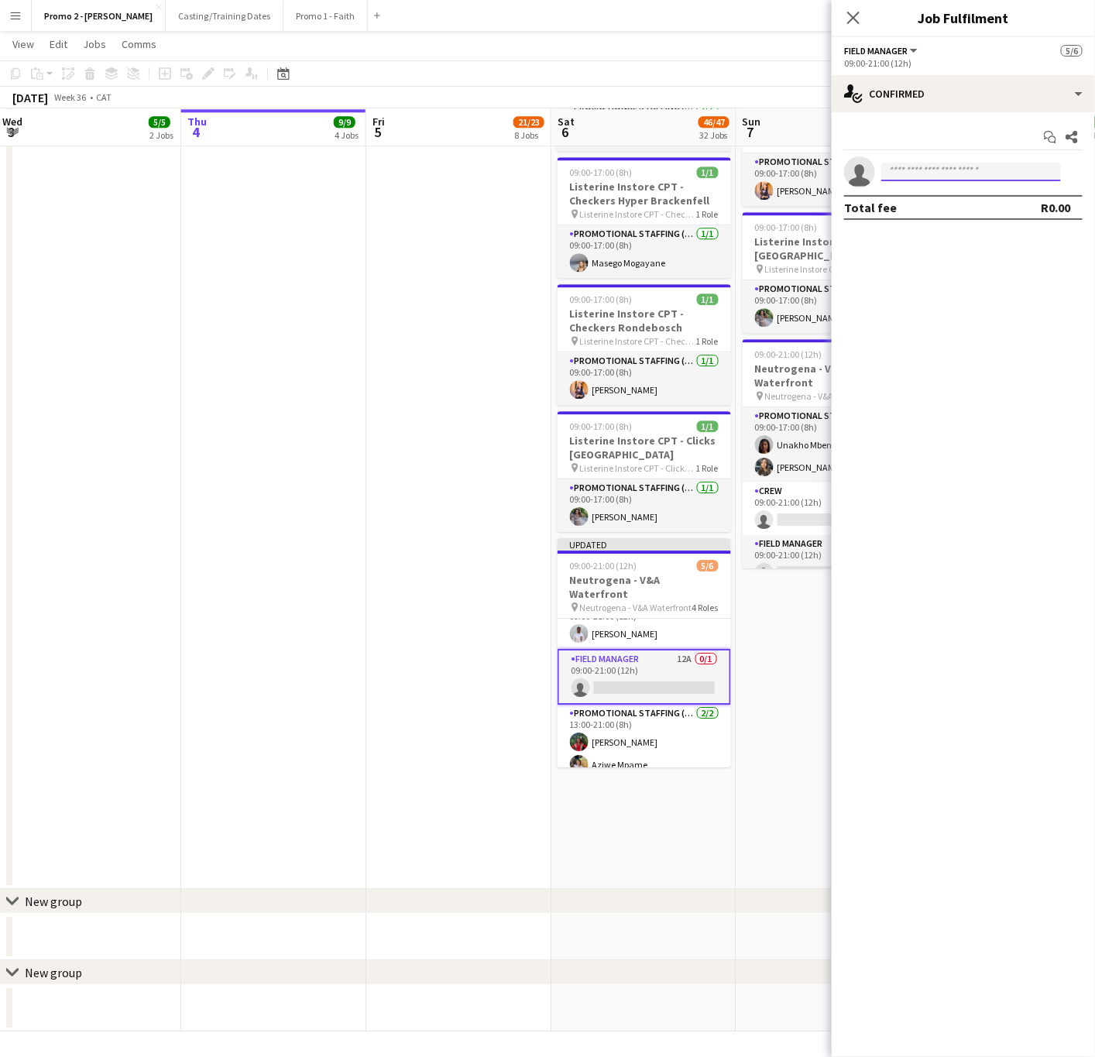
click at [935, 167] on input at bounding box center [972, 172] width 180 height 19
type input "*****"
click at [963, 204] on span "[EMAIL_ADDRESS][DOMAIN_NAME]" at bounding box center [971, 207] width 155 height 12
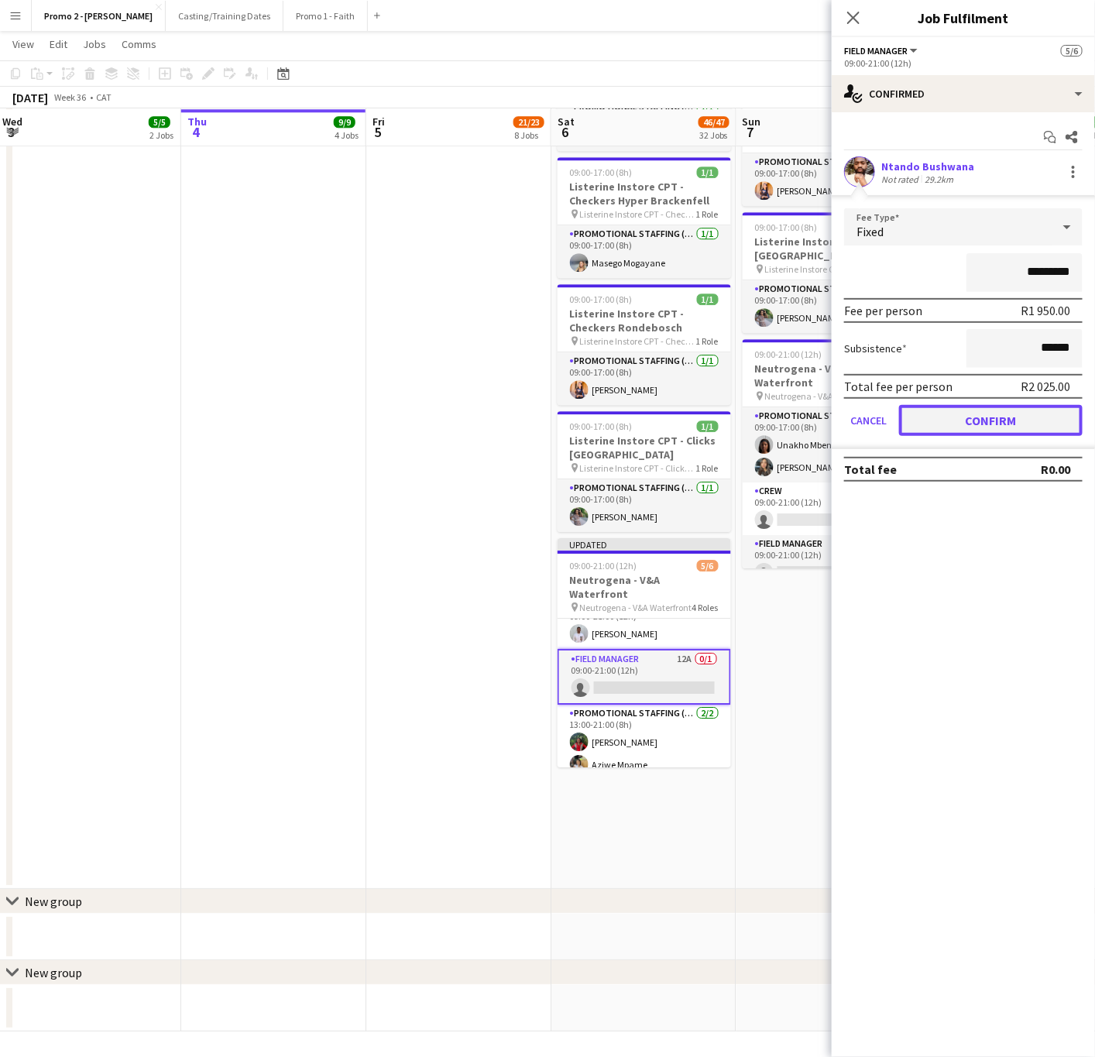
click at [986, 423] on button "Confirm" at bounding box center [991, 420] width 184 height 31
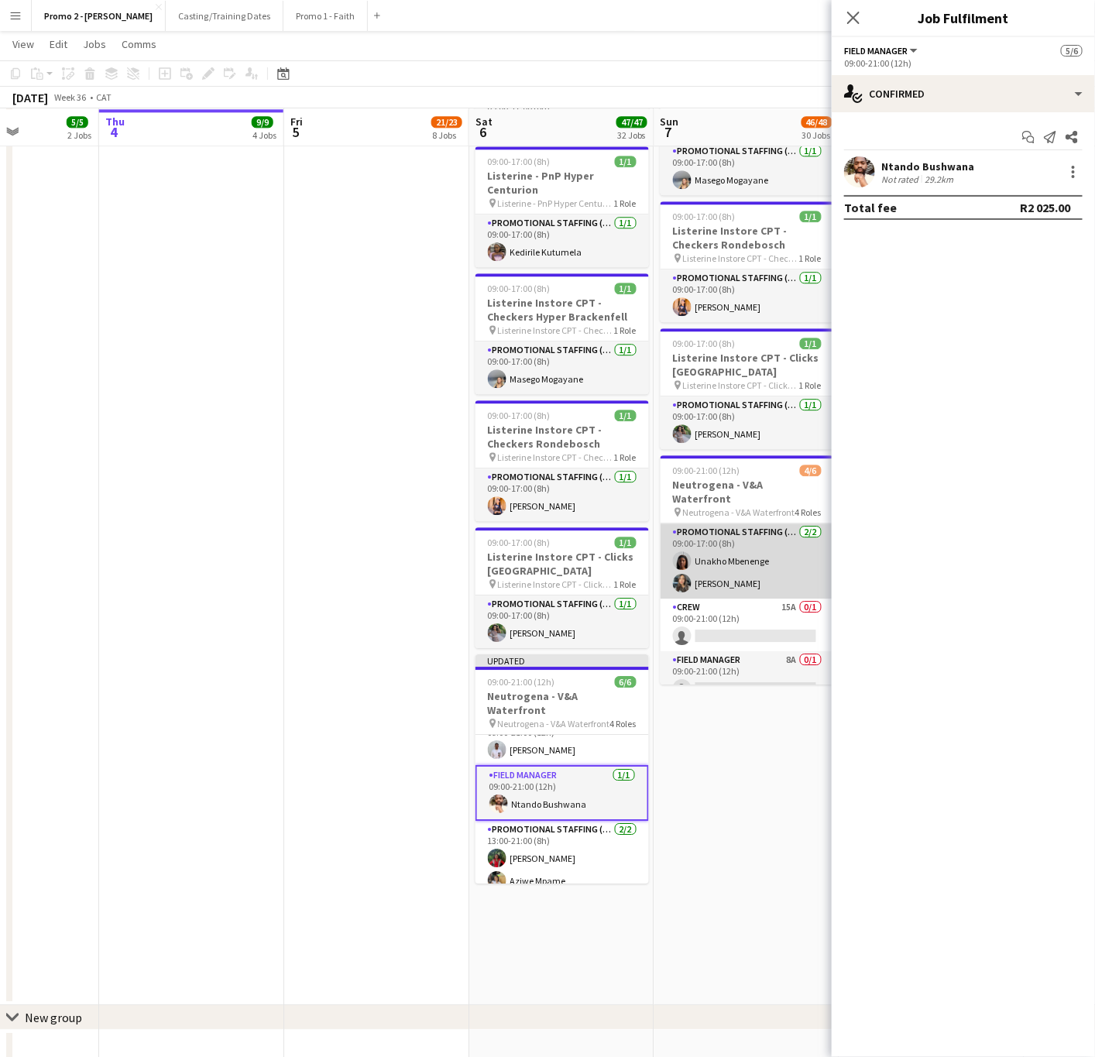
scroll to position [0, 490]
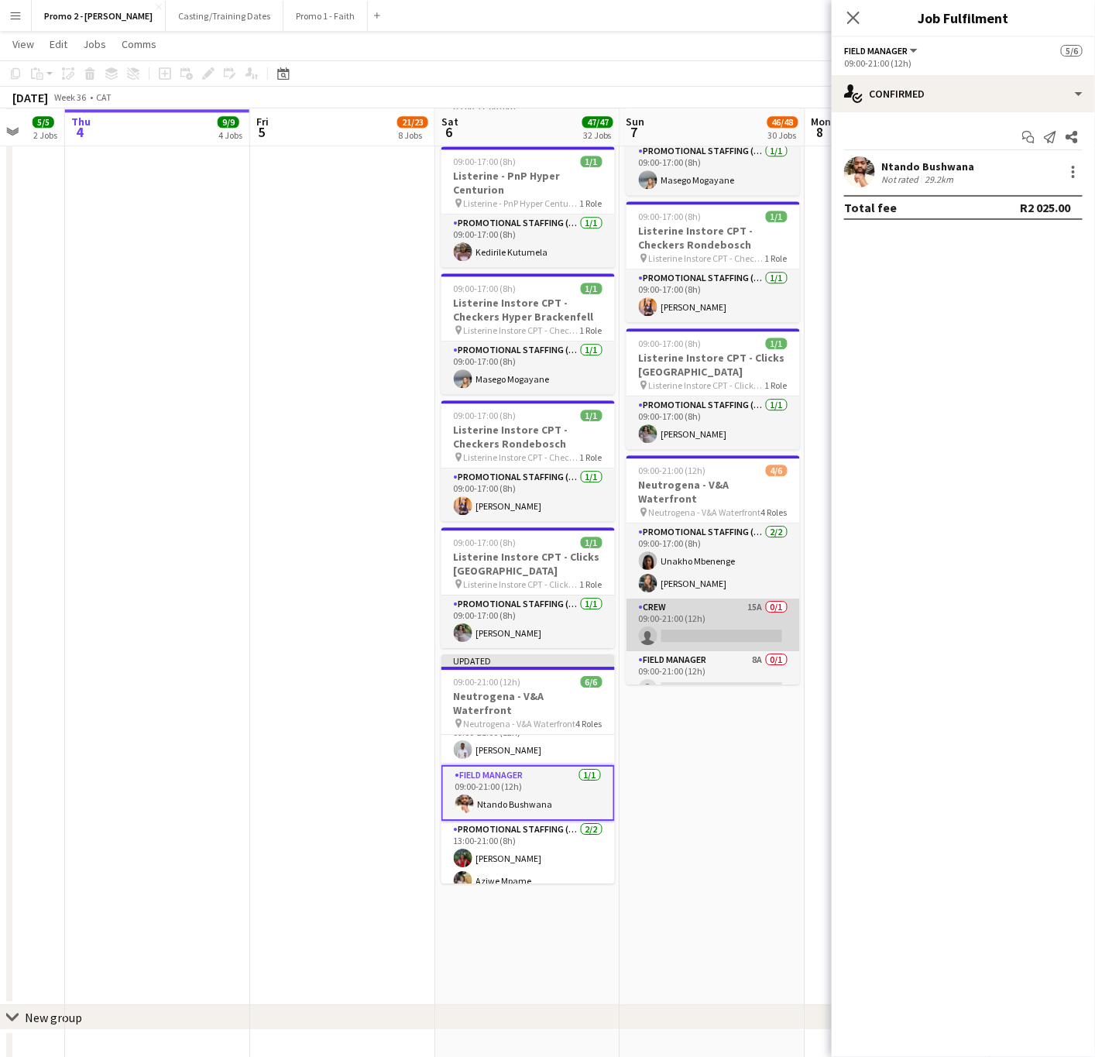
click at [697, 599] on app-card-role "Crew 15A 0/1 09:00-21:00 (12h) single-neutral-actions" at bounding box center [714, 625] width 174 height 53
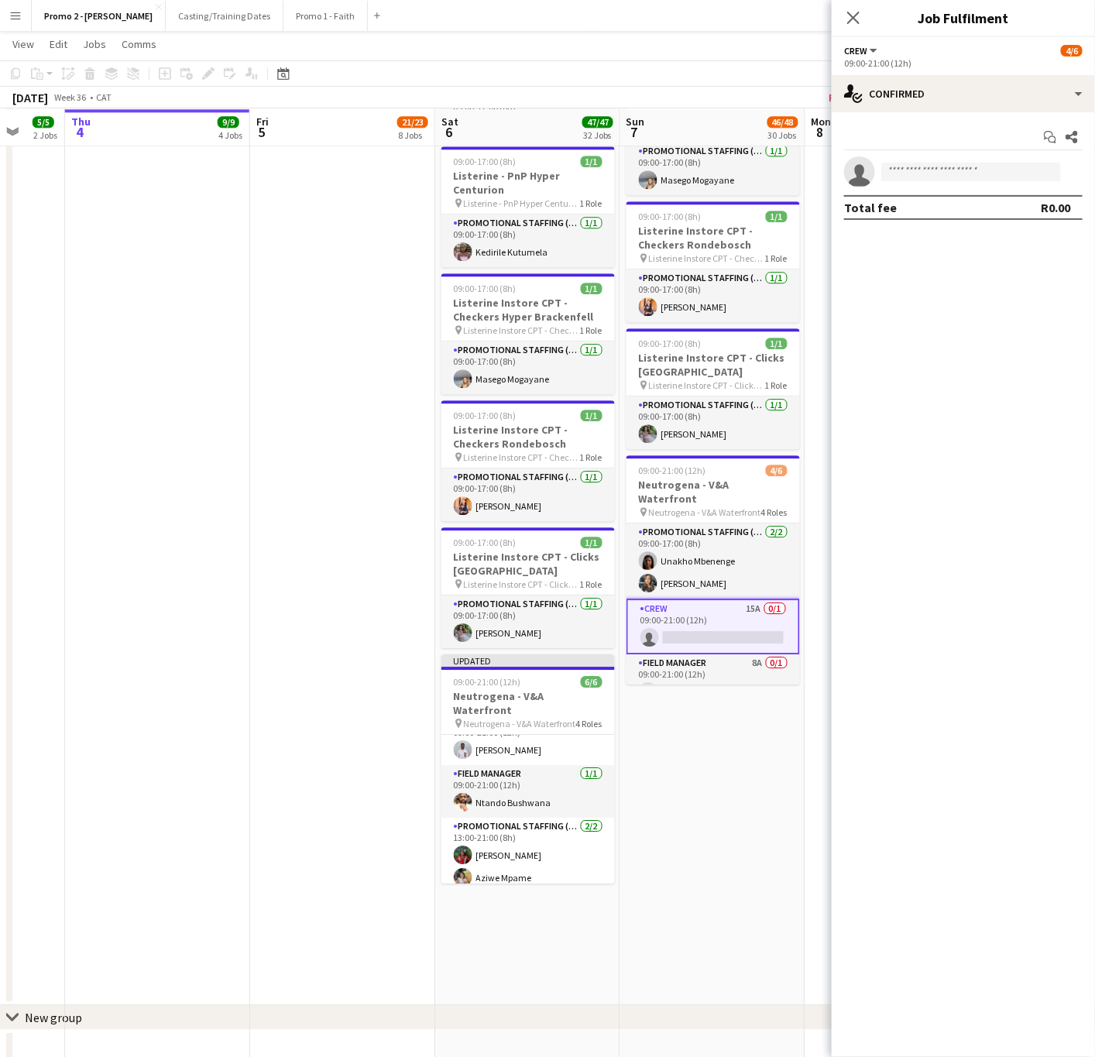
scroll to position [96, 0]
click at [934, 168] on input at bounding box center [972, 172] width 180 height 19
type input "*****"
click at [930, 202] on span "[EMAIL_ADDRESS][DOMAIN_NAME]" at bounding box center [971, 207] width 155 height 12
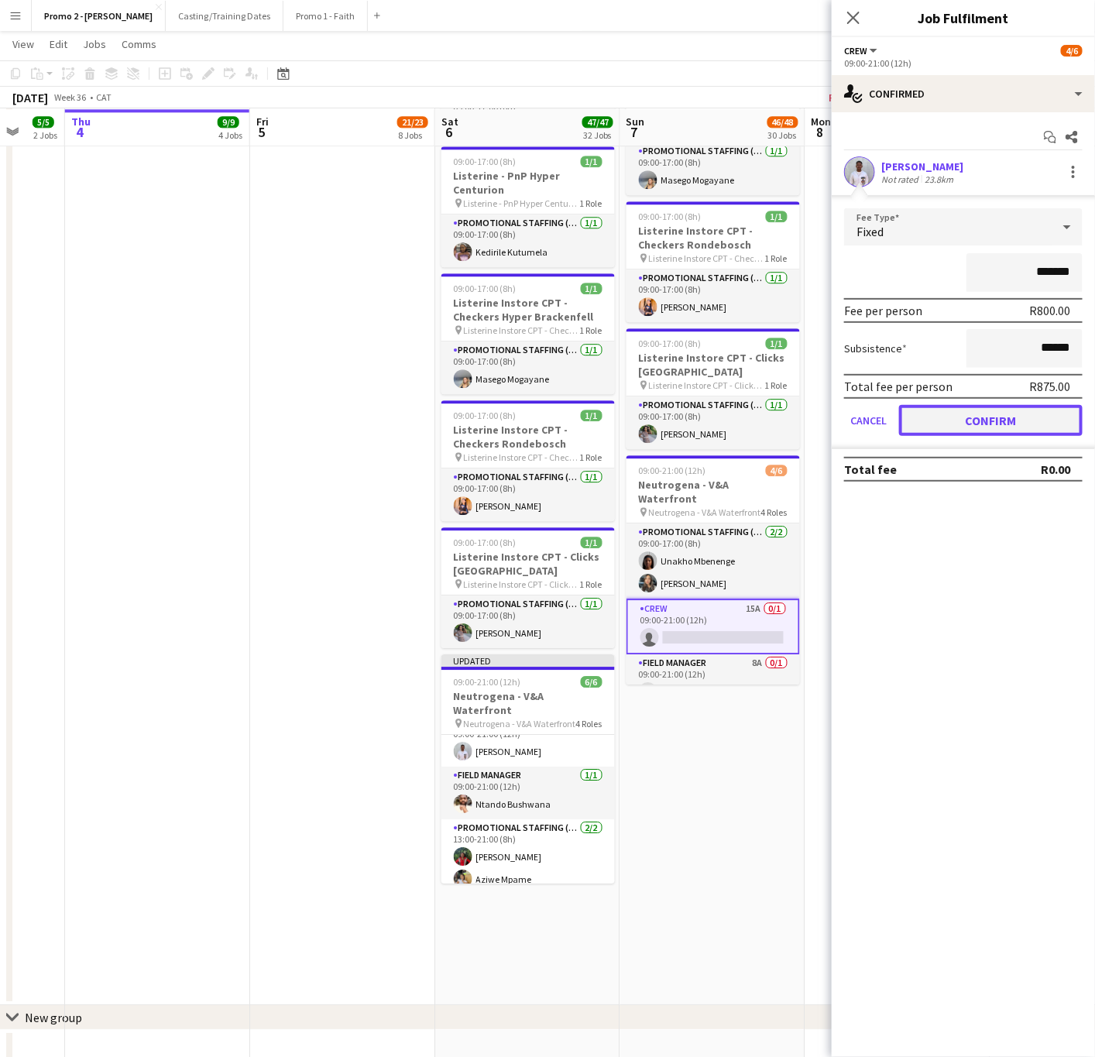
click at [983, 423] on button "Confirm" at bounding box center [991, 420] width 184 height 31
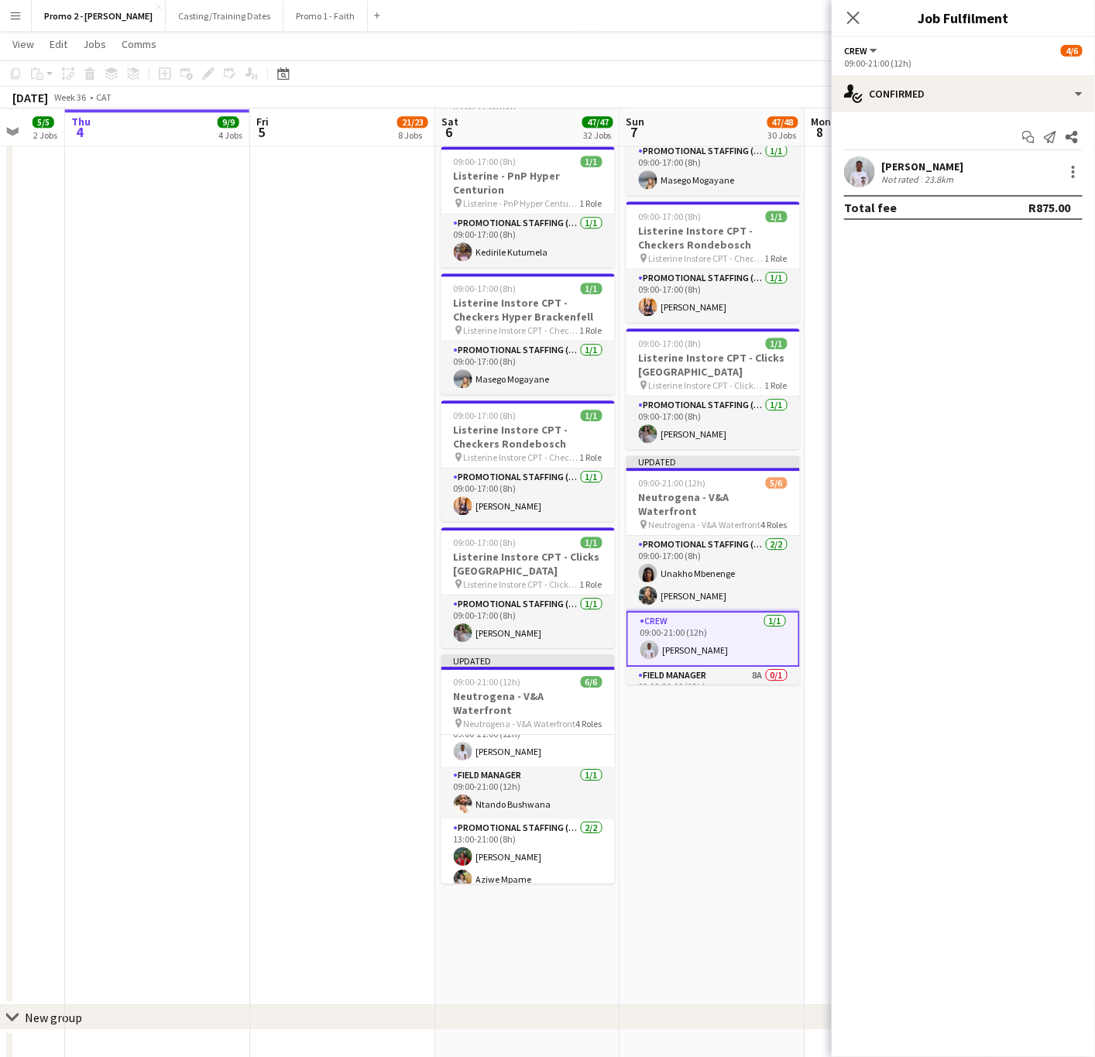
scroll to position [98, 0]
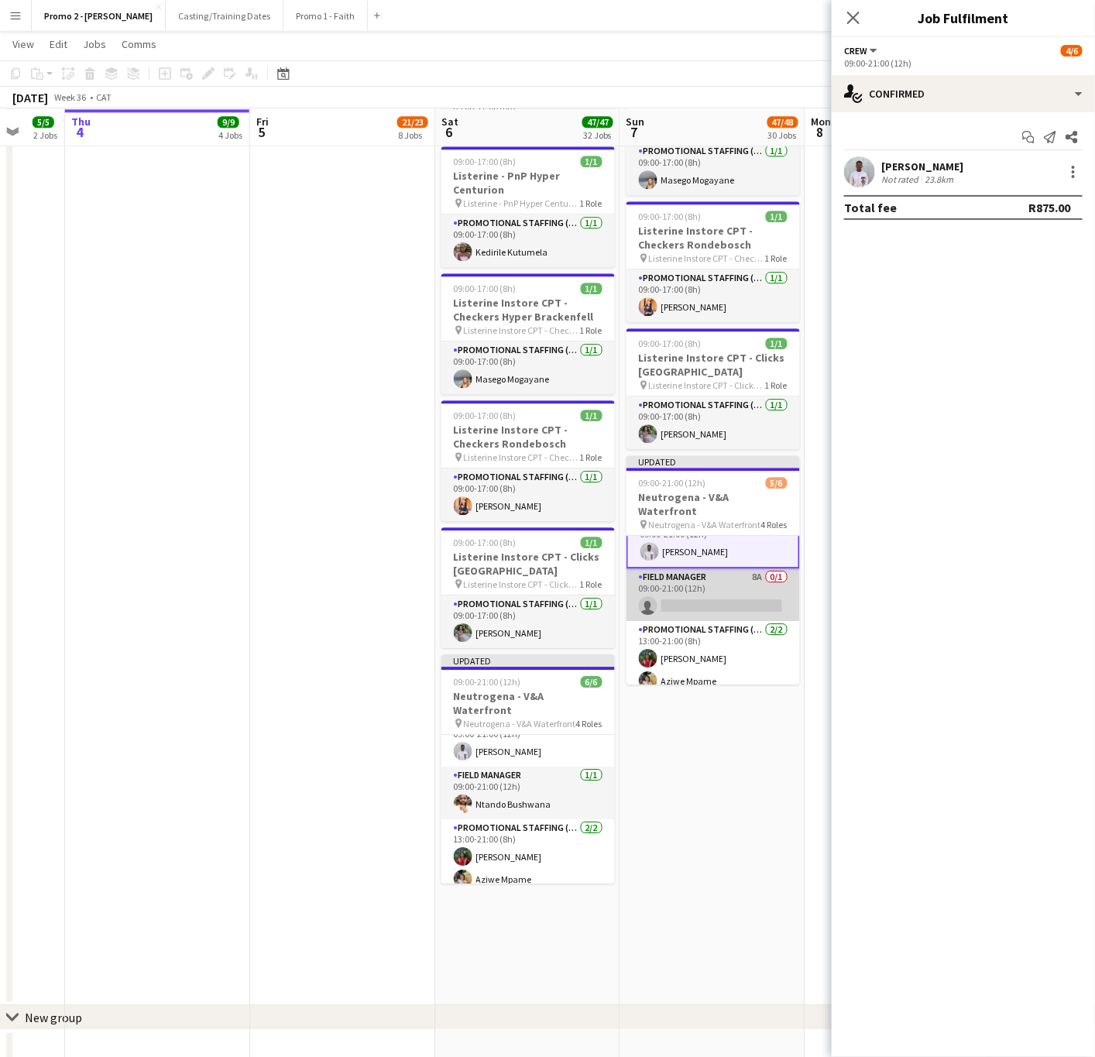
click at [690, 569] on app-card-role "Field Manager 8A 0/1 09:00-21:00 (12h) single-neutral-actions" at bounding box center [714, 595] width 174 height 53
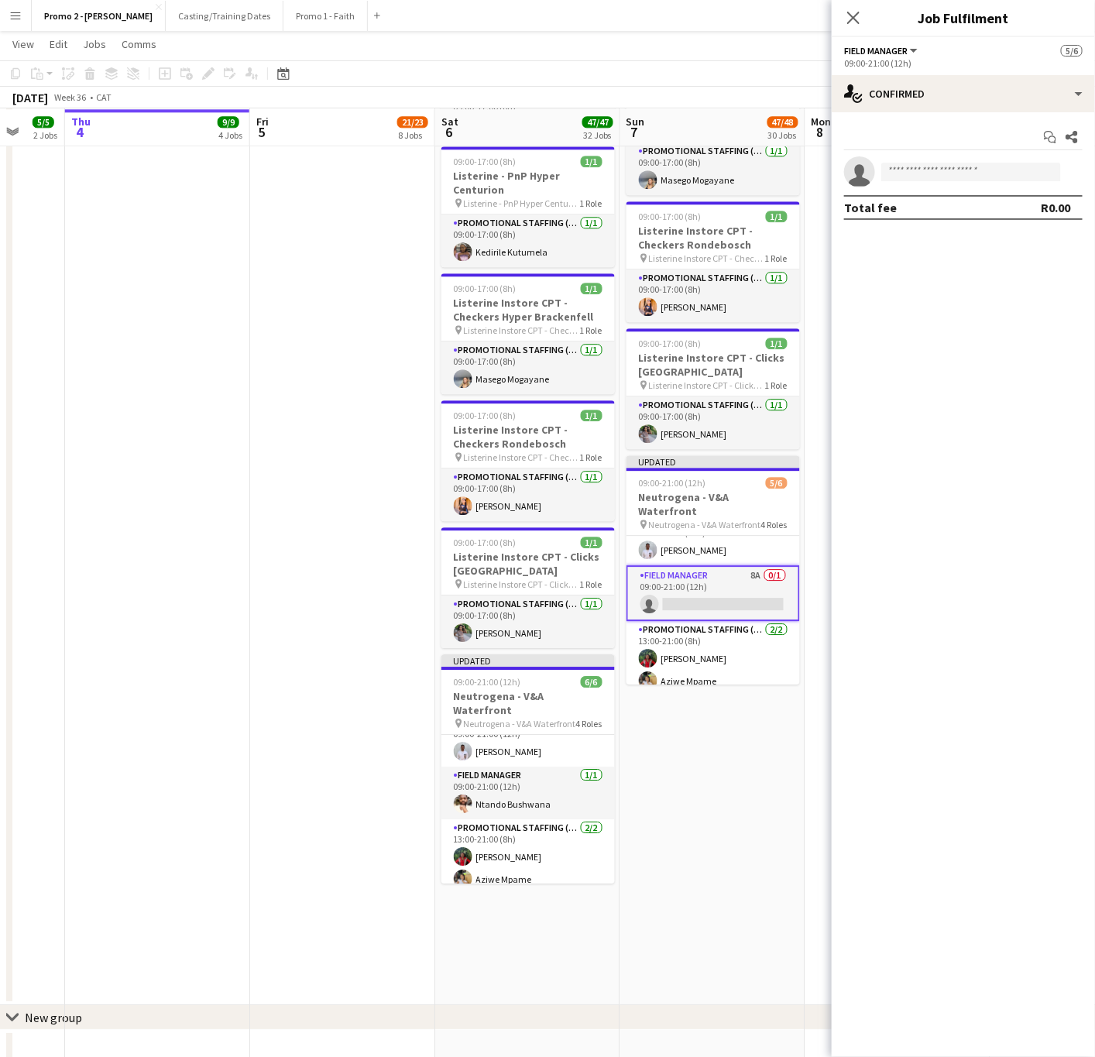
scroll to position [98, 0]
click at [937, 177] on input at bounding box center [972, 172] width 180 height 19
type input "******"
click at [930, 210] on span "[EMAIL_ADDRESS][DOMAIN_NAME]" at bounding box center [971, 207] width 155 height 12
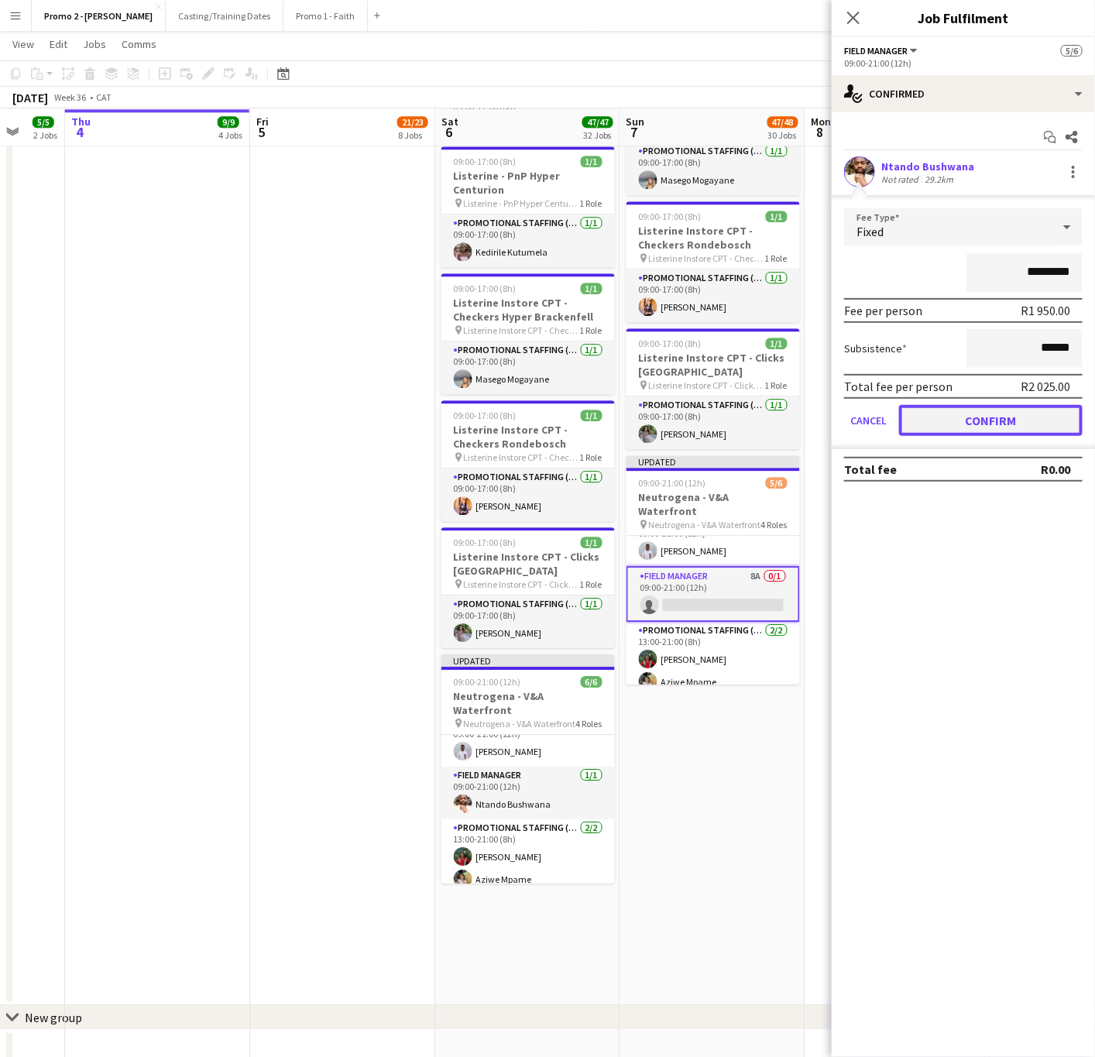
click at [956, 411] on button "Confirm" at bounding box center [991, 420] width 184 height 31
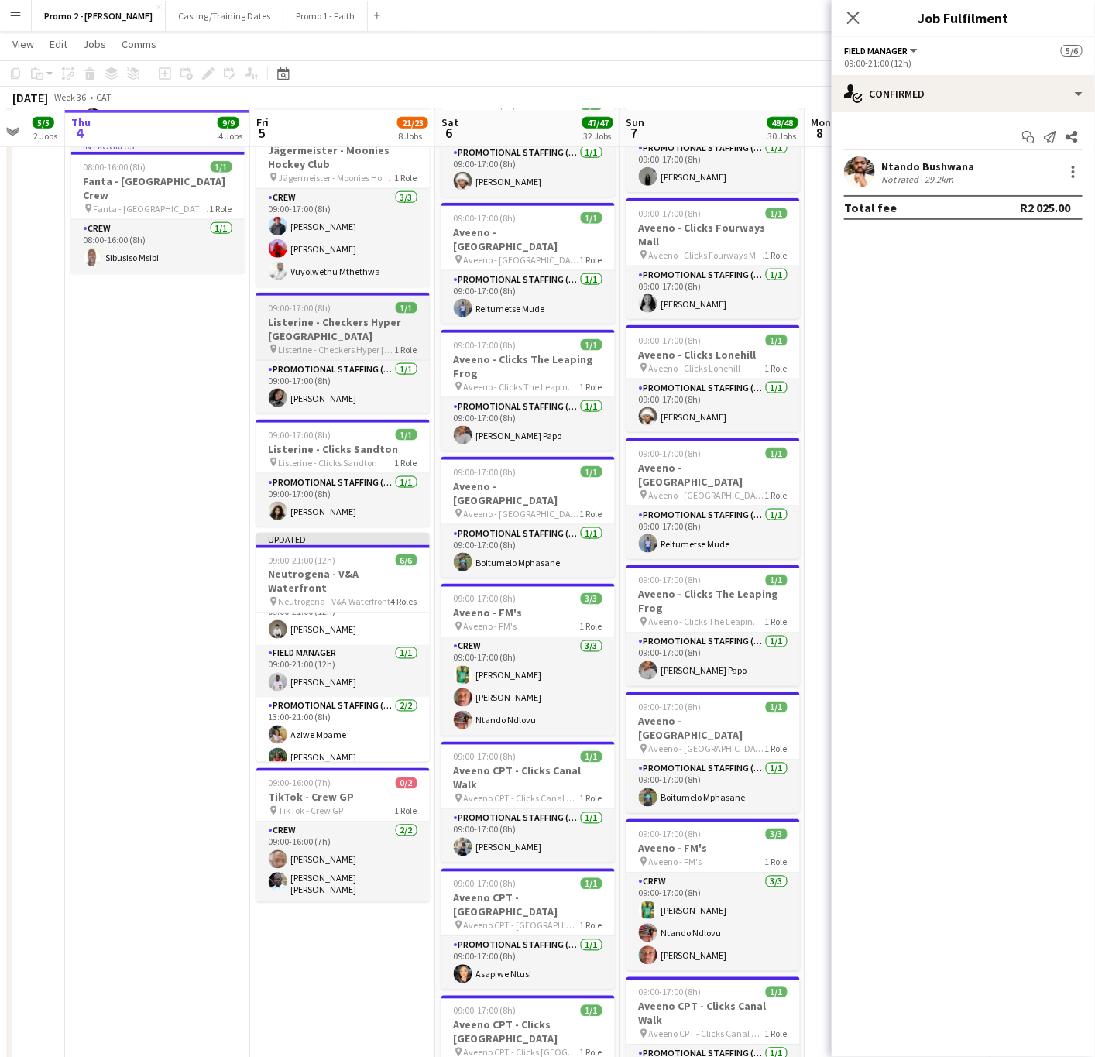
scroll to position [581, 0]
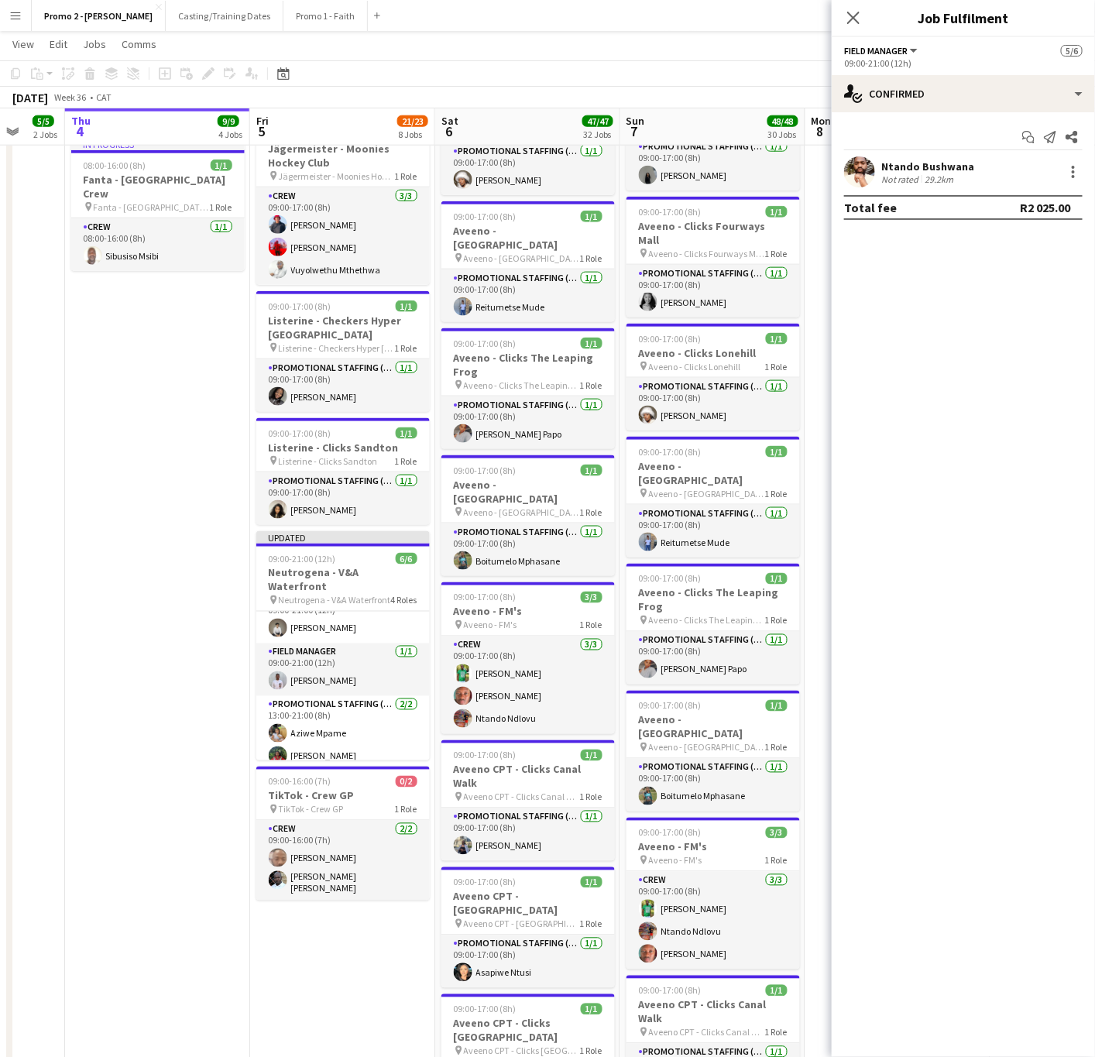
click at [963, 547] on mat-expansion-panel "check Confirmed Start chat Send notification Share Ntando [GEOGRAPHIC_DATA] Not…" at bounding box center [963, 584] width 263 height 945
click at [851, 24] on icon "Close pop-in" at bounding box center [853, 18] width 12 height 12
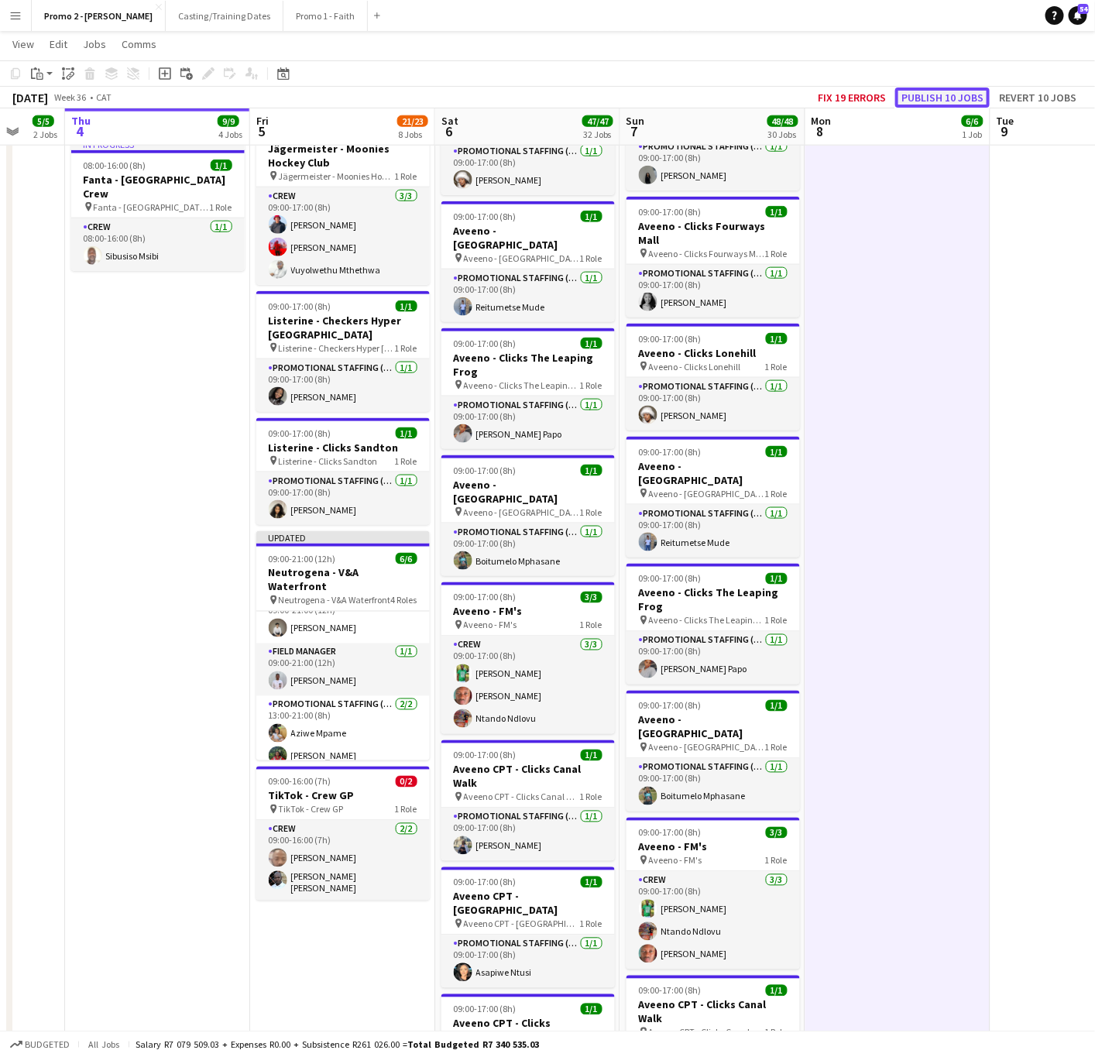
click at [951, 93] on button "Publish 10 jobs" at bounding box center [942, 98] width 95 height 20
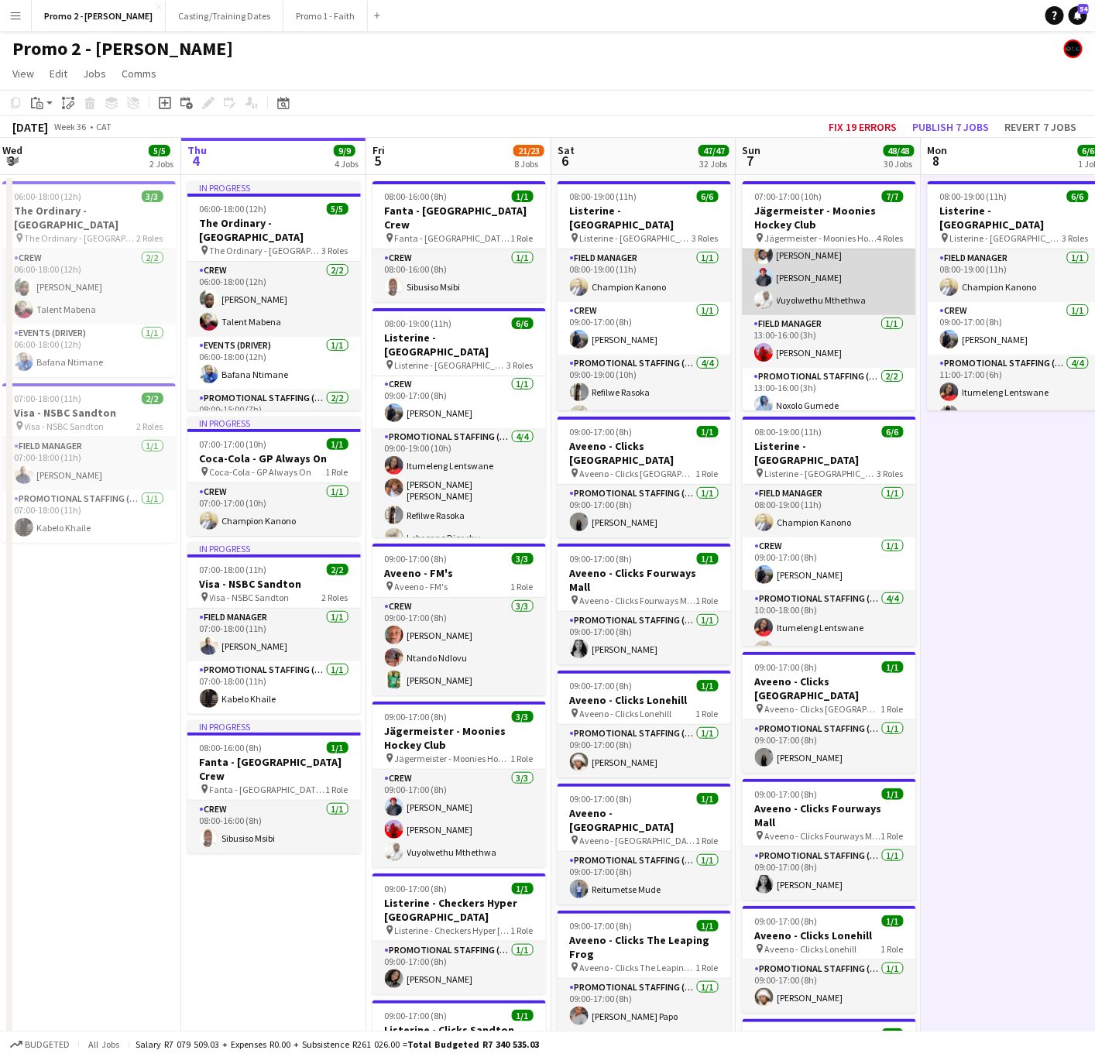
scroll to position [0, 0]
